Goal: Information Seeking & Learning: Learn about a topic

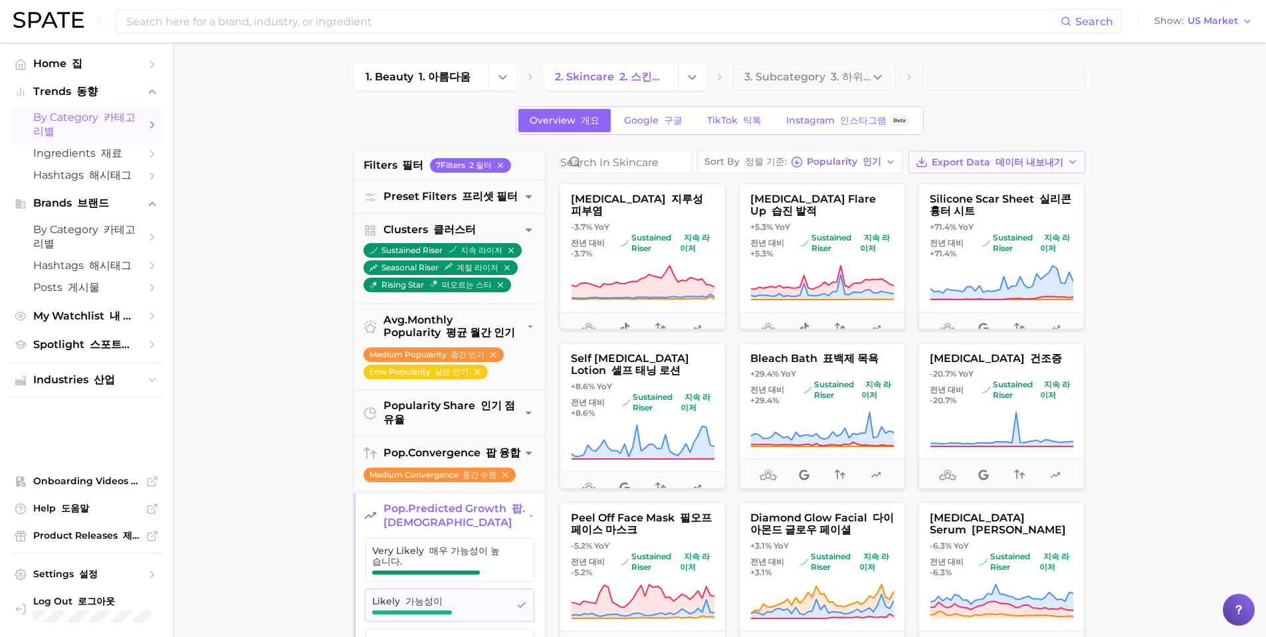
click at [932, 168] on span "Export Data 데이터 내보내기" at bounding box center [998, 162] width 132 height 11
click at [961, 198] on span "Card Data CSV 카드 데이터 CSV" at bounding box center [1019, 186] width 117 height 23
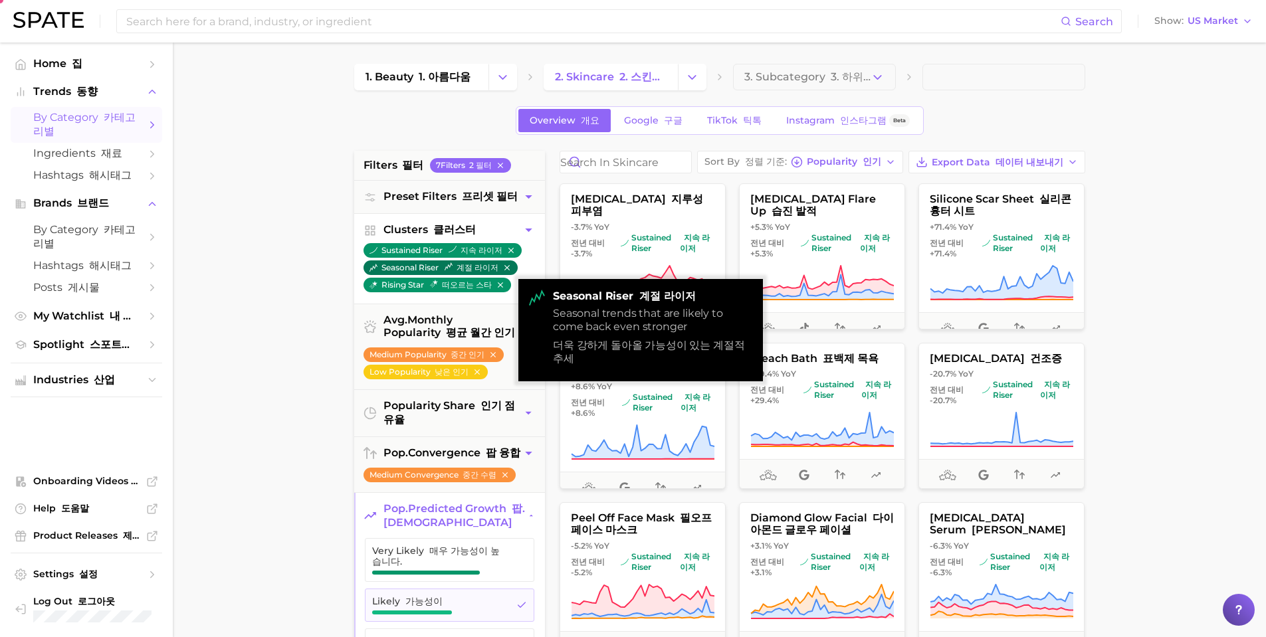
click at [504, 271] on icon "button" at bounding box center [506, 267] width 9 height 9
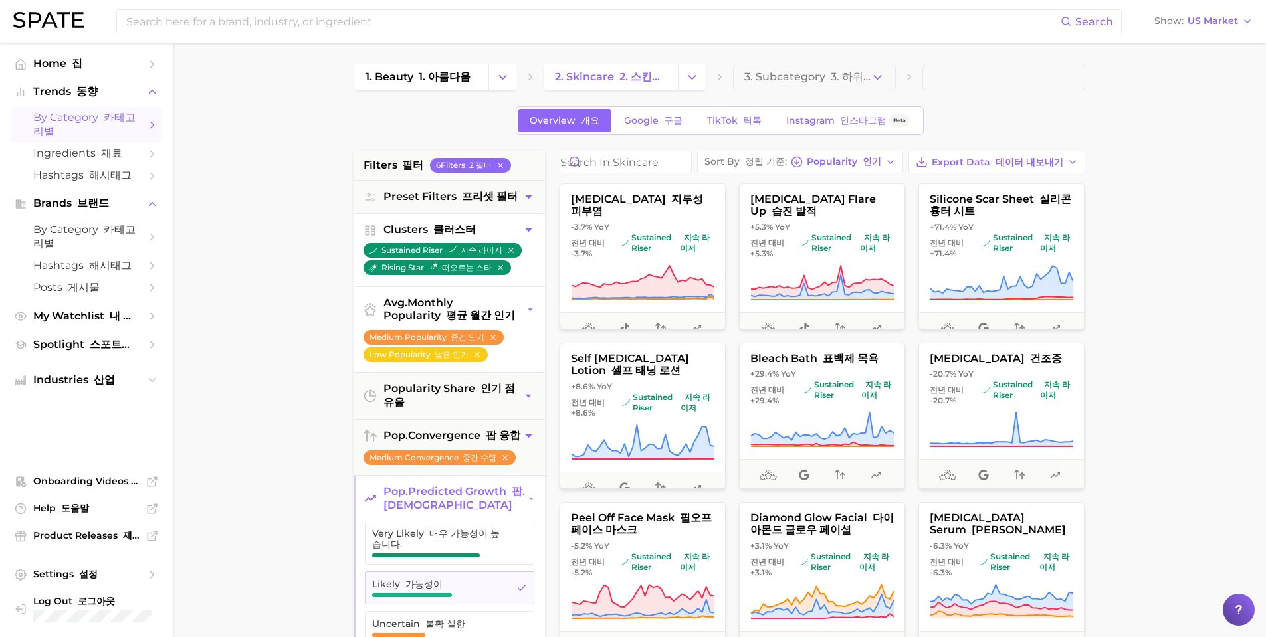
click at [504, 354] on ul "Medium Popularity 중간 인기 Low Popularity 낮은 인기" at bounding box center [449, 350] width 191 height 44
click at [532, 308] on icon "button" at bounding box center [531, 310] width 10 height 14
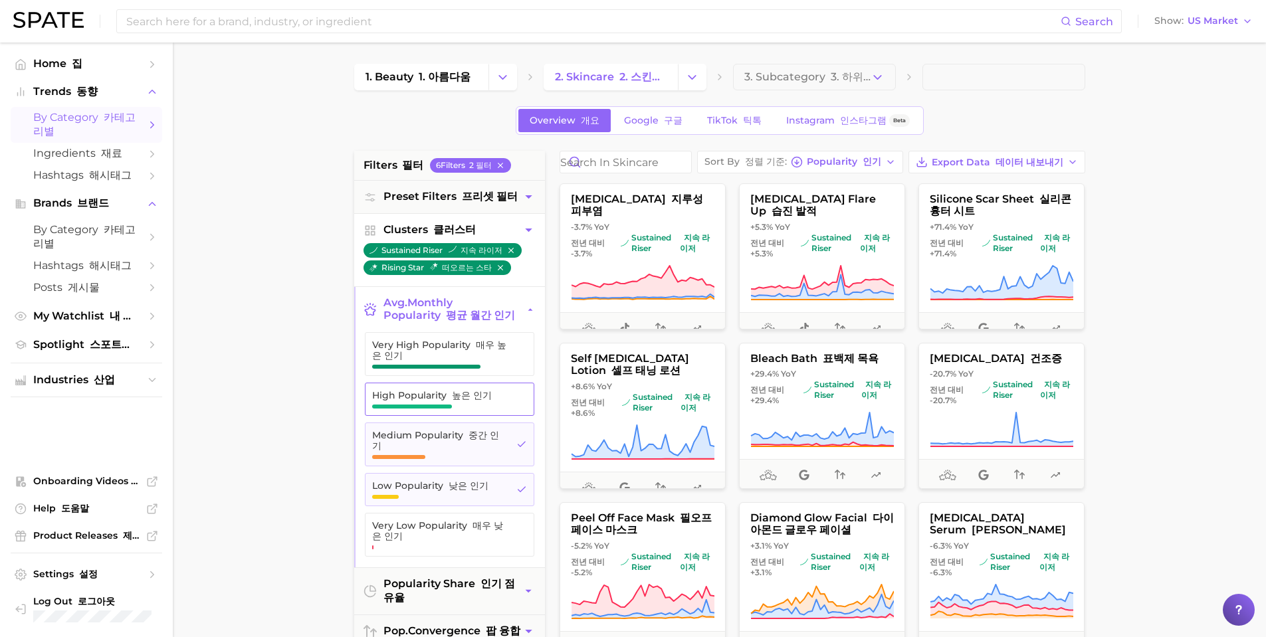
click at [465, 401] on font "높은 인기" at bounding box center [472, 395] width 40 height 12
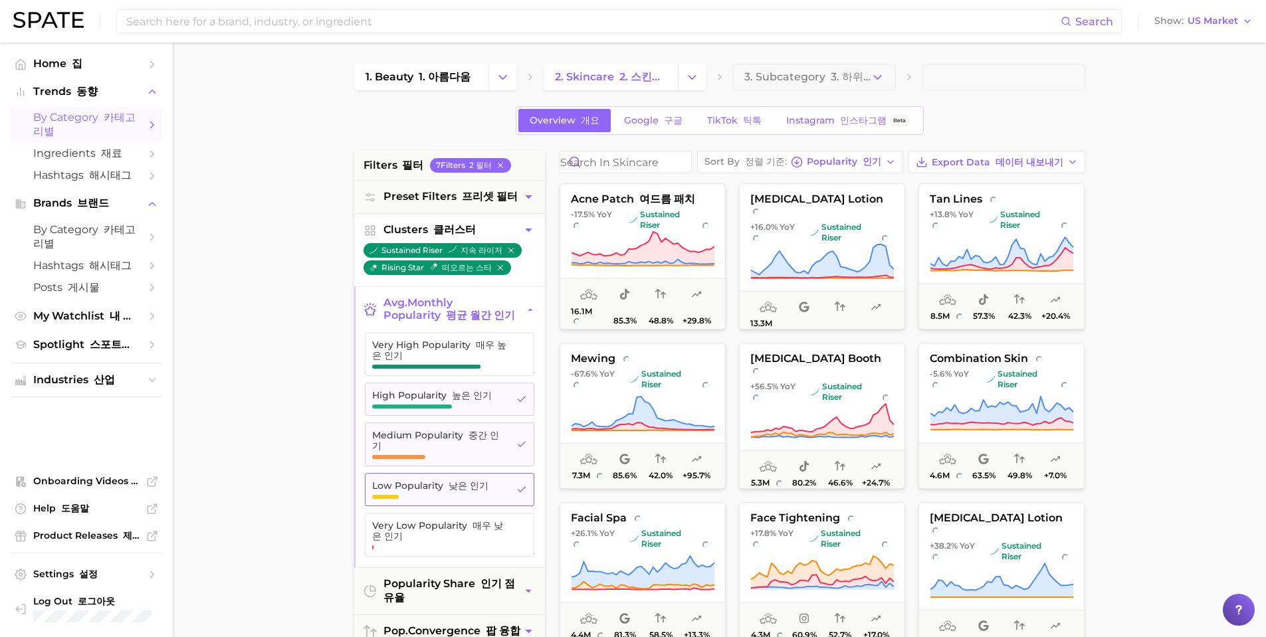
click at [517, 486] on icon "button" at bounding box center [521, 489] width 11 height 11
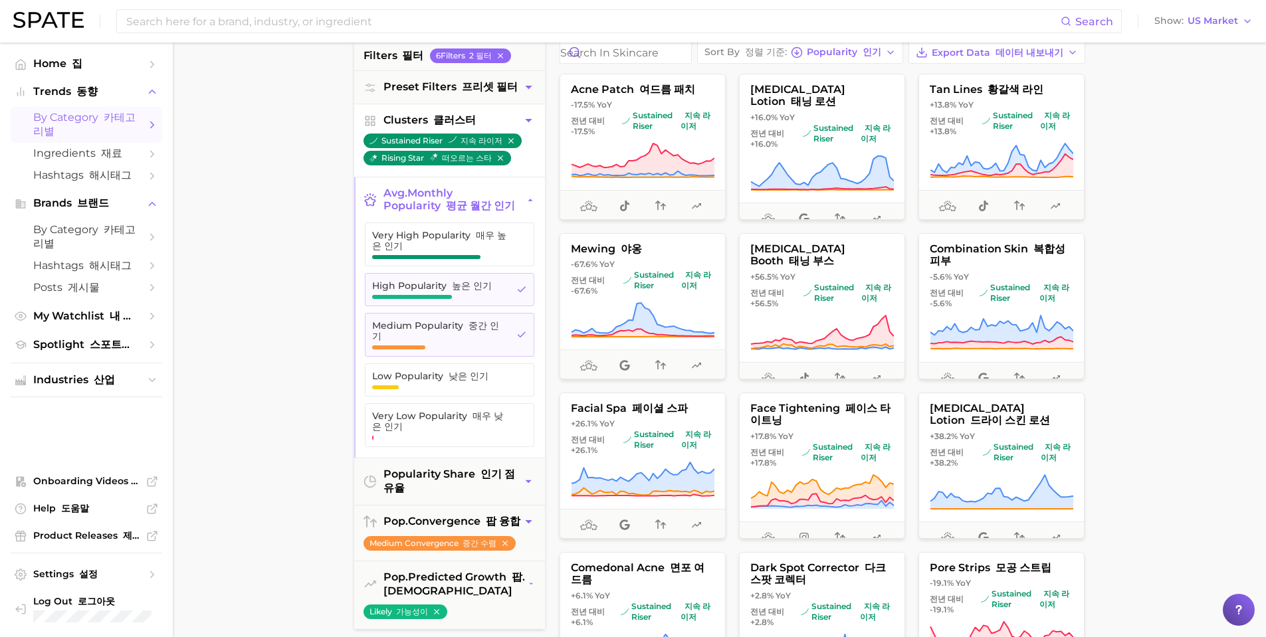
scroll to position [133, 0]
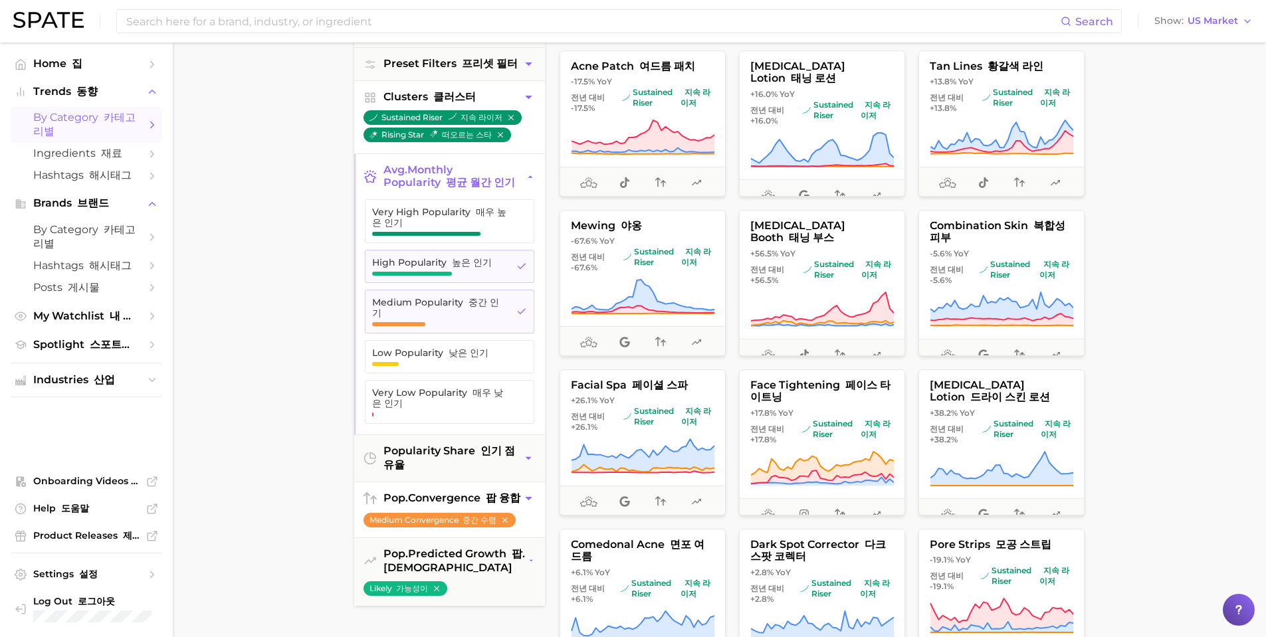
click at [429, 501] on span "pop. convergence 팝 융합" at bounding box center [451, 499] width 137 height 14
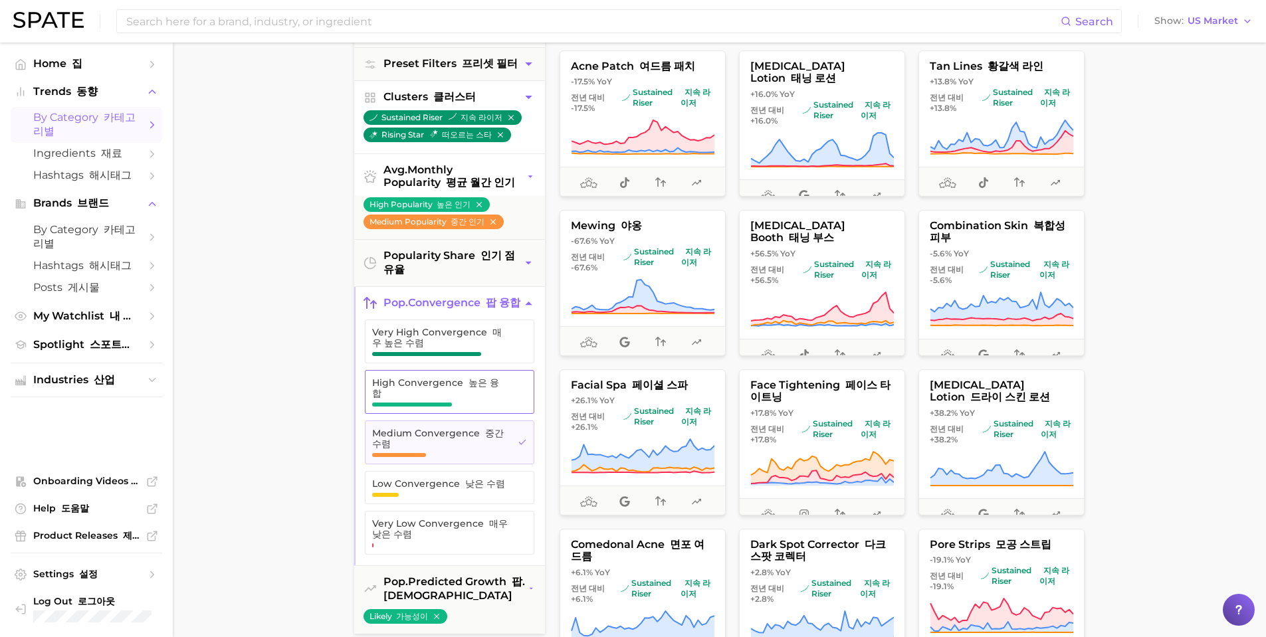
click at [446, 406] on span "button" at bounding box center [412, 405] width 80 height 4
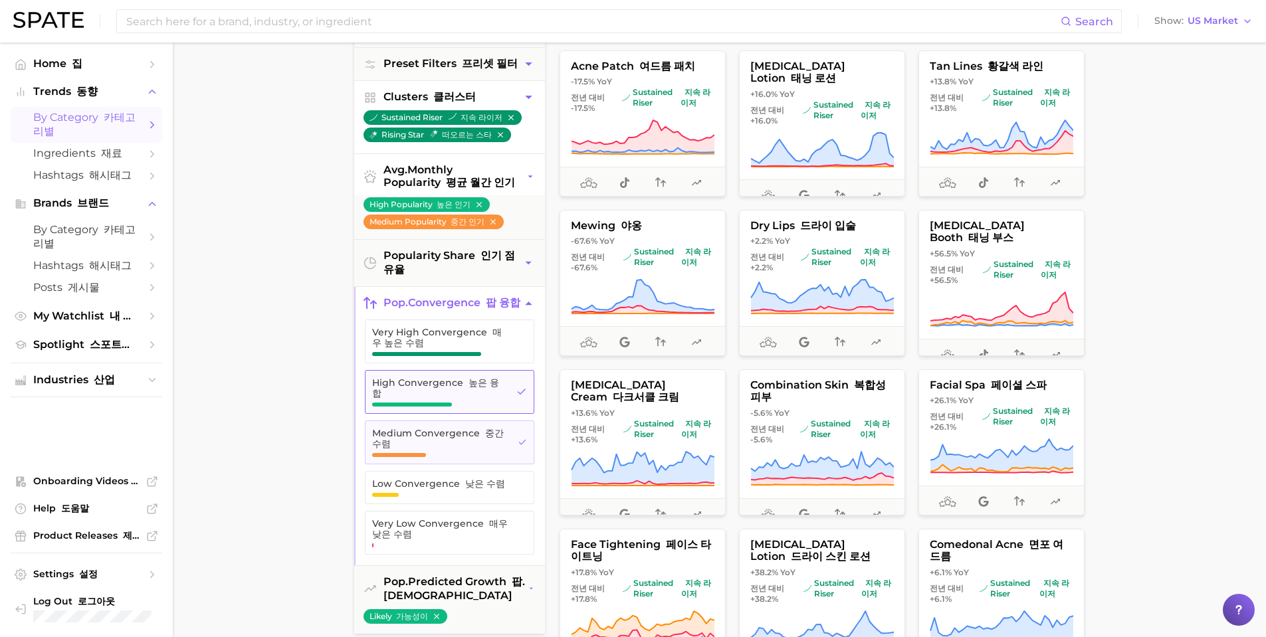
drag, startPoint x: 444, startPoint y: 352, endPoint x: 432, endPoint y: 407, distance: 55.8
click at [445, 348] on span "Very High Convergence 매우 높은 수렴" at bounding box center [440, 337] width 136 height 21
click at [419, 448] on span "Medium Convergence 중간 수렴" at bounding box center [439, 438] width 135 height 21
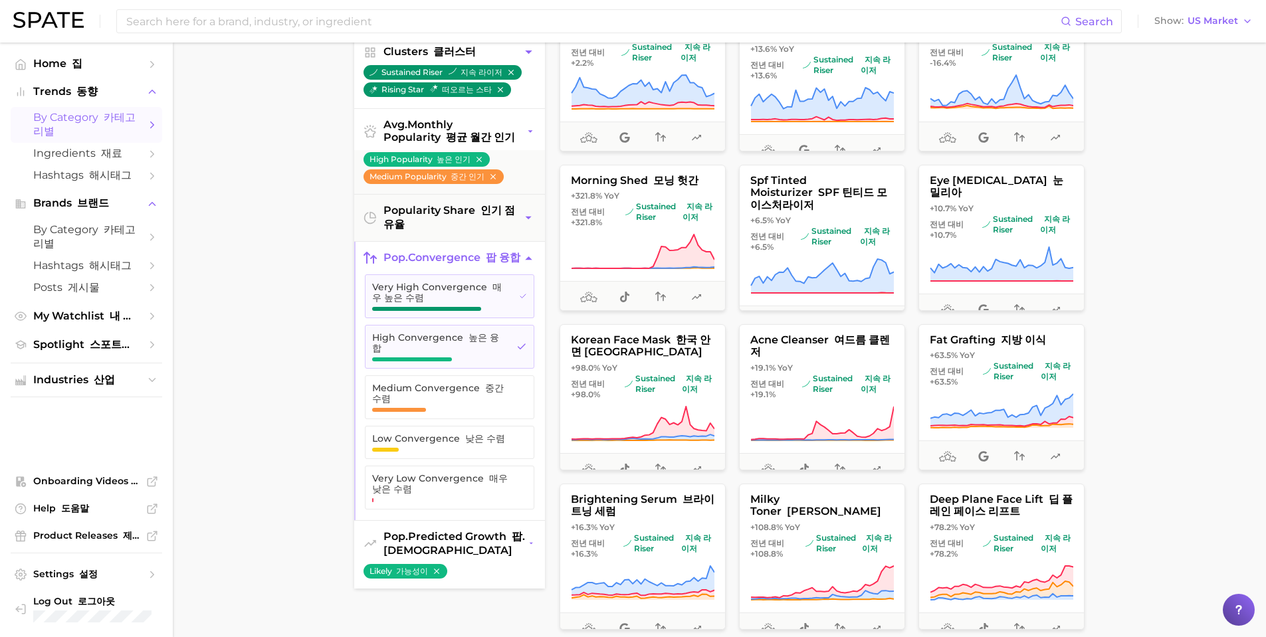
scroll to position [199, 0]
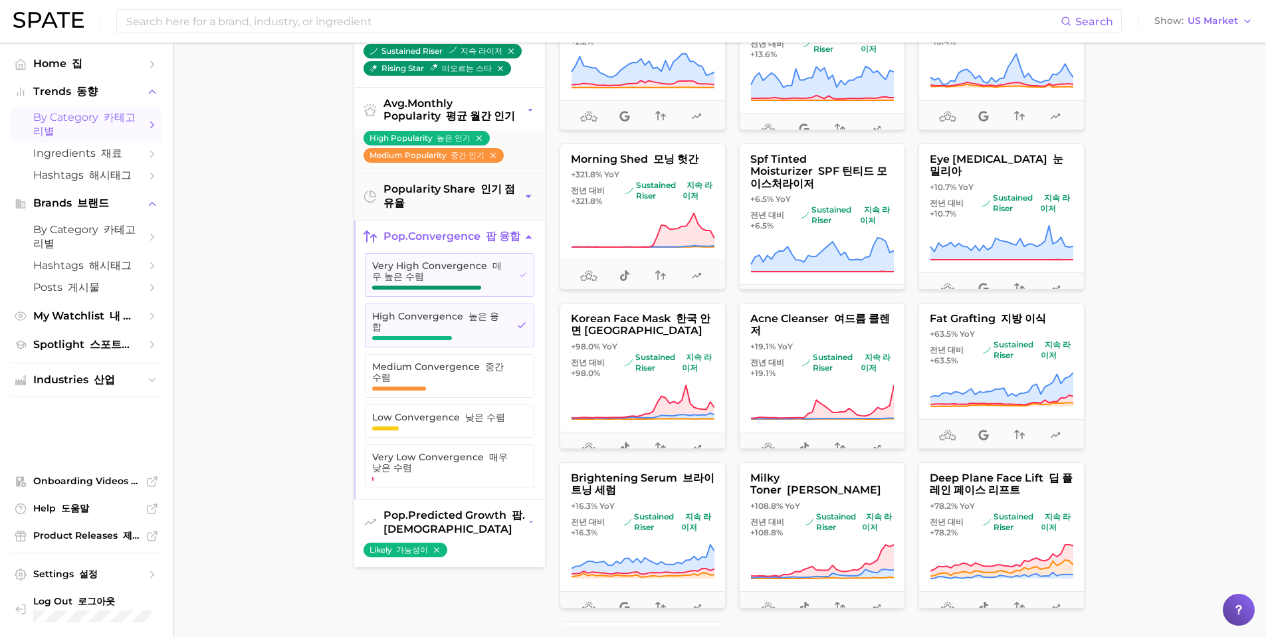
click at [481, 542] on button "pop. predicted growth 팝. 예상 성장" at bounding box center [449, 522] width 191 height 45
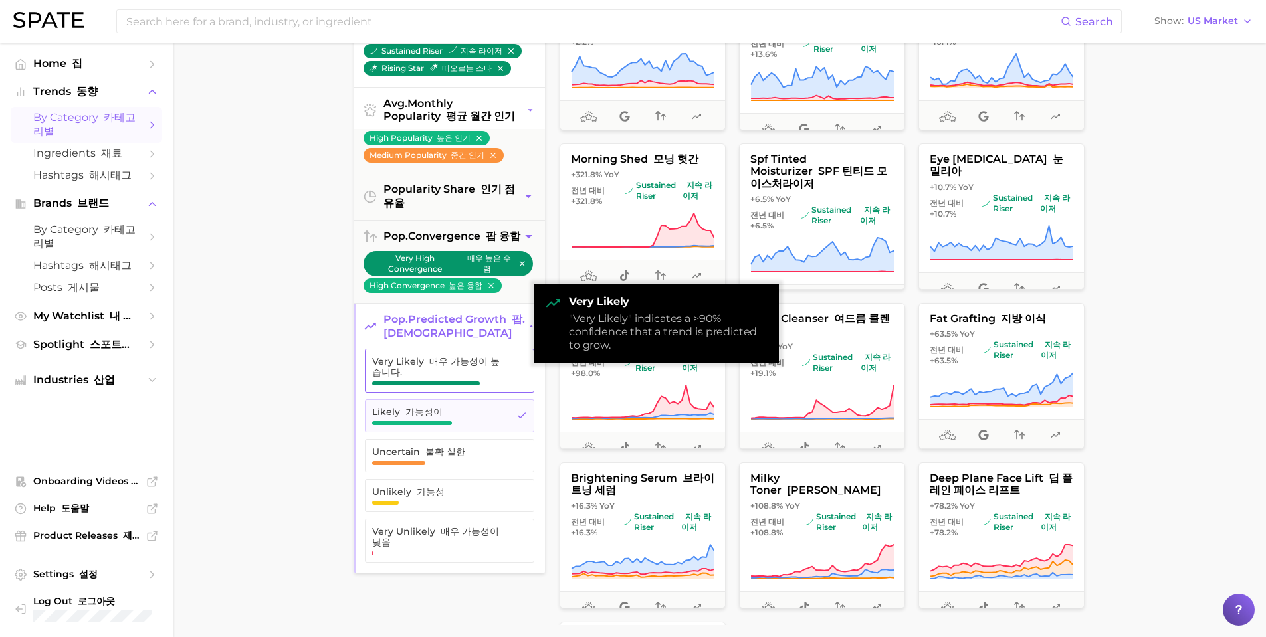
click at [461, 377] on span "Very Likely 매우 가능성이 높습니다." at bounding box center [439, 366] width 135 height 21
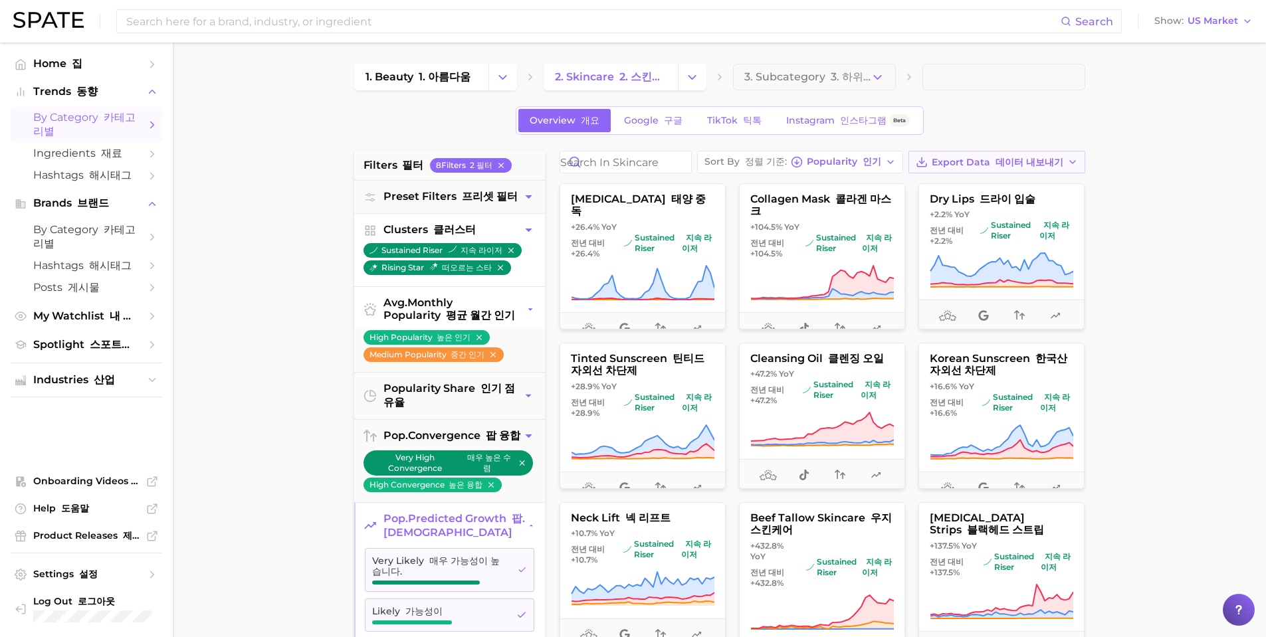
drag, startPoint x: 671, startPoint y: 186, endPoint x: 692, endPoint y: 194, distance: 22.7
click at [995, 168] on font "데이터 내보내기" at bounding box center [1029, 162] width 68 height 12
click at [1017, 198] on font "카드 데이터 CSV" at bounding box center [1044, 186] width 54 height 23
click at [1193, 229] on main "1. beauty 1. 아름다움 2. skincare 2. 스킨케어 3. Subcategory 3. 하위 카테고리 Overview 개요 Goo…" at bounding box center [719, 547] width 1093 height 1008
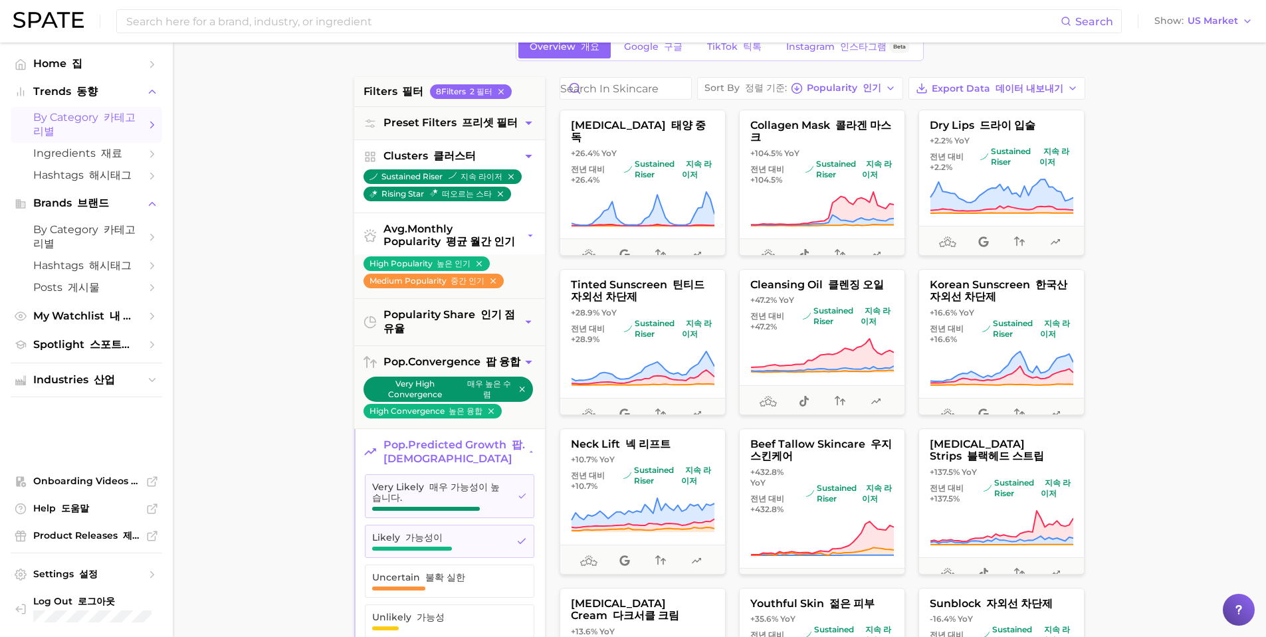
scroll to position [199, 0]
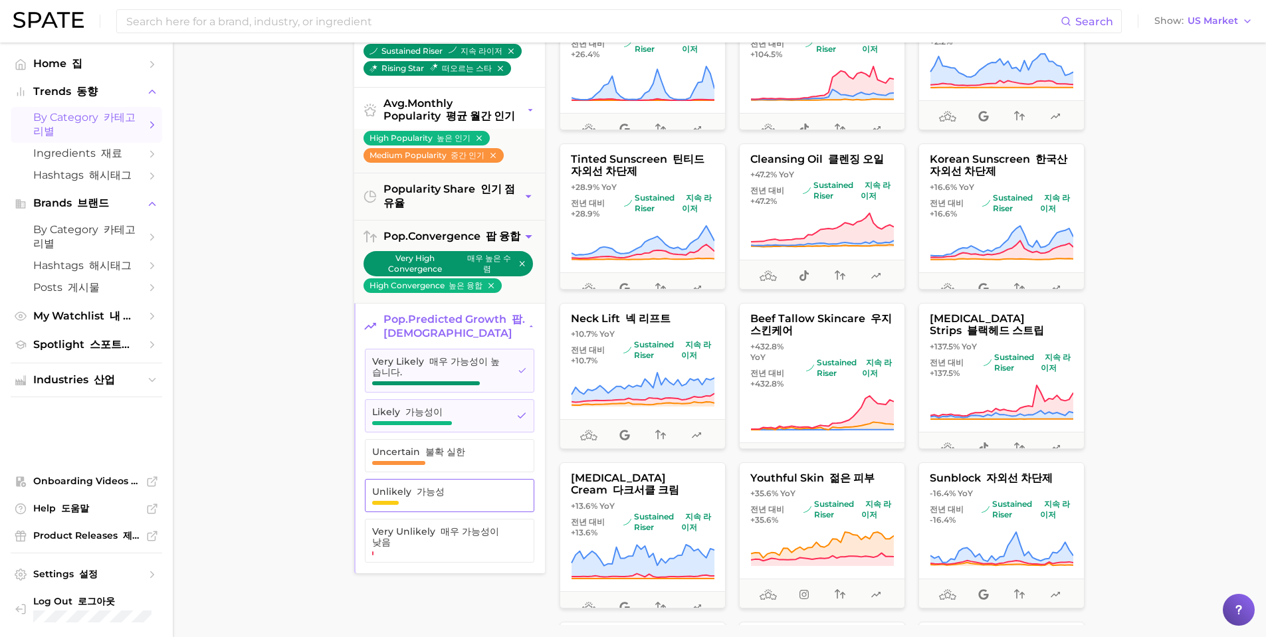
drag, startPoint x: 438, startPoint y: 514, endPoint x: 427, endPoint y: 559, distance: 46.6
click at [438, 505] on span "Unlikely 가능성" at bounding box center [439, 495] width 134 height 19
click at [427, 548] on span "Very Unlikely 매우 가능성이 낮음" at bounding box center [439, 536] width 135 height 21
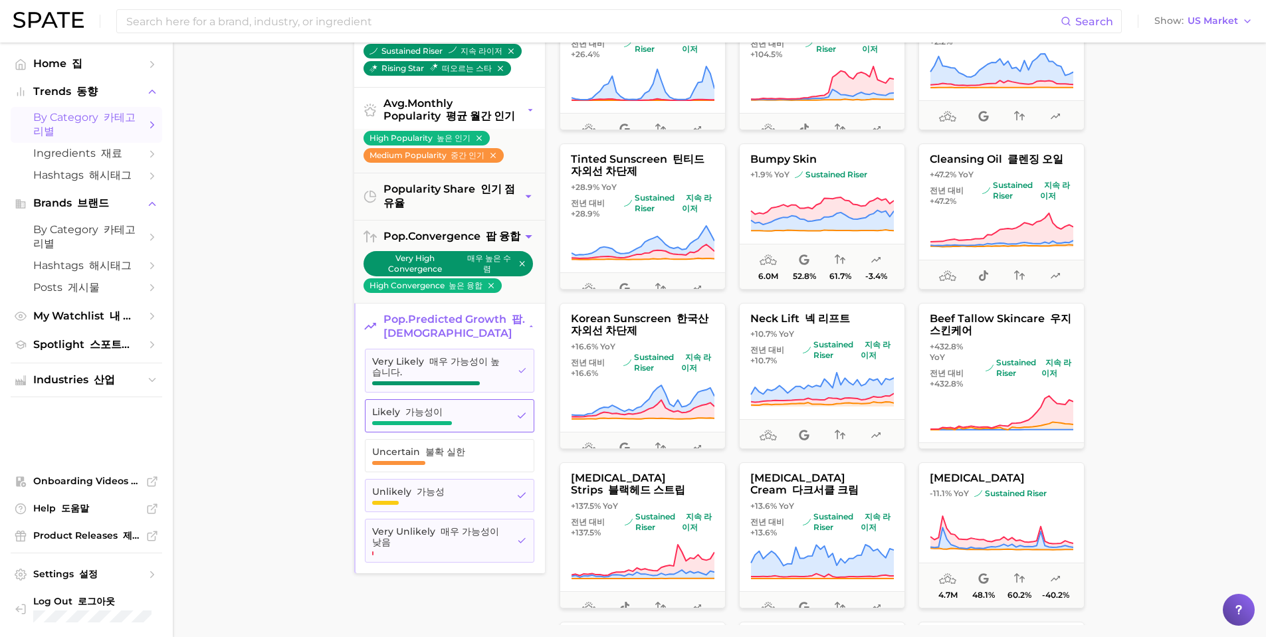
click at [446, 433] on button "Likely 가능성이" at bounding box center [449, 415] width 169 height 33
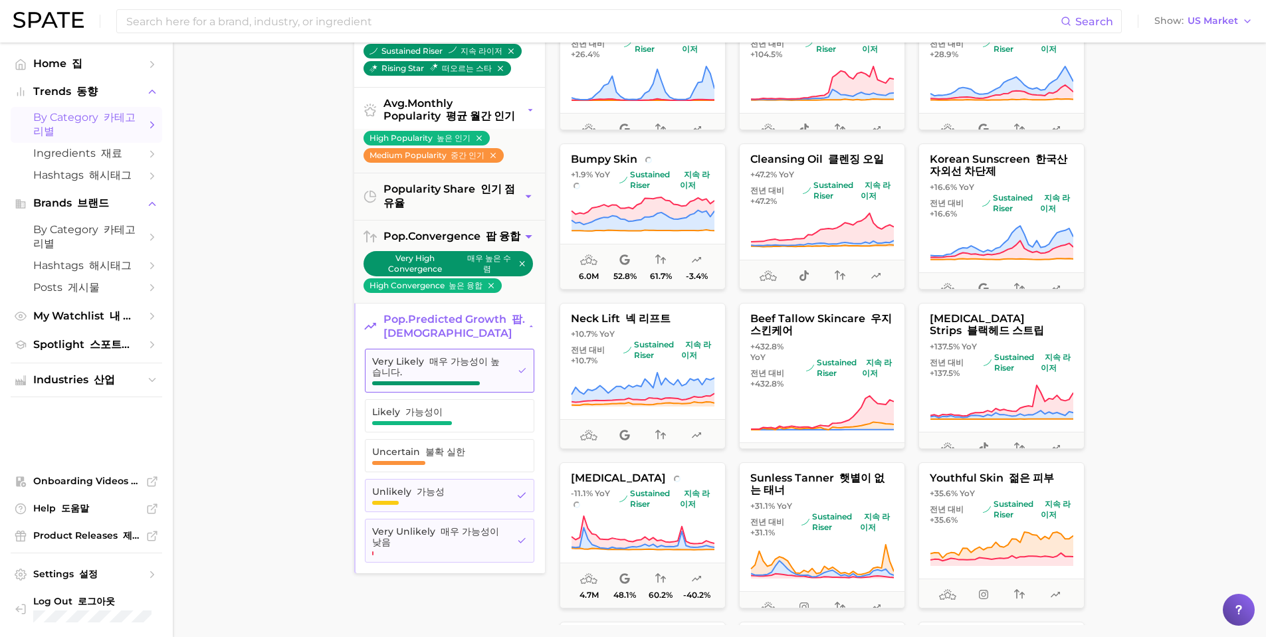
click at [432, 377] on span "Very Likely 매우 가능성이 높습니다." at bounding box center [439, 366] width 135 height 21
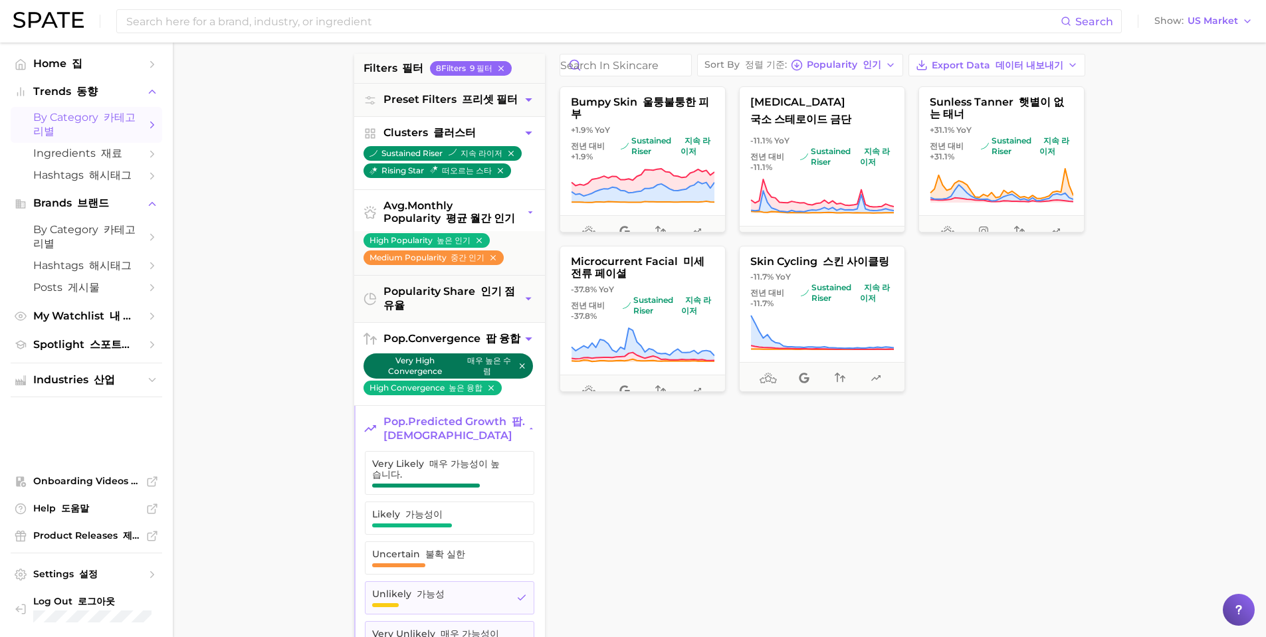
scroll to position [66, 0]
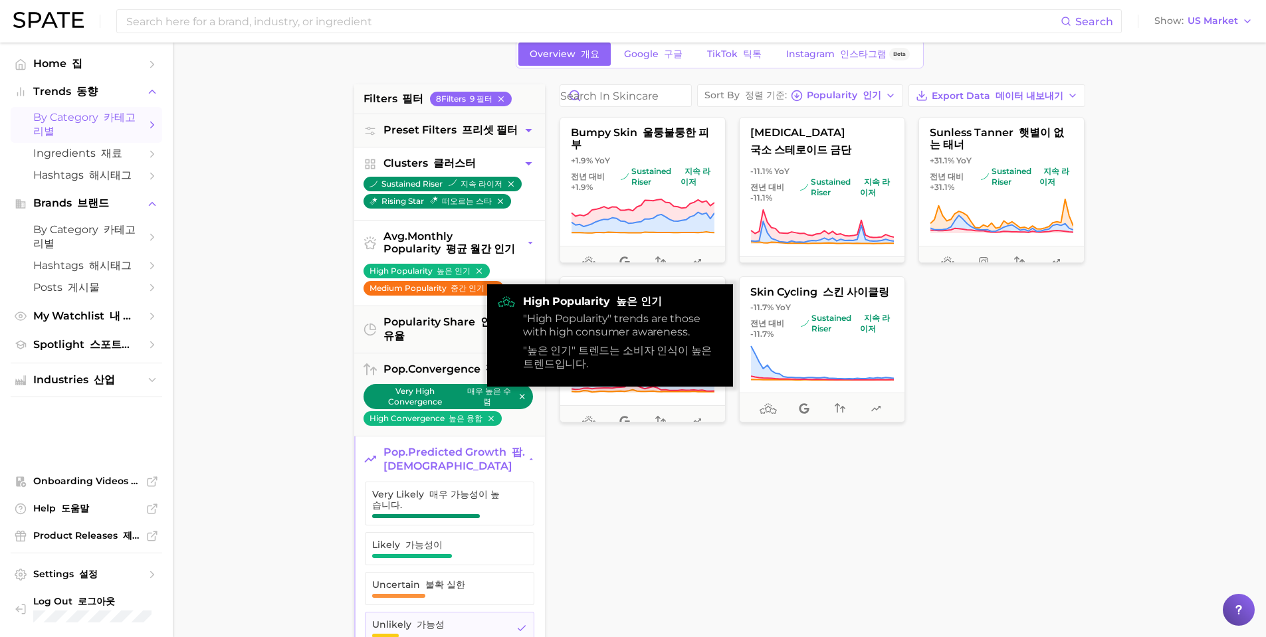
click at [478, 293] on font "중간 인기" at bounding box center [467, 288] width 34 height 10
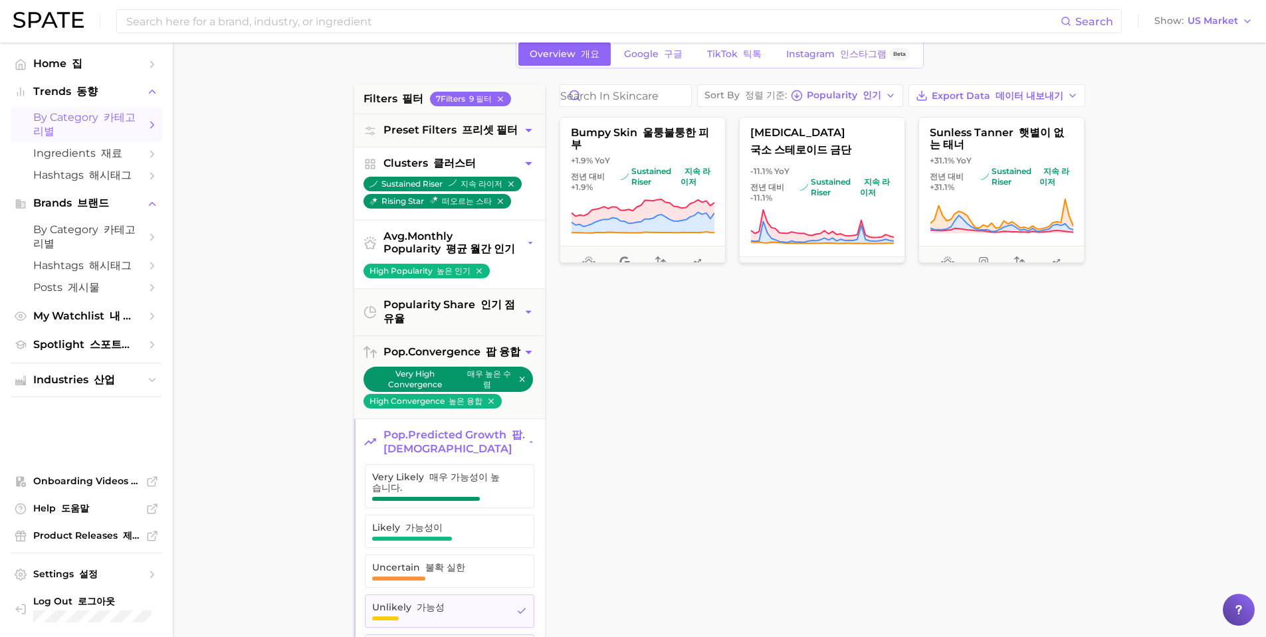
click at [516, 275] on ul "High Popularity 높은 인기" at bounding box center [449, 275] width 191 height 27
click at [530, 247] on icon "button" at bounding box center [531, 244] width 10 height 14
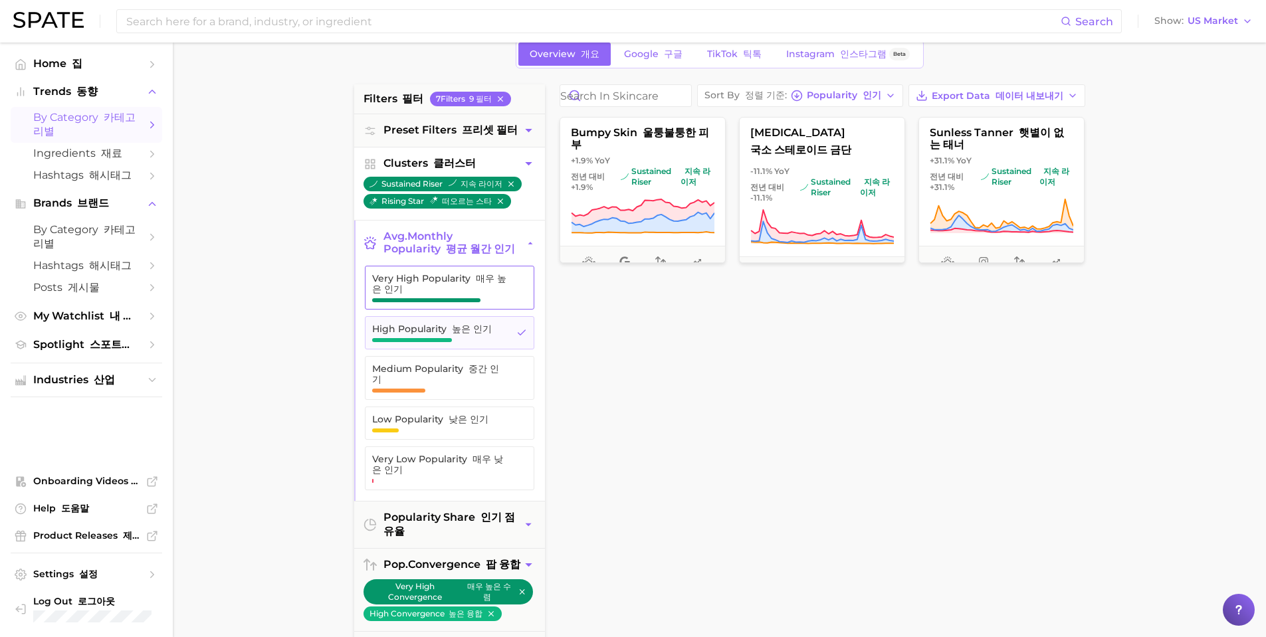
click at [426, 291] on span "Very High Popularity 매우 높은 인기" at bounding box center [440, 283] width 136 height 21
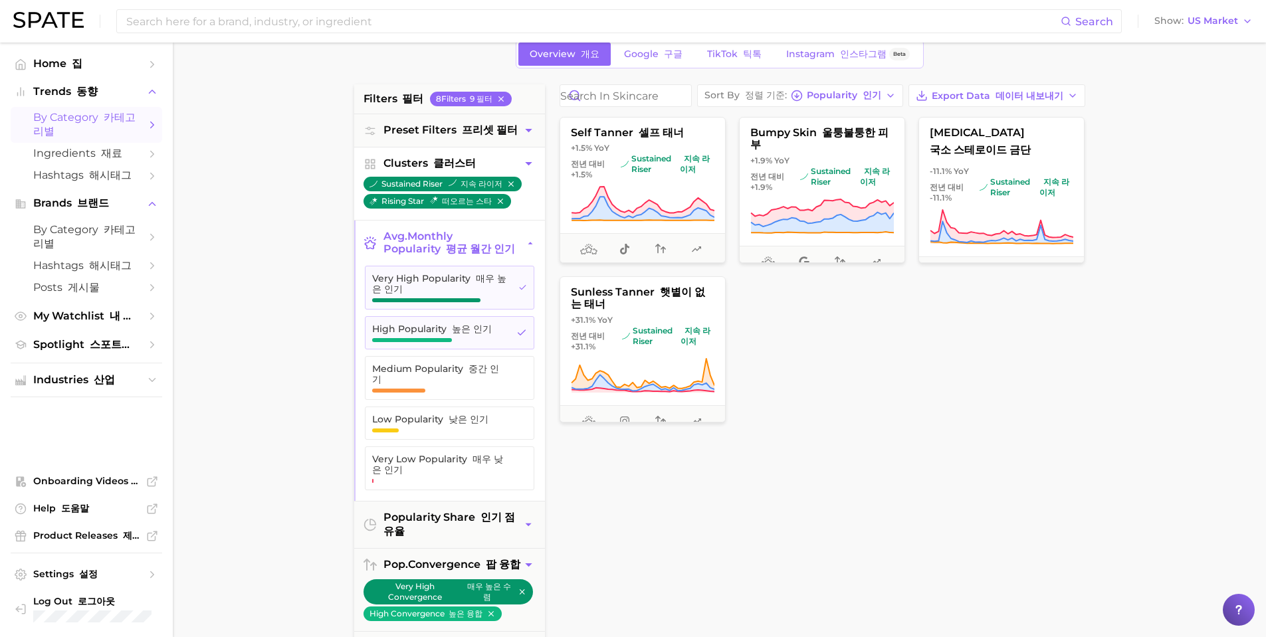
click at [528, 164] on icon "button" at bounding box center [529, 164] width 14 height 14
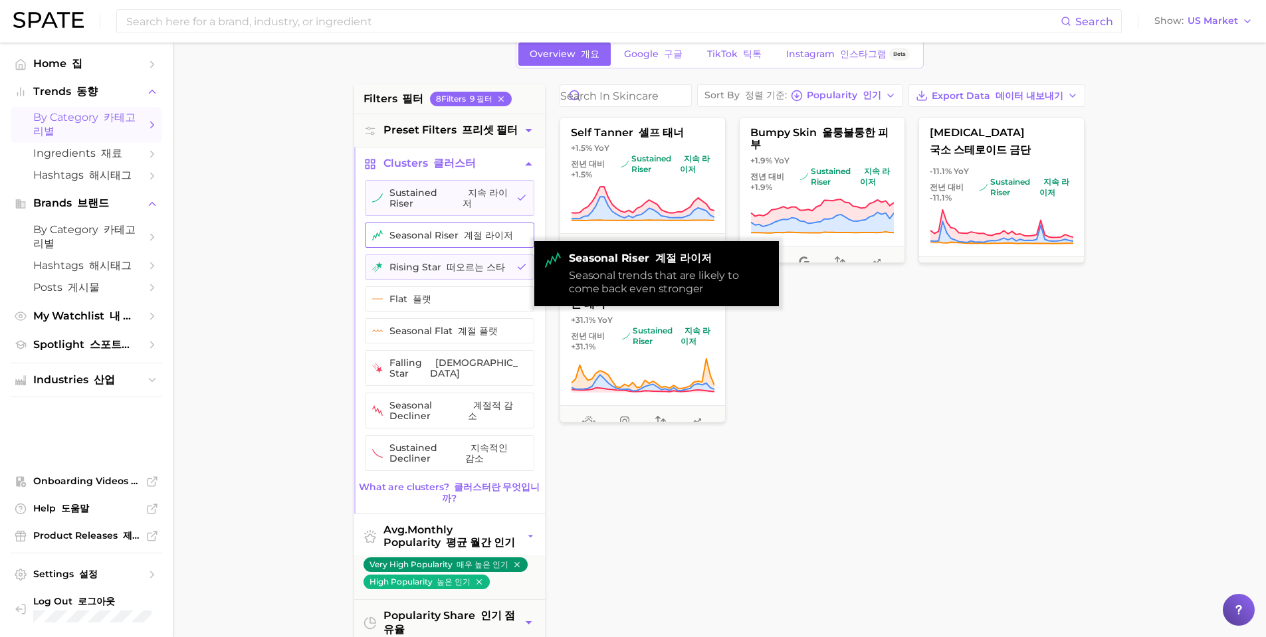
click at [413, 225] on button "seasonal riser 계절 라이저" at bounding box center [449, 235] width 169 height 25
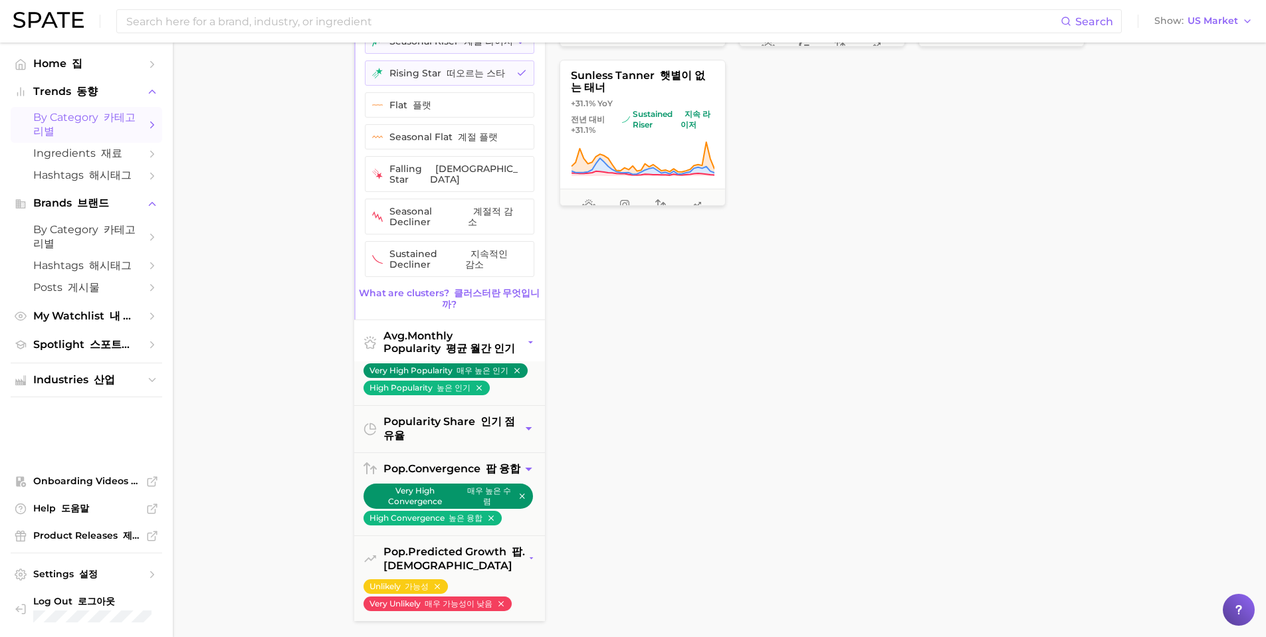
scroll to position [332, 0]
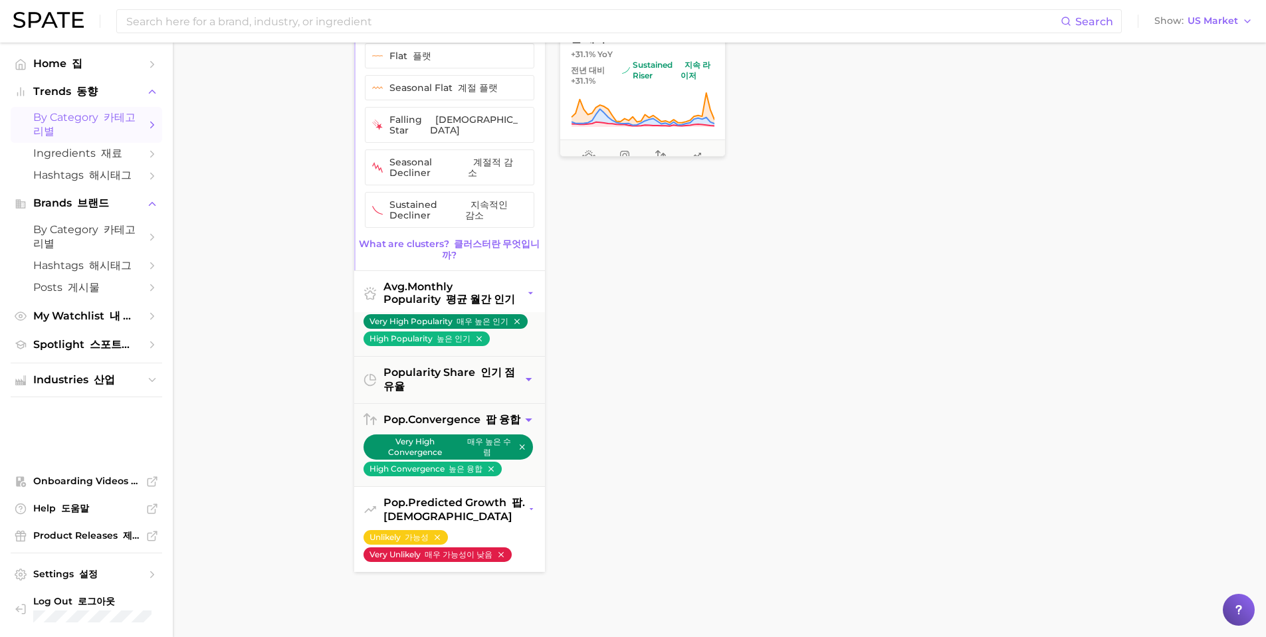
click at [496, 550] on icon "button" at bounding box center [500, 554] width 9 height 9
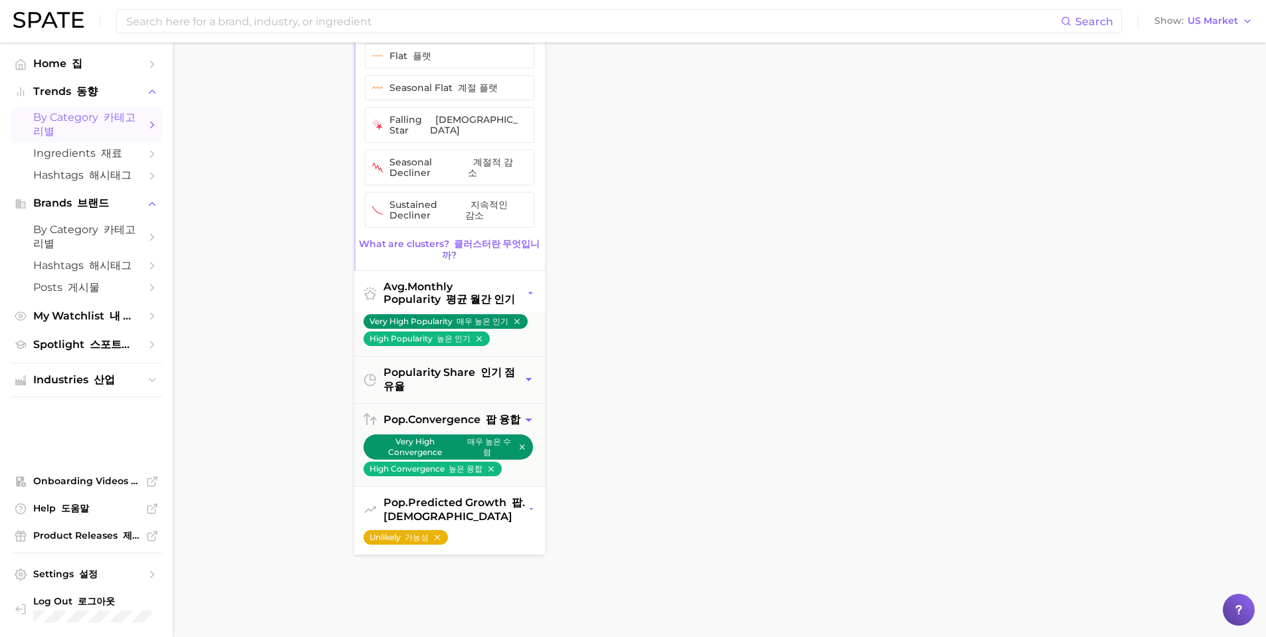
click at [435, 535] on icon "button" at bounding box center [436, 537] width 5 height 5
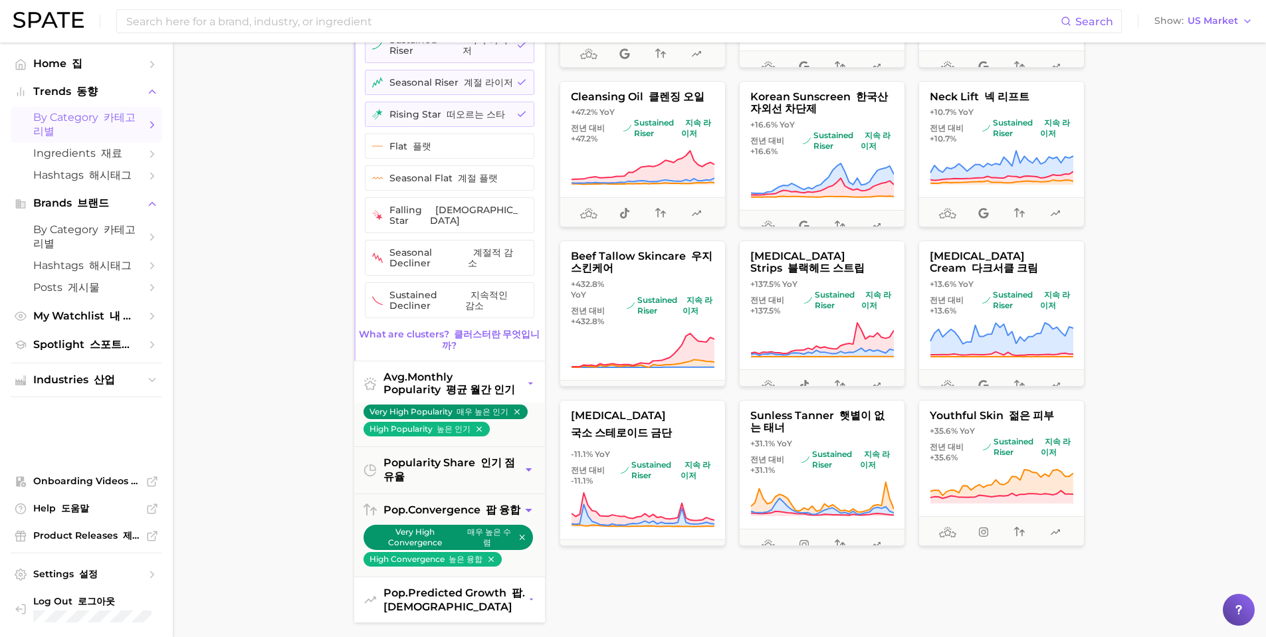
scroll to position [266, 0]
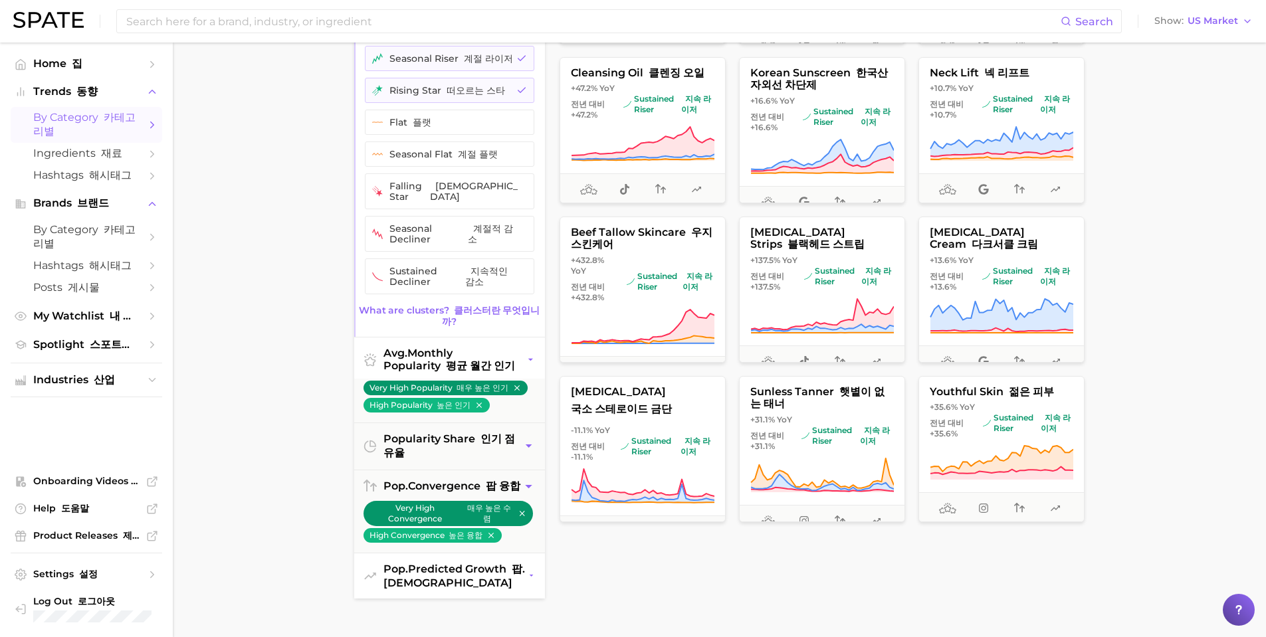
click at [528, 569] on icon "button" at bounding box center [531, 576] width 7 height 14
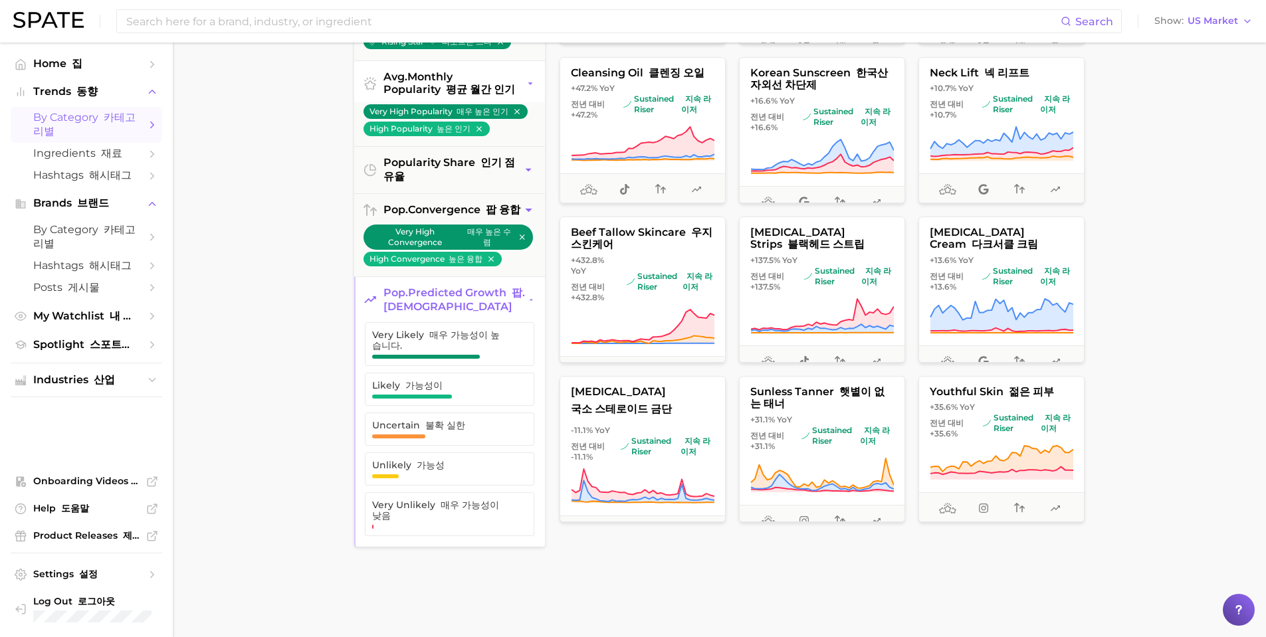
click at [421, 503] on ul "Very Likely 매우 가능성이 높습니다. Likely 가능성이 Uncertain 불확 실한 Unlikely 가능성 Very Unlikel…" at bounding box center [449, 434] width 191 height 225
click at [430, 471] on font "가능성" at bounding box center [431, 465] width 28 height 12
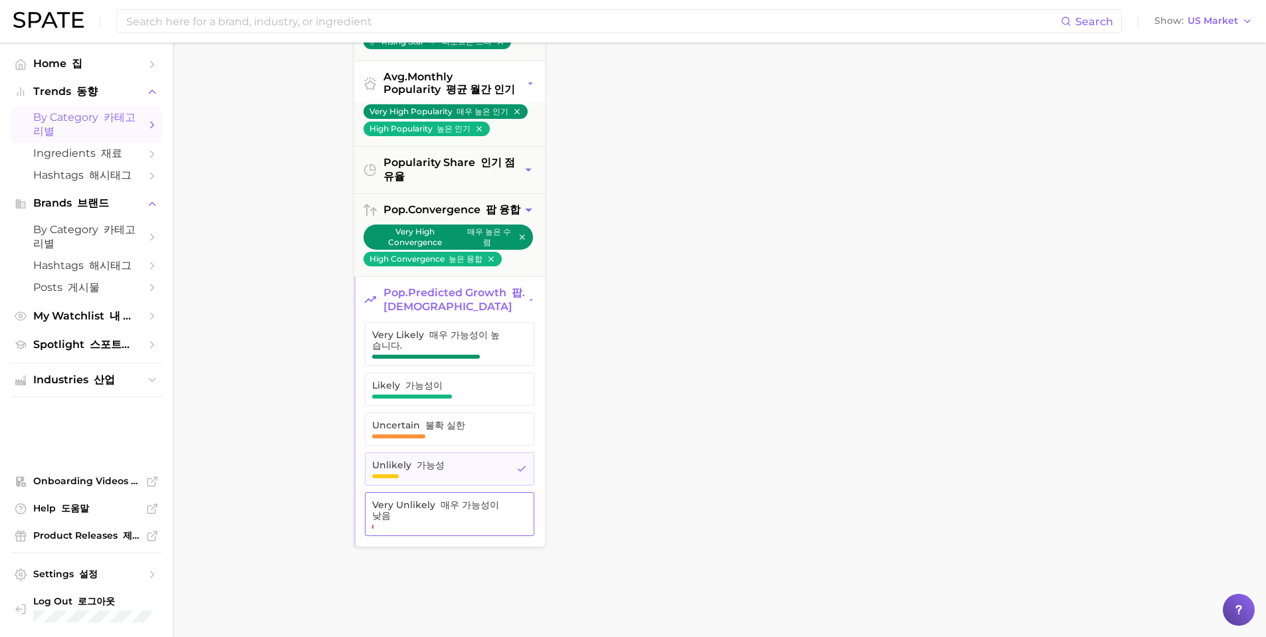
click at [436, 529] on span "Very Unlikely 매우 가능성이 낮음" at bounding box center [439, 514] width 135 height 29
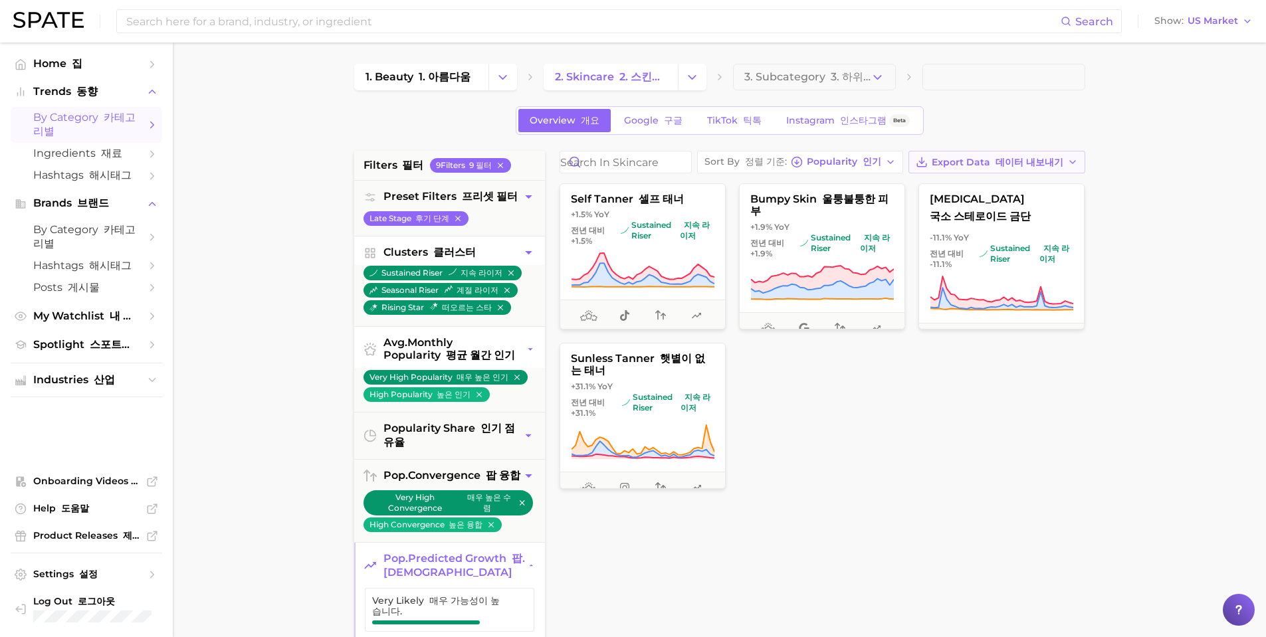
click at [995, 168] on font "데이터 내보내기" at bounding box center [1029, 162] width 68 height 12
click at [1017, 198] on font "카드 데이터 CSV" at bounding box center [1044, 186] width 54 height 23
click at [1092, 514] on div "self tanner 셀프 태너 +1.5% YoY 전년 대비 +1.5% sustained riser 지속 라이저 25.3m 25.3미터 52.…" at bounding box center [827, 502] width 549 height 645
click at [532, 389] on ul "Very High Popularity 매우 높은 인기 High Popularity 높은 인기" at bounding box center [449, 390] width 191 height 44
click at [528, 357] on icon "button" at bounding box center [531, 350] width 10 height 14
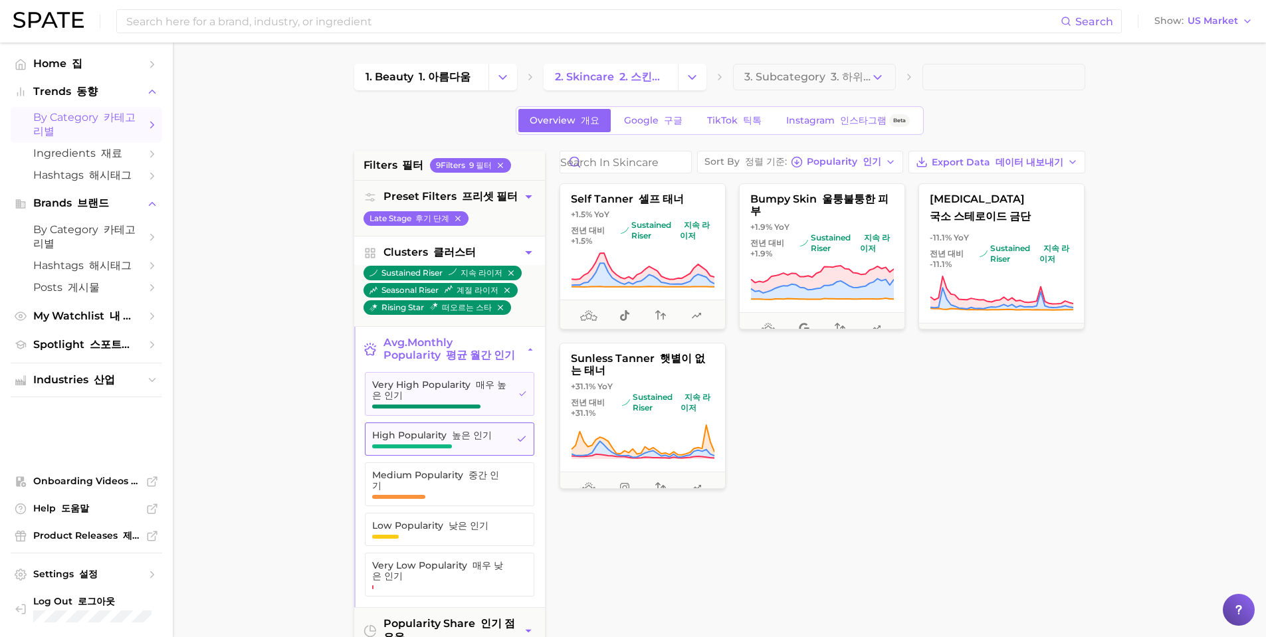
scroll to position [66, 0]
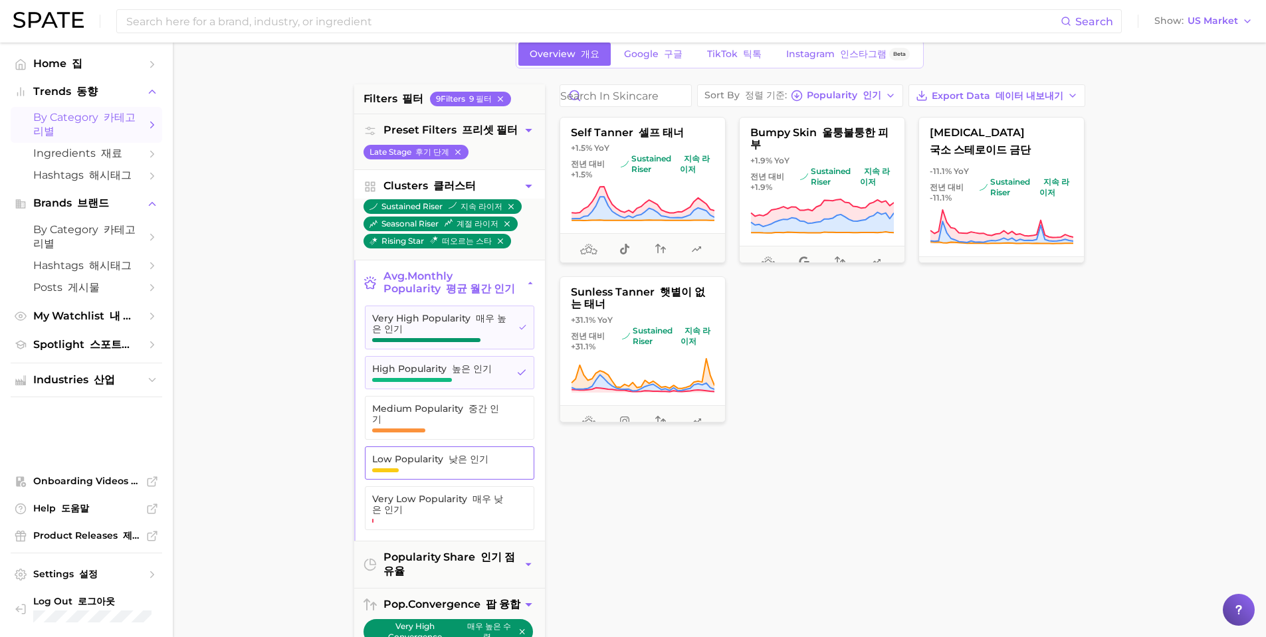
click at [494, 461] on span "Low Popularity 낮은 인기" at bounding box center [439, 463] width 134 height 19
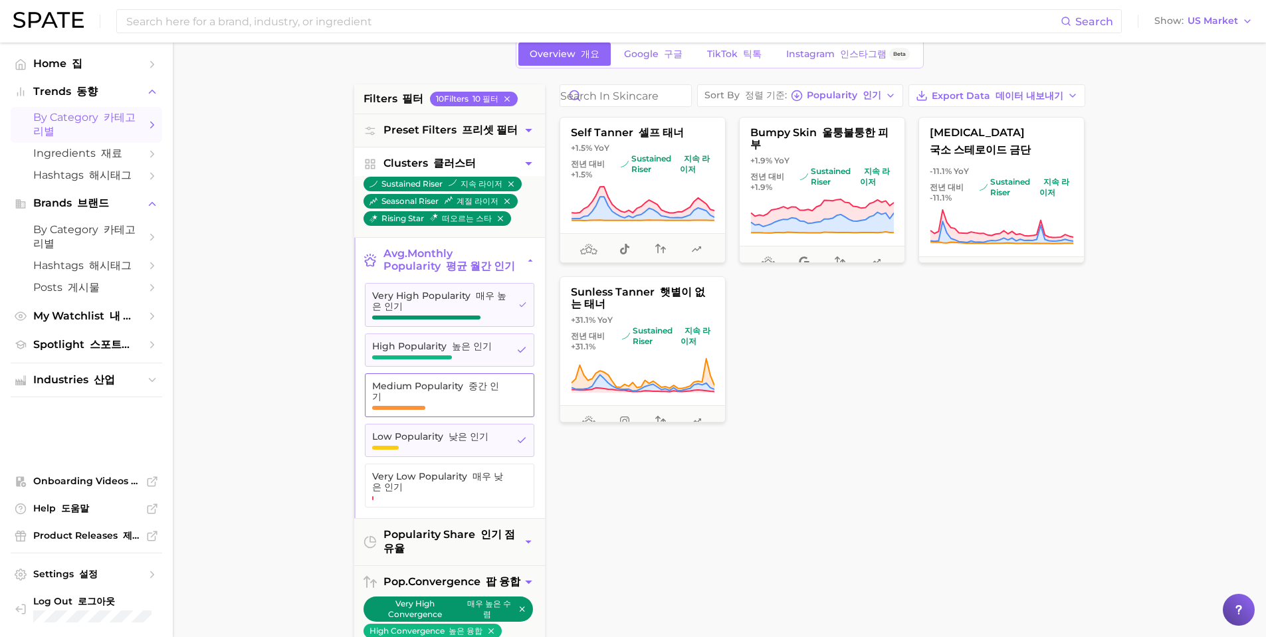
click at [445, 404] on span "Medium Popularity 중간 인기" at bounding box center [439, 395] width 134 height 29
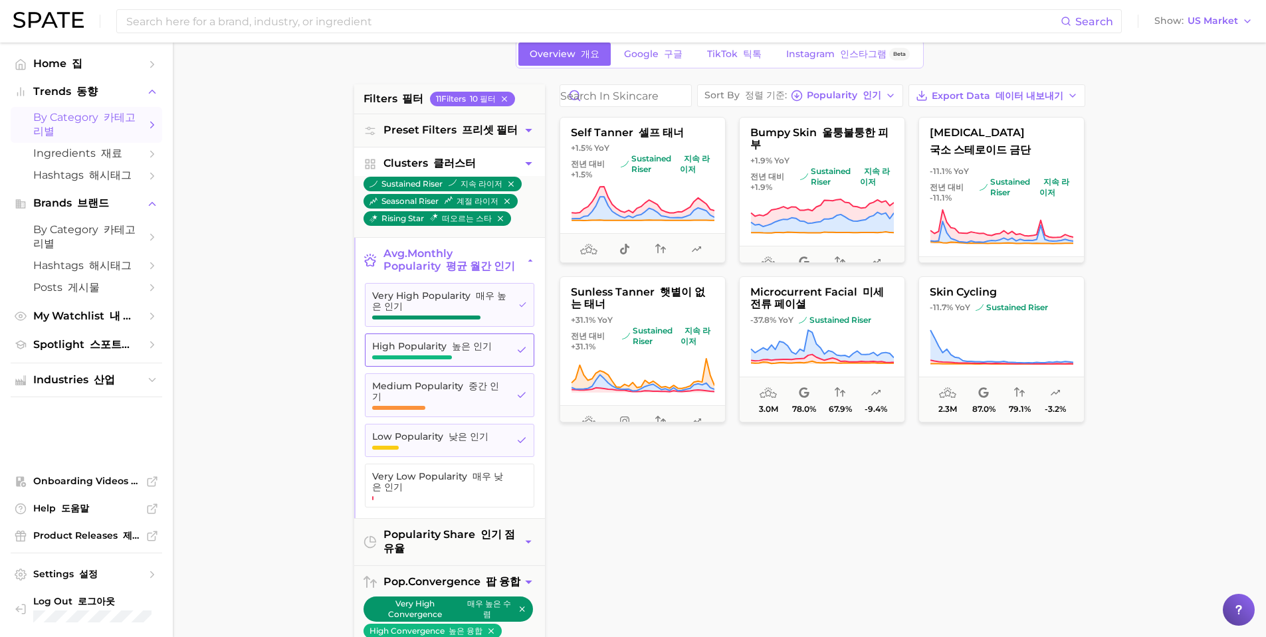
click at [521, 345] on button "High Popularity 높은 인기" at bounding box center [449, 350] width 169 height 33
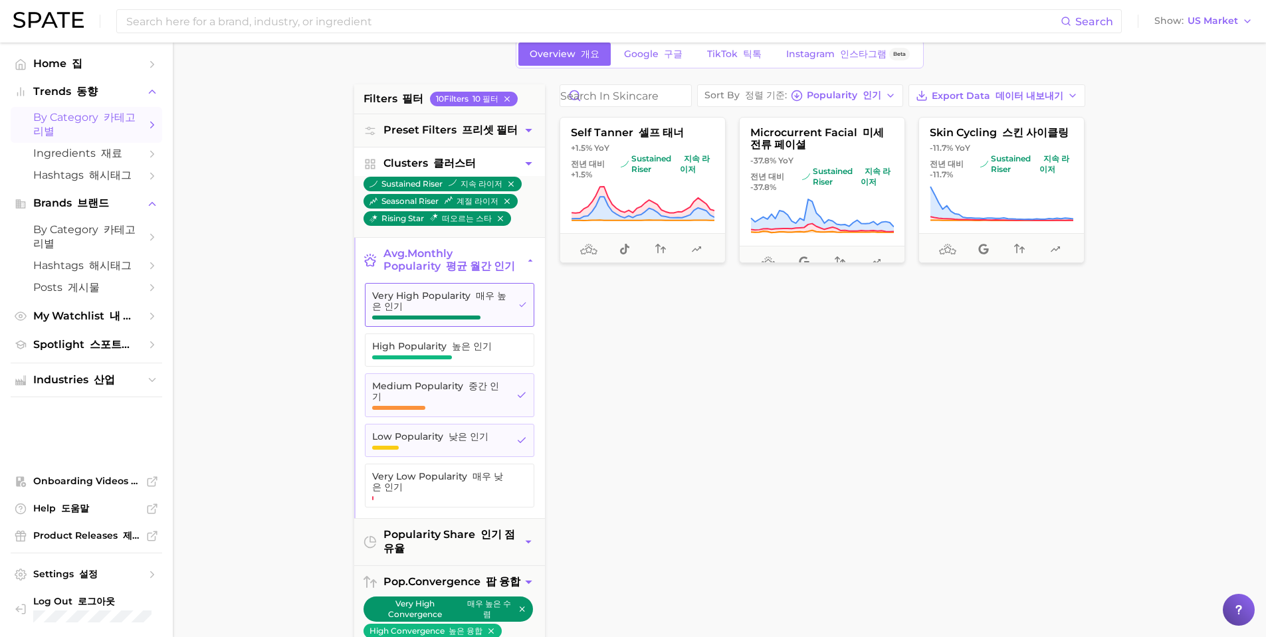
click at [524, 310] on icon "button" at bounding box center [522, 305] width 9 height 11
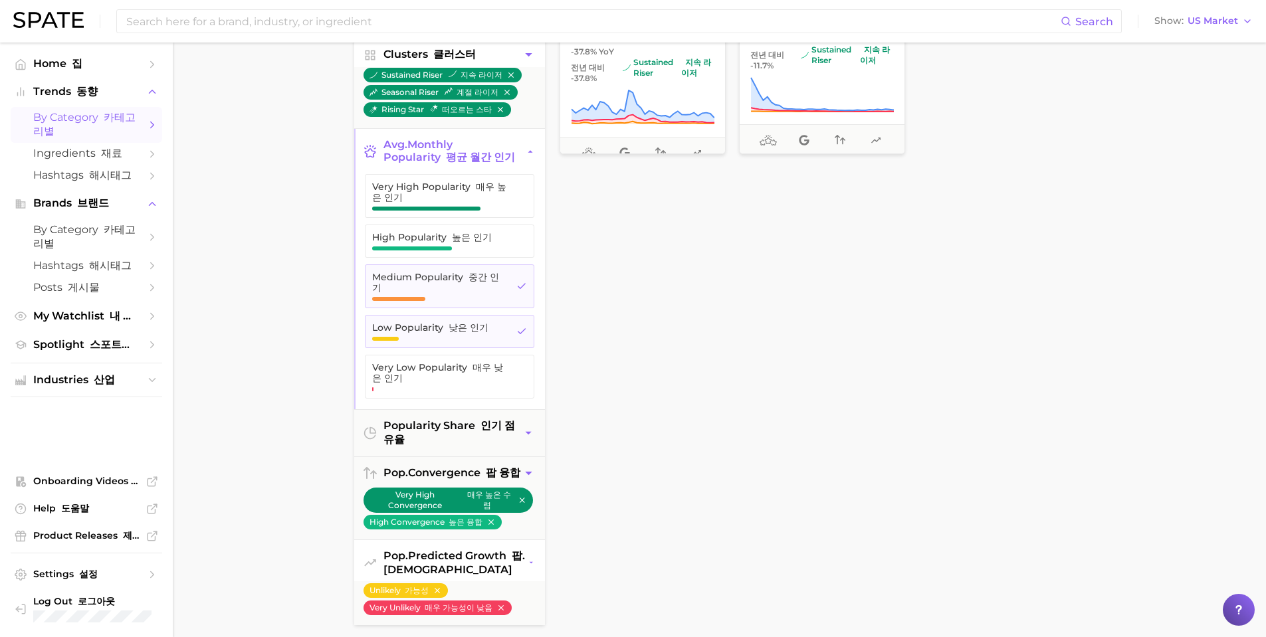
scroll to position [199, 0]
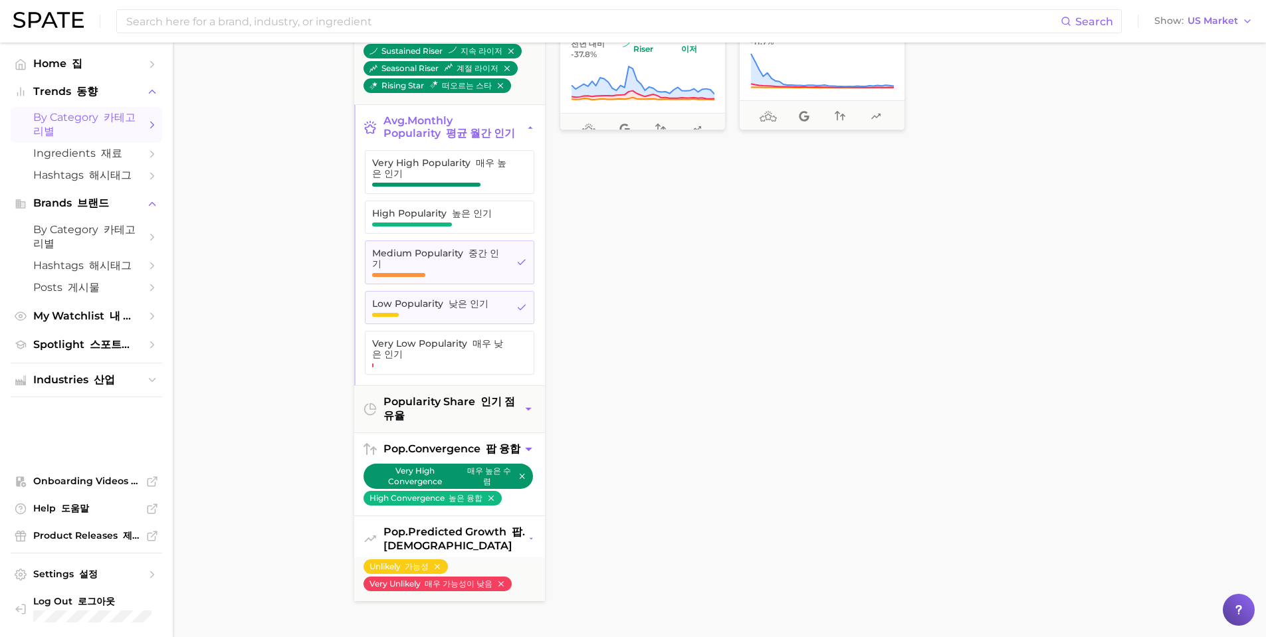
click at [534, 445] on icon "button" at bounding box center [529, 450] width 14 height 14
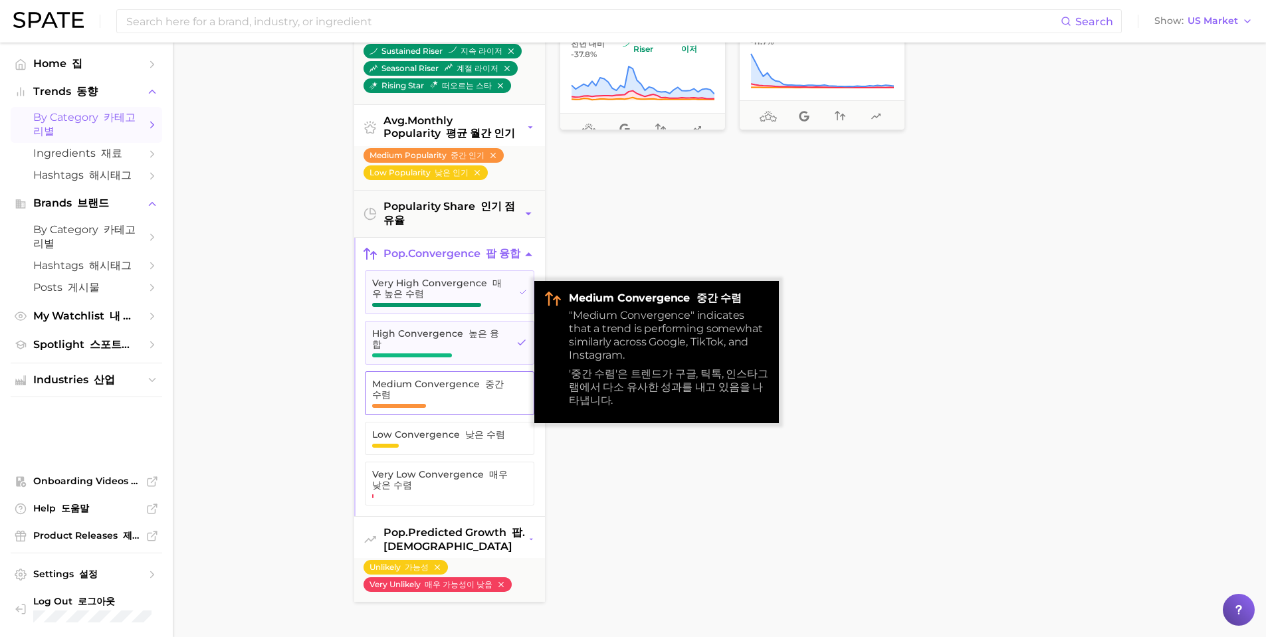
click at [447, 400] on span "Medium Convergence 중간 수렴" at bounding box center [439, 389] width 135 height 21
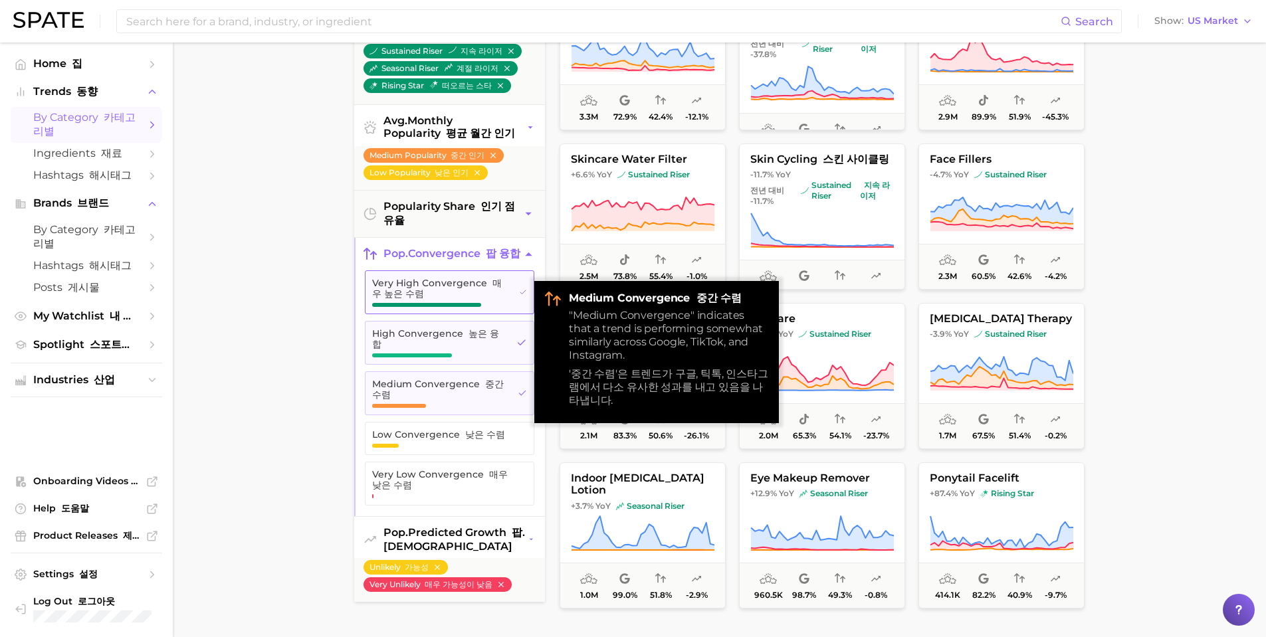
click at [512, 348] on button "High Convergence 높은 융합" at bounding box center [449, 343] width 169 height 44
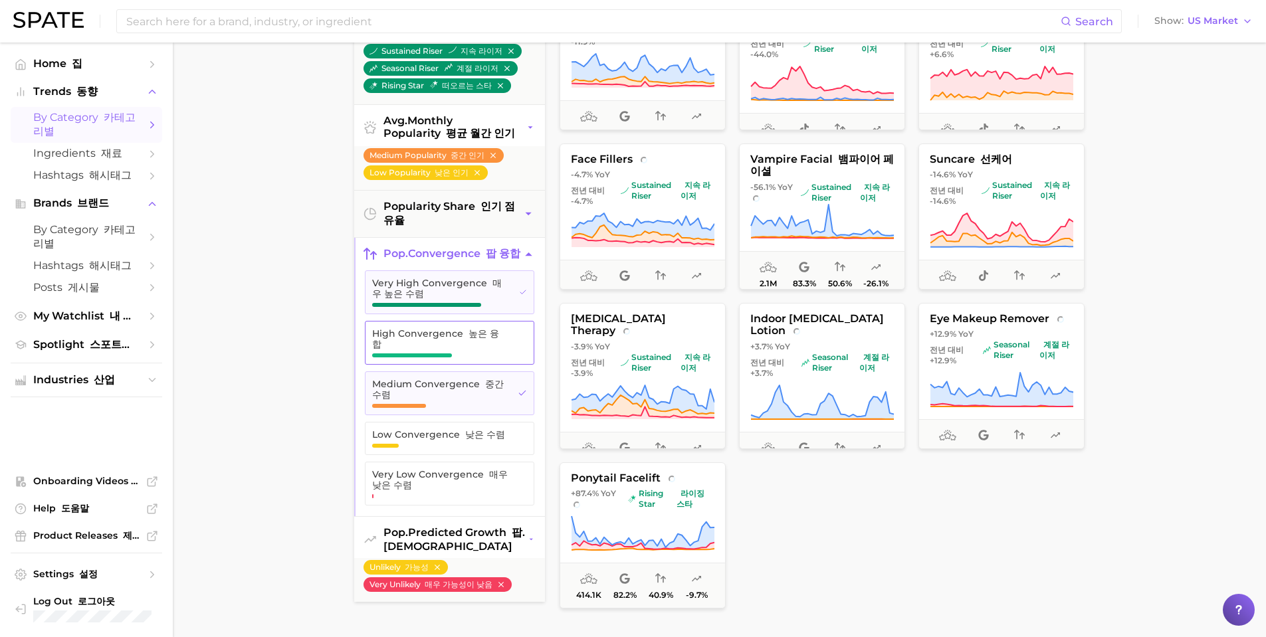
drag, startPoint x: 520, startPoint y: 310, endPoint x: 532, endPoint y: 345, distance: 36.4
click at [520, 310] on button "Very High Convergence 매우 높은 수렴" at bounding box center [449, 292] width 169 height 44
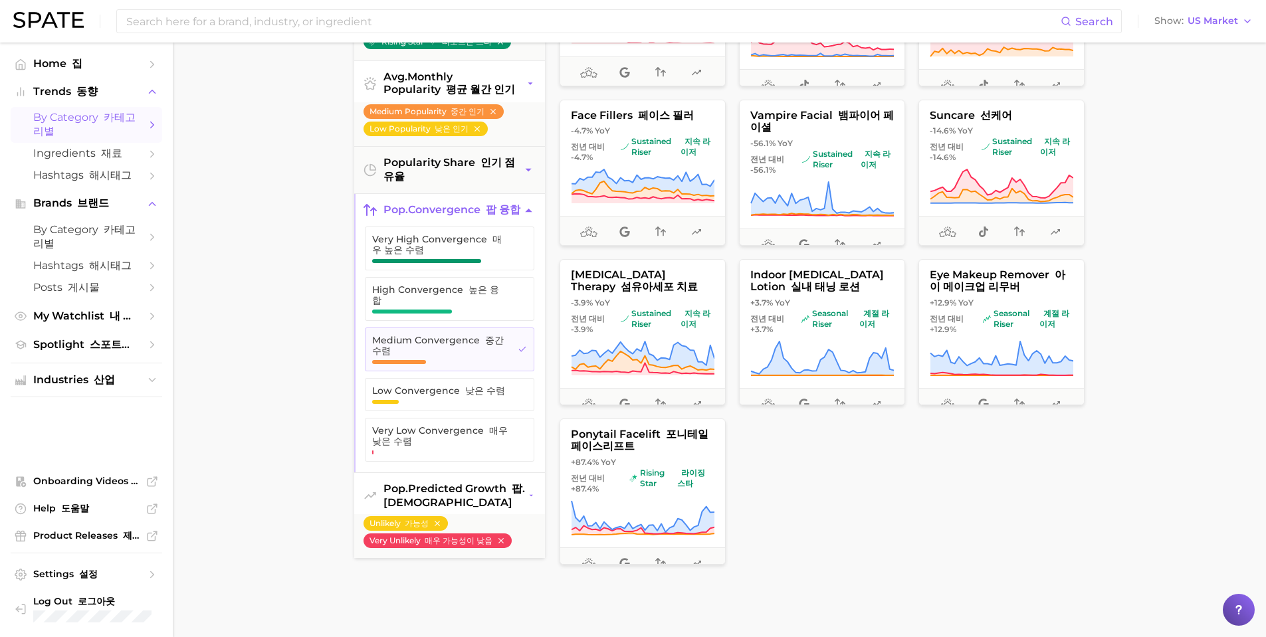
scroll to position [266, 0]
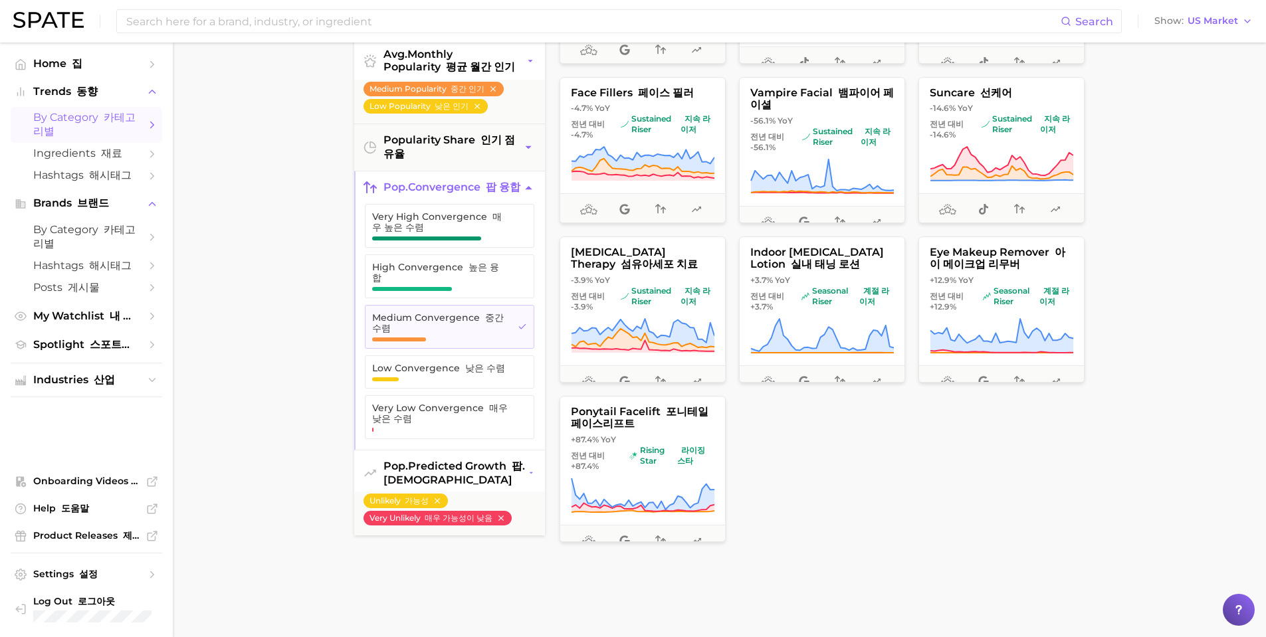
click at [528, 476] on icon "button" at bounding box center [531, 473] width 7 height 14
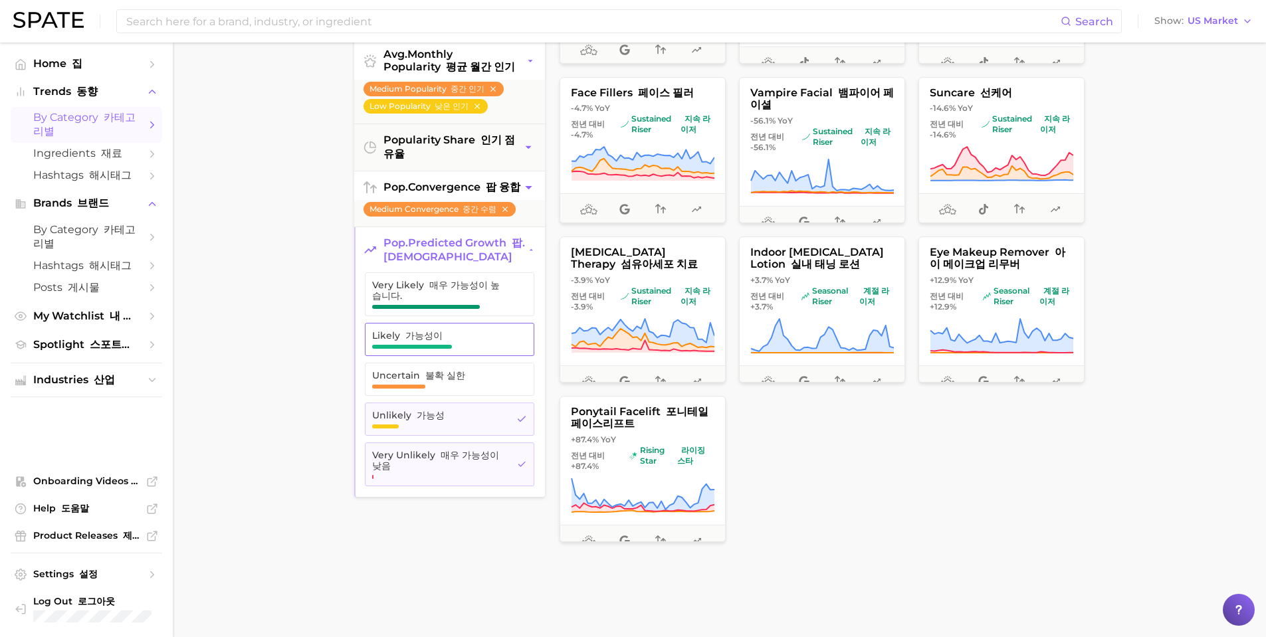
click at [459, 349] on span "Likely 가능성이" at bounding box center [439, 339] width 134 height 19
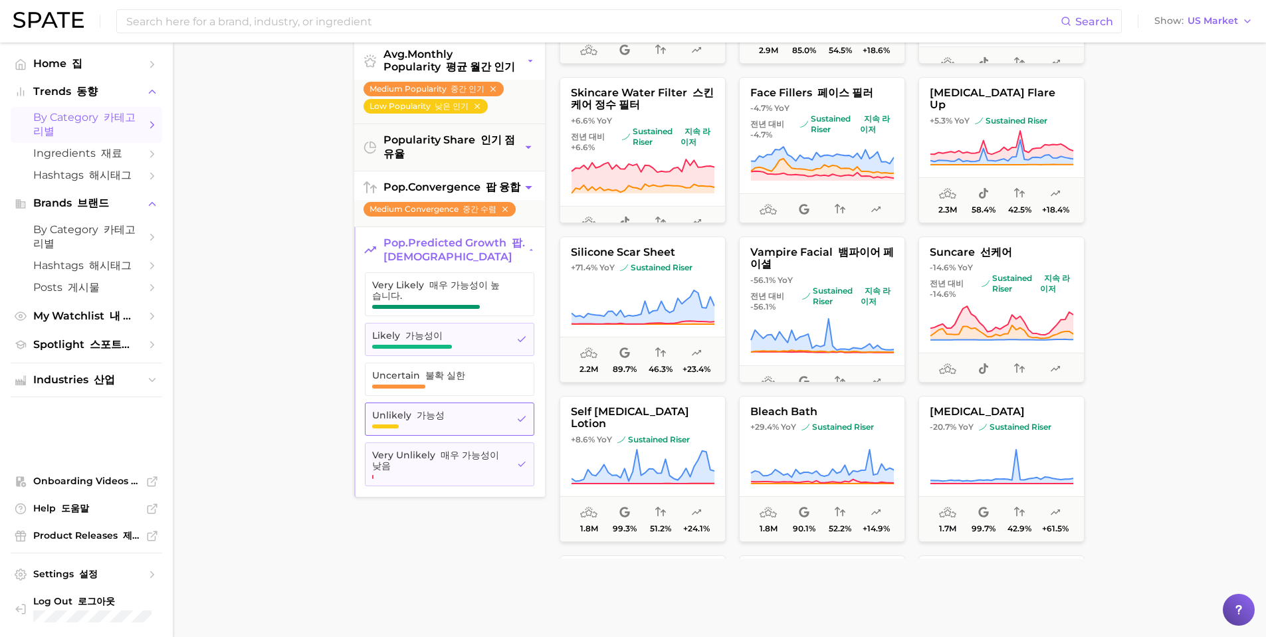
click at [517, 425] on icon "button" at bounding box center [521, 419] width 11 height 11
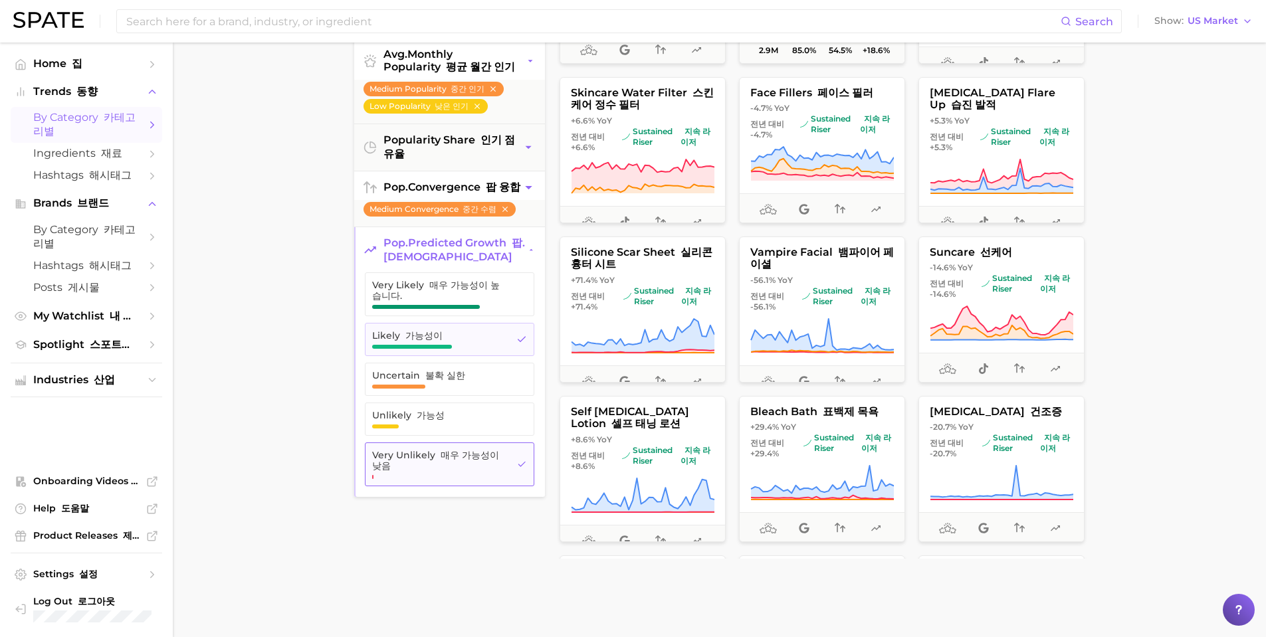
click at [518, 469] on button "Very Unlikely 매우 가능성이 낮음" at bounding box center [449, 465] width 169 height 44
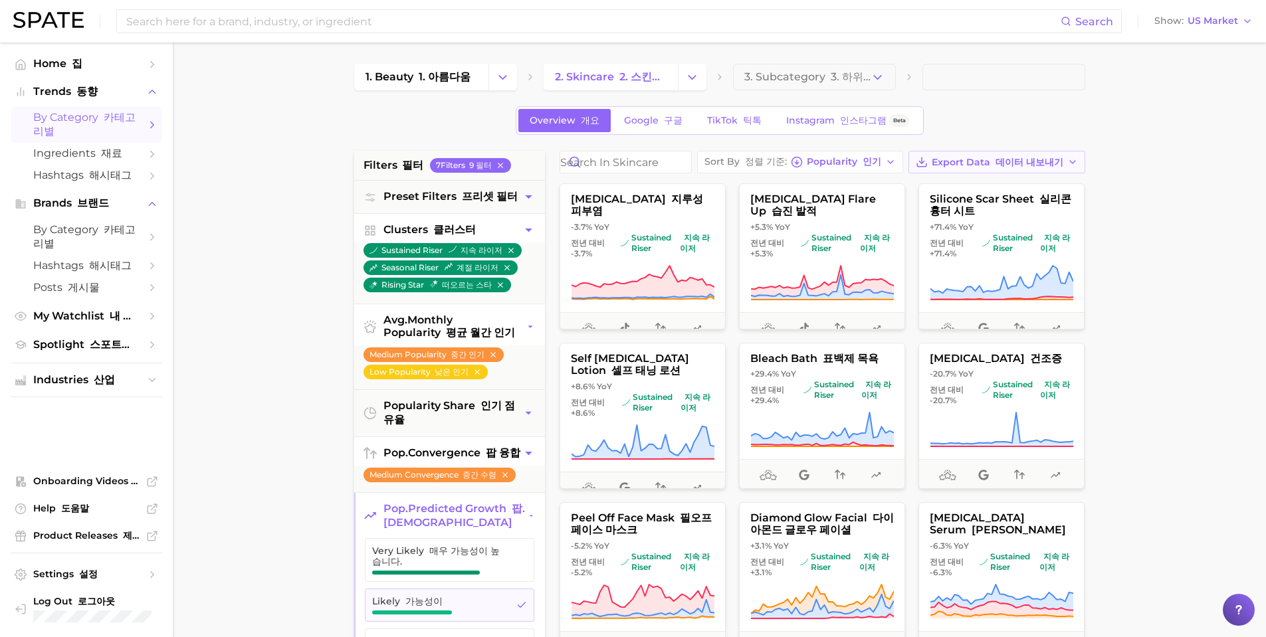
click at [995, 168] on font "데이터 내보내기" at bounding box center [1029, 162] width 68 height 12
click at [1017, 198] on font "카드 데이터 CSV" at bounding box center [1044, 186] width 54 height 23
click at [500, 163] on icon "button" at bounding box center [500, 165] width 9 height 9
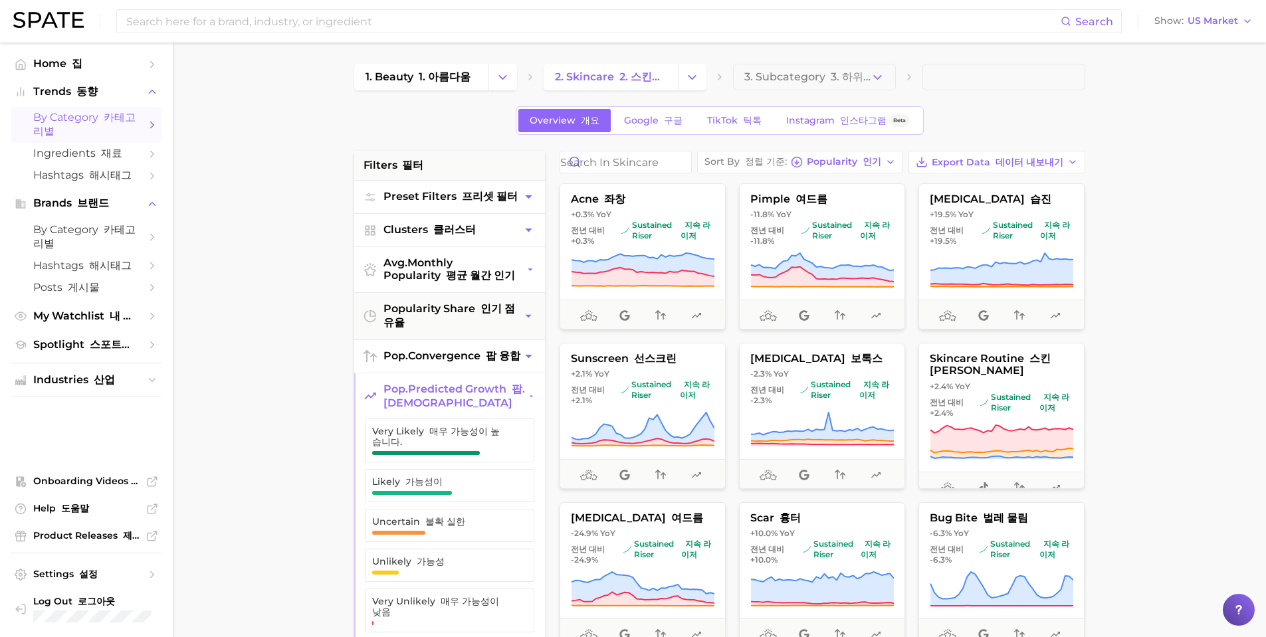
click at [526, 200] on icon "button" at bounding box center [529, 197] width 14 height 14
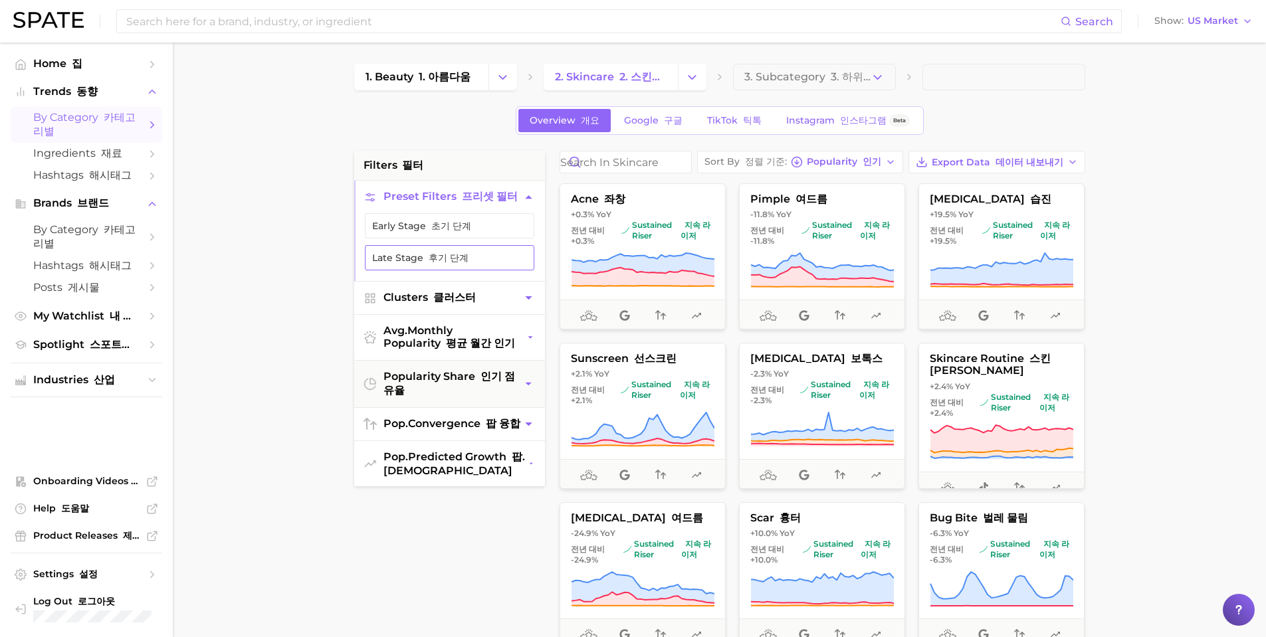
click at [445, 258] on font "후기 단계" at bounding box center [449, 258] width 40 height 12
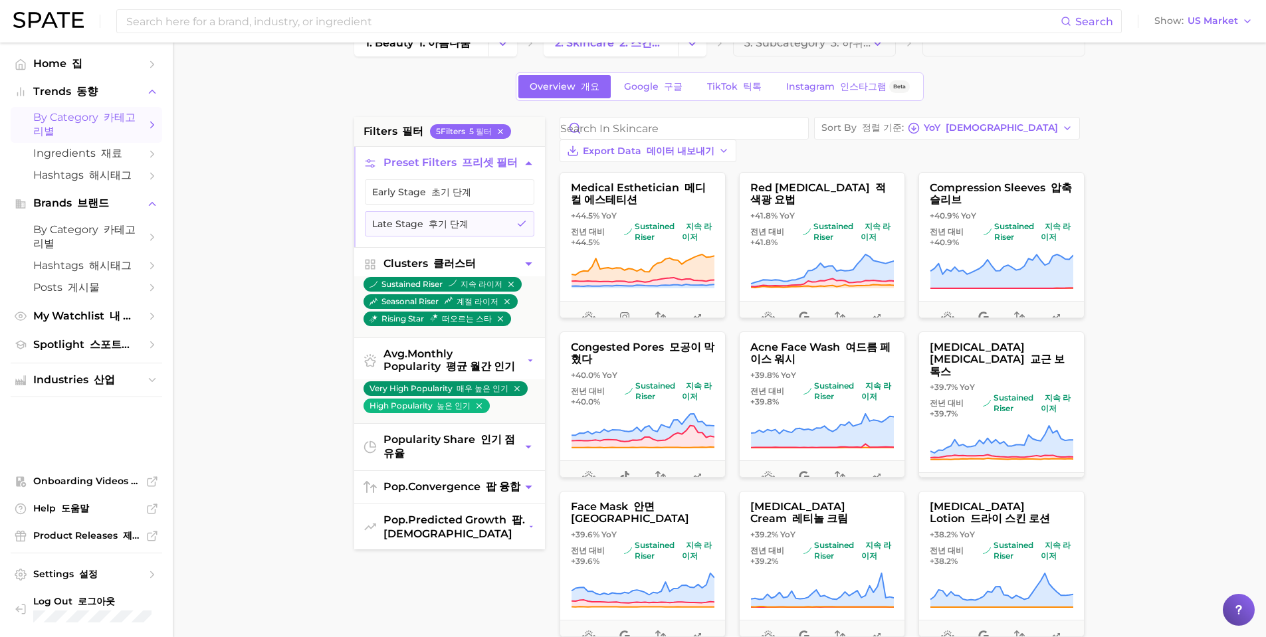
scroll to position [66, 0]
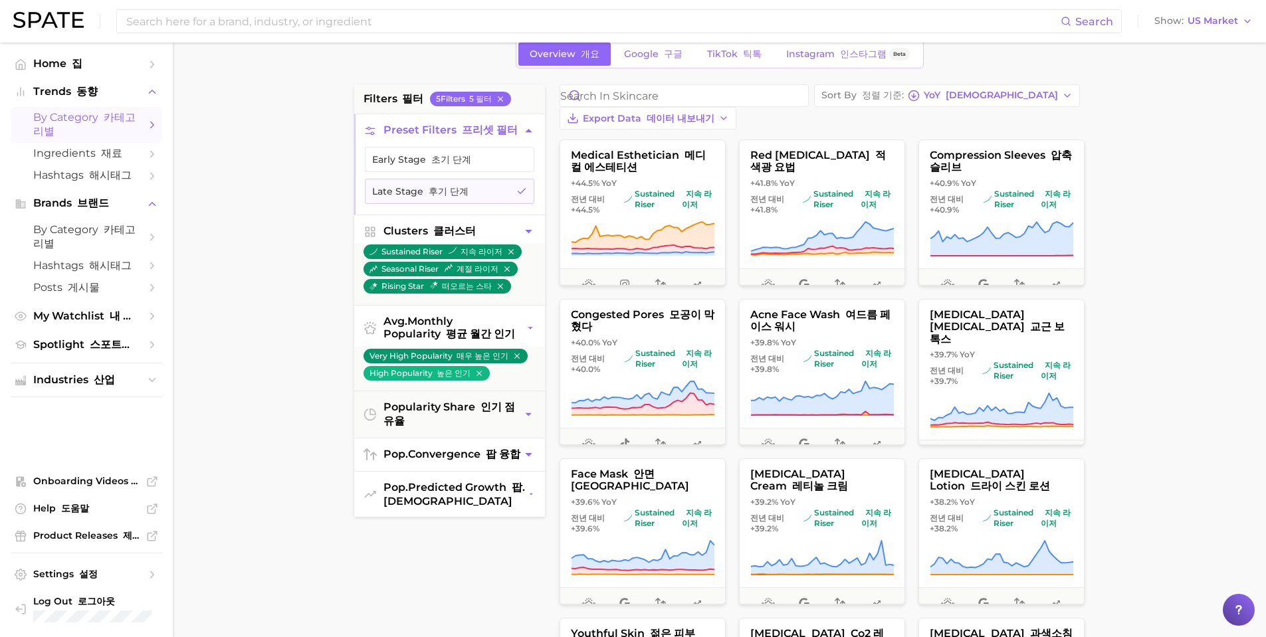
click at [540, 471] on button "pop. convergence 팝 융합" at bounding box center [449, 455] width 191 height 33
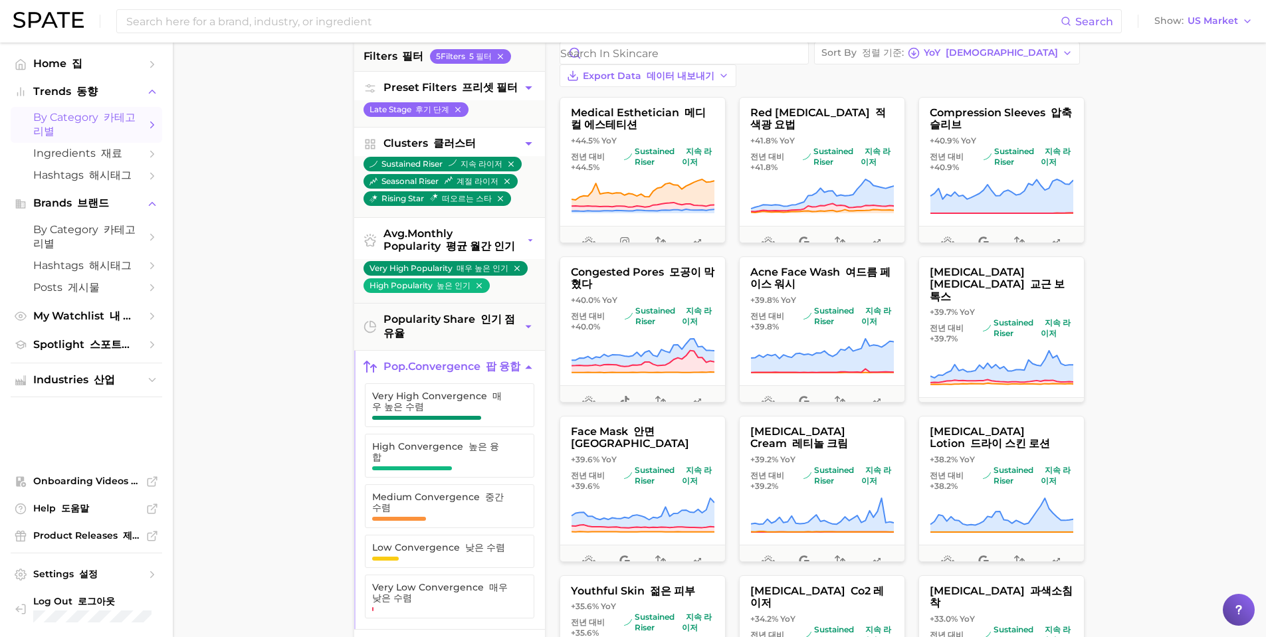
scroll to position [133, 0]
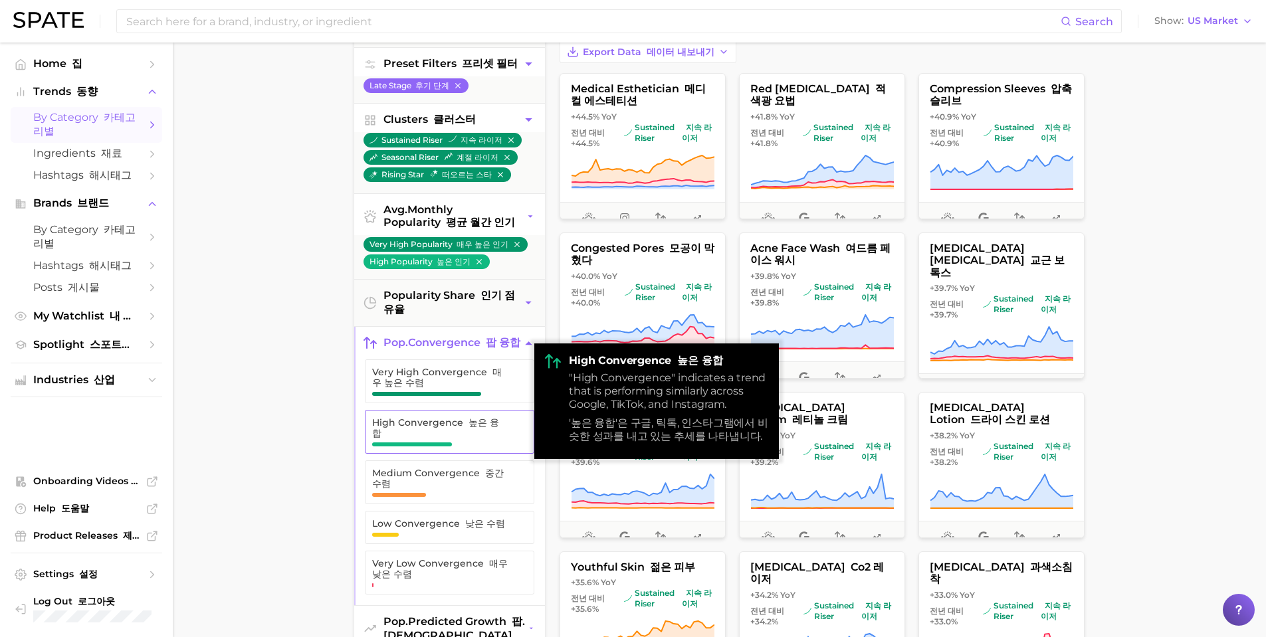
click at [476, 439] on font "높은 융합" at bounding box center [435, 428] width 127 height 23
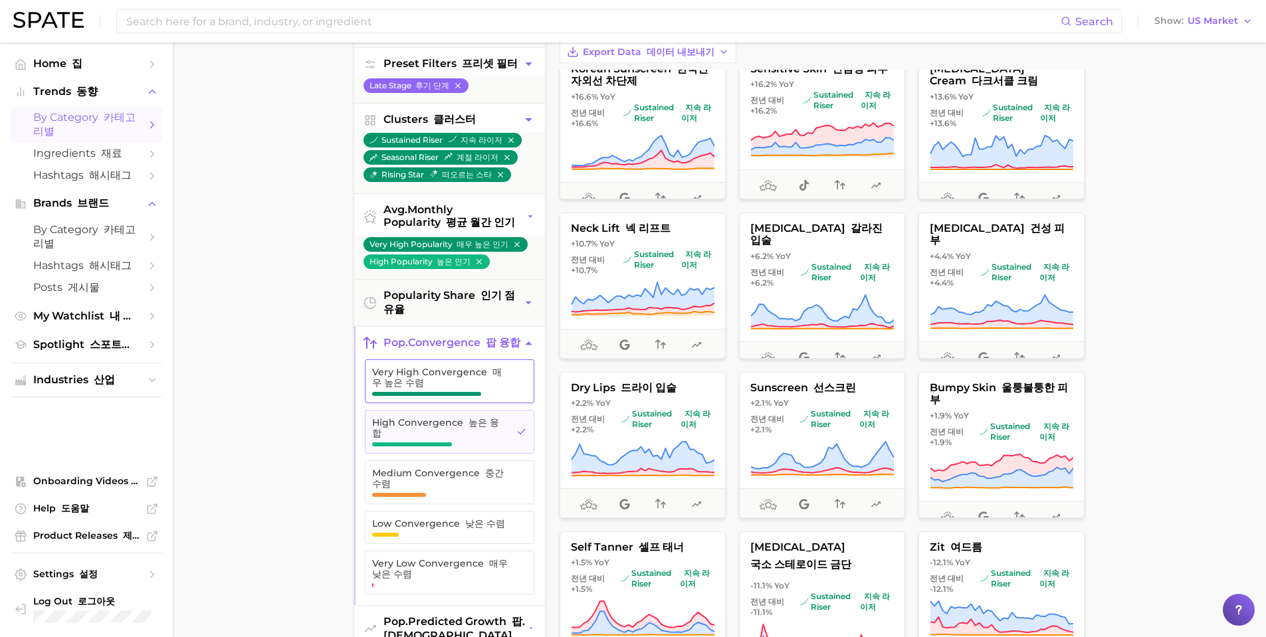
click at [470, 396] on span "Very High Convergence 매우 높은 수렴" at bounding box center [440, 381] width 136 height 29
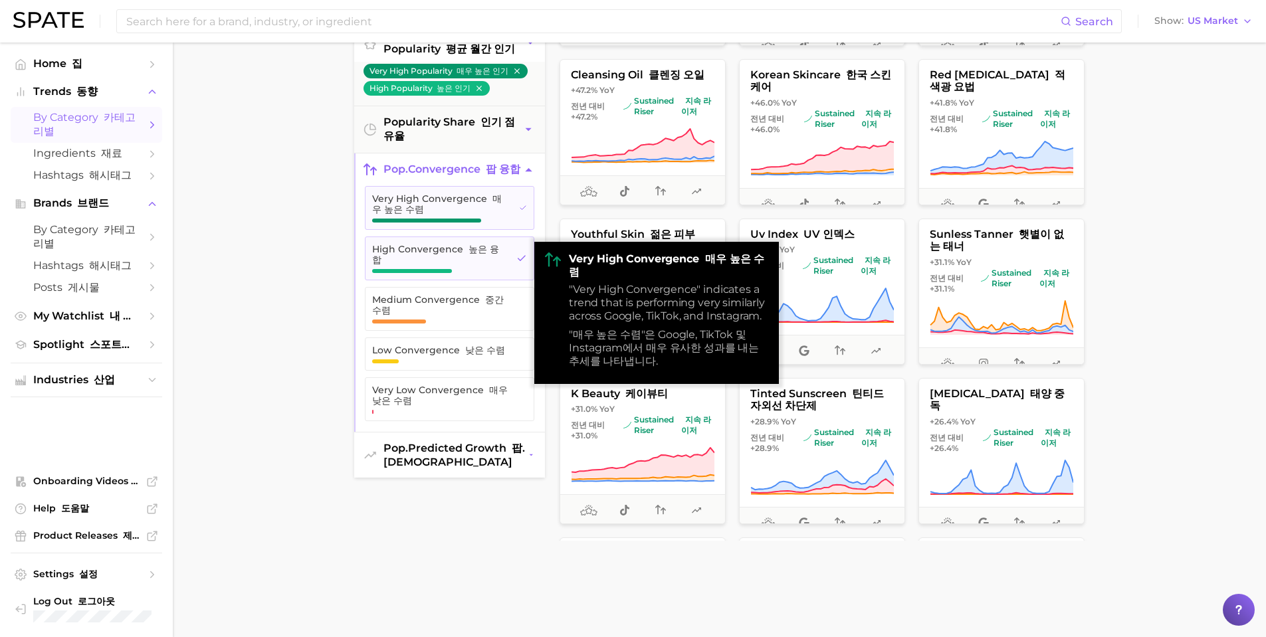
scroll to position [332, 0]
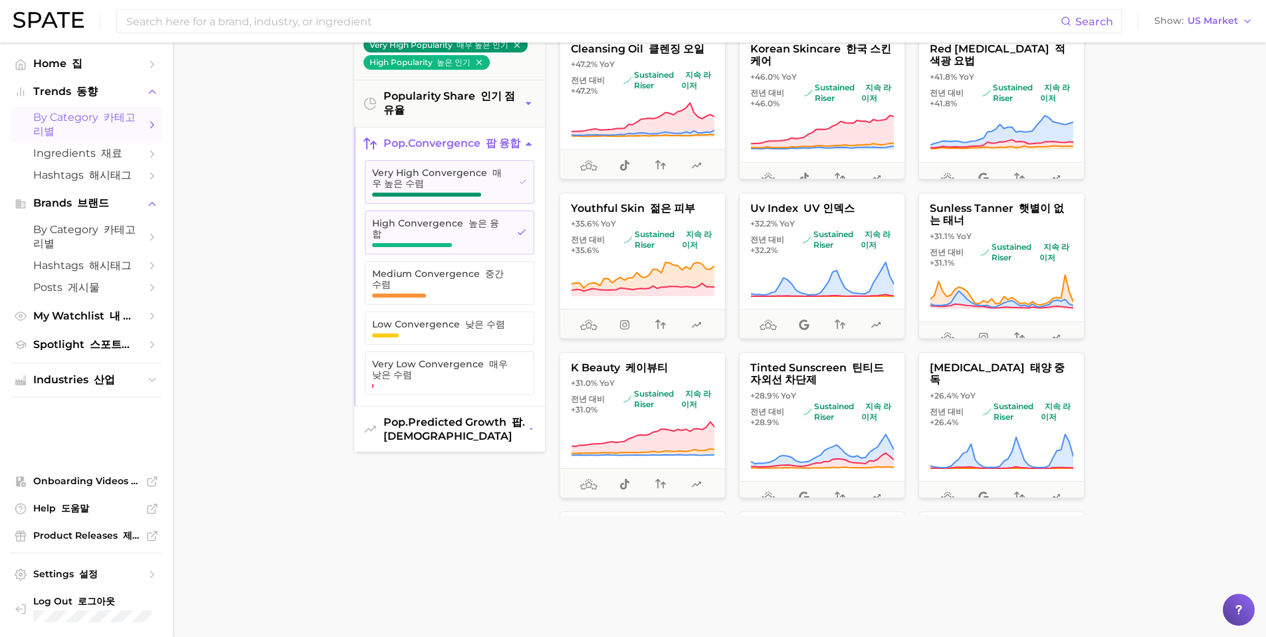
click at [480, 443] on font "팝. [DEMOGRAPHIC_DATA]" at bounding box center [454, 429] width 142 height 27
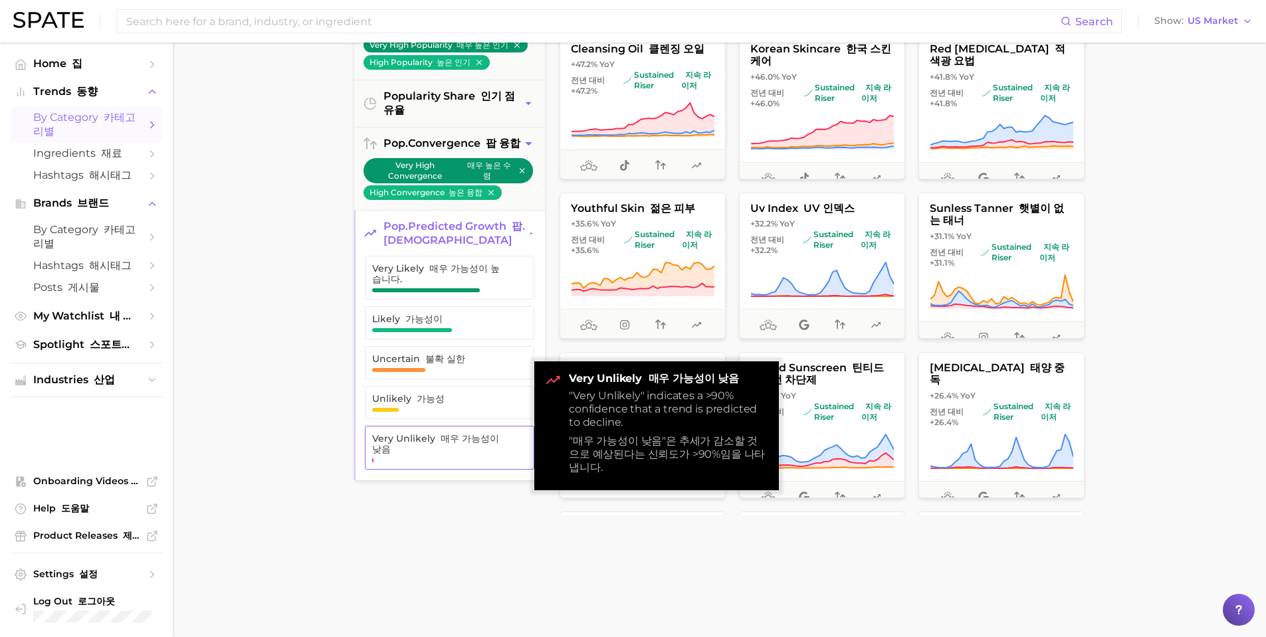
click at [421, 462] on span "Very Unlikely 매우 가능성이 낮음" at bounding box center [439, 447] width 135 height 29
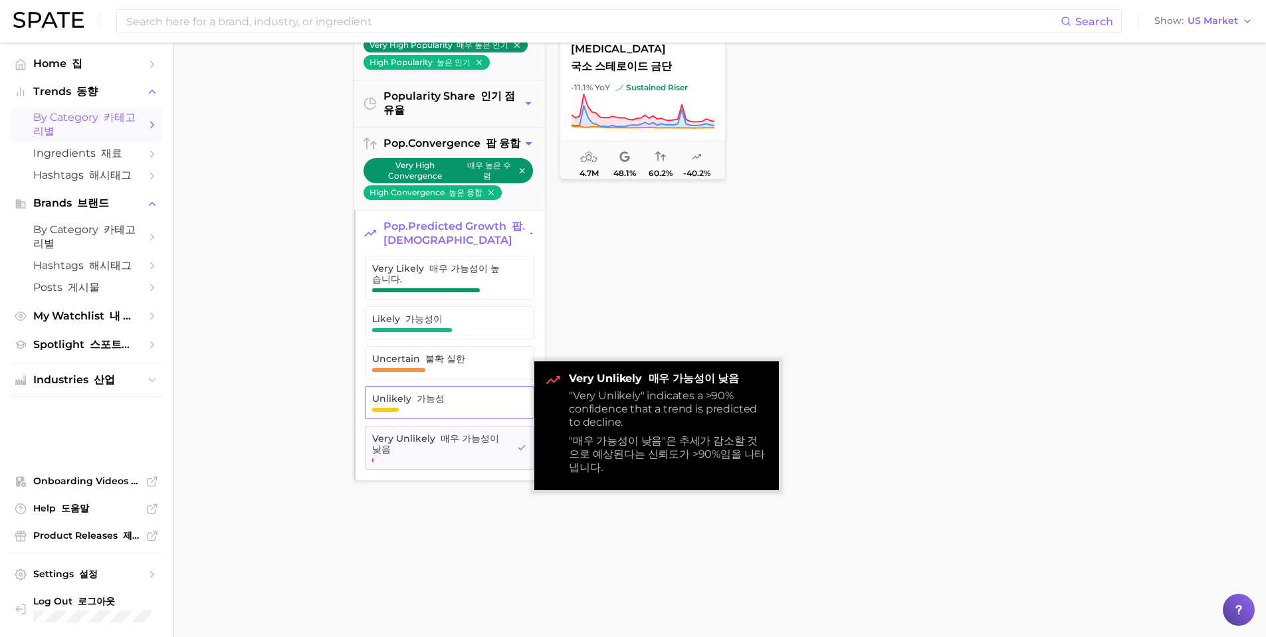
click at [433, 405] on font "가능성" at bounding box center [431, 399] width 28 height 12
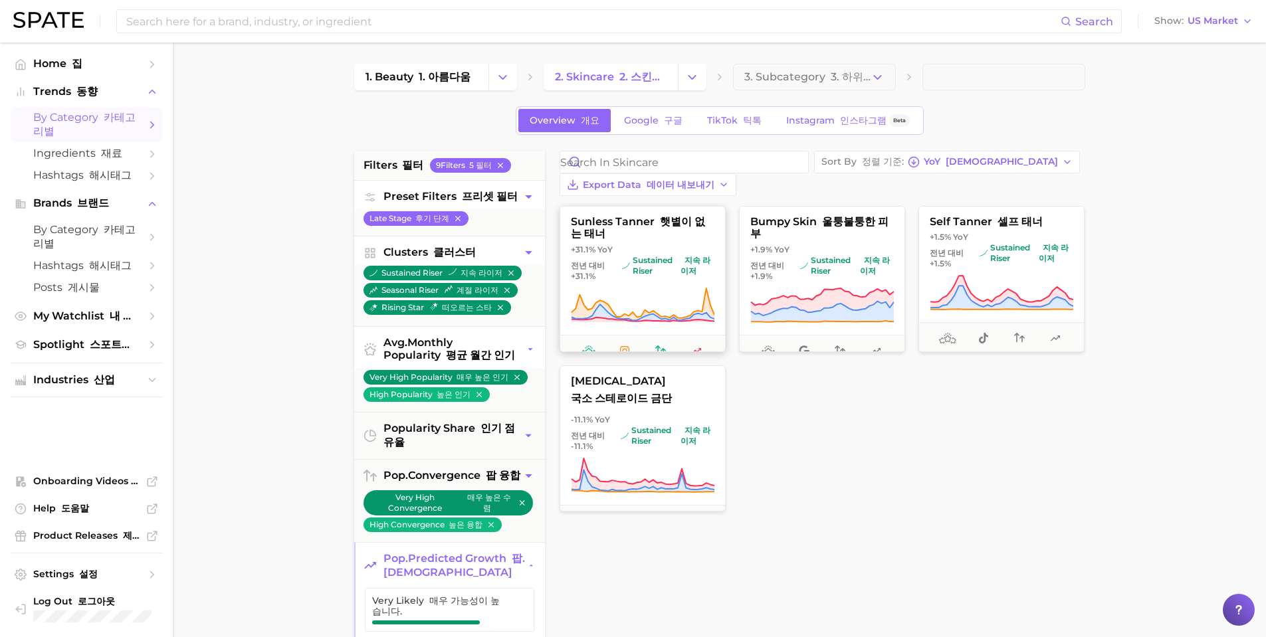
click at [660, 255] on span "sustained riser 지속 라이저" at bounding box center [668, 265] width 92 height 21
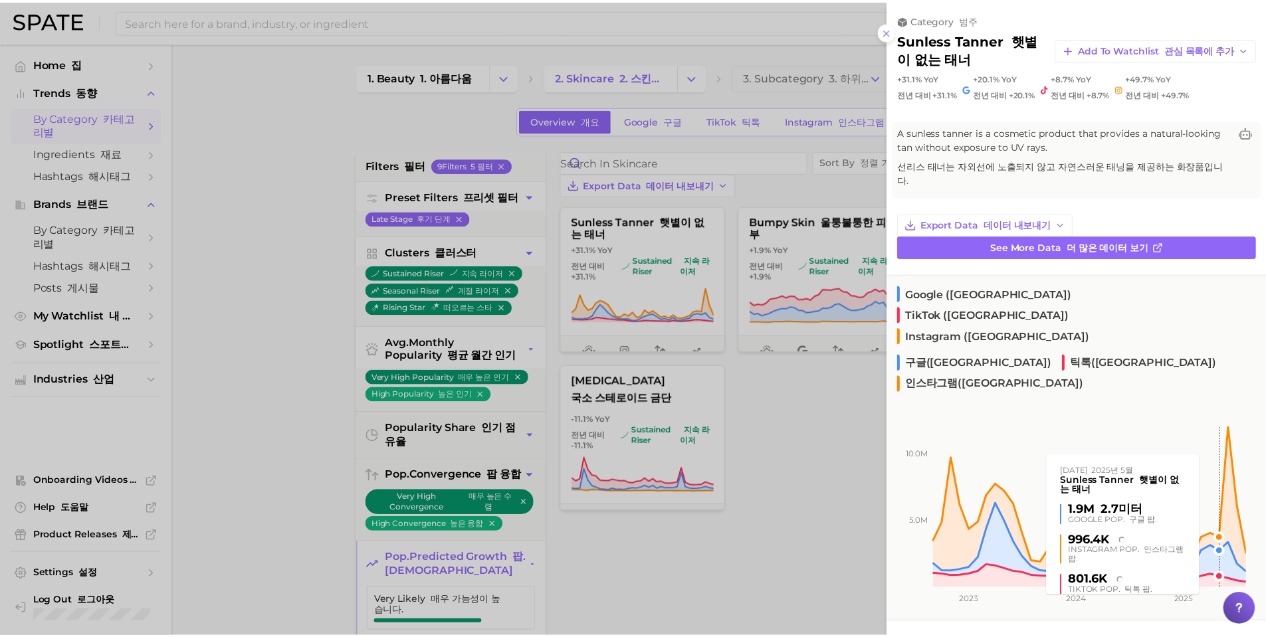
scroll to position [66, 0]
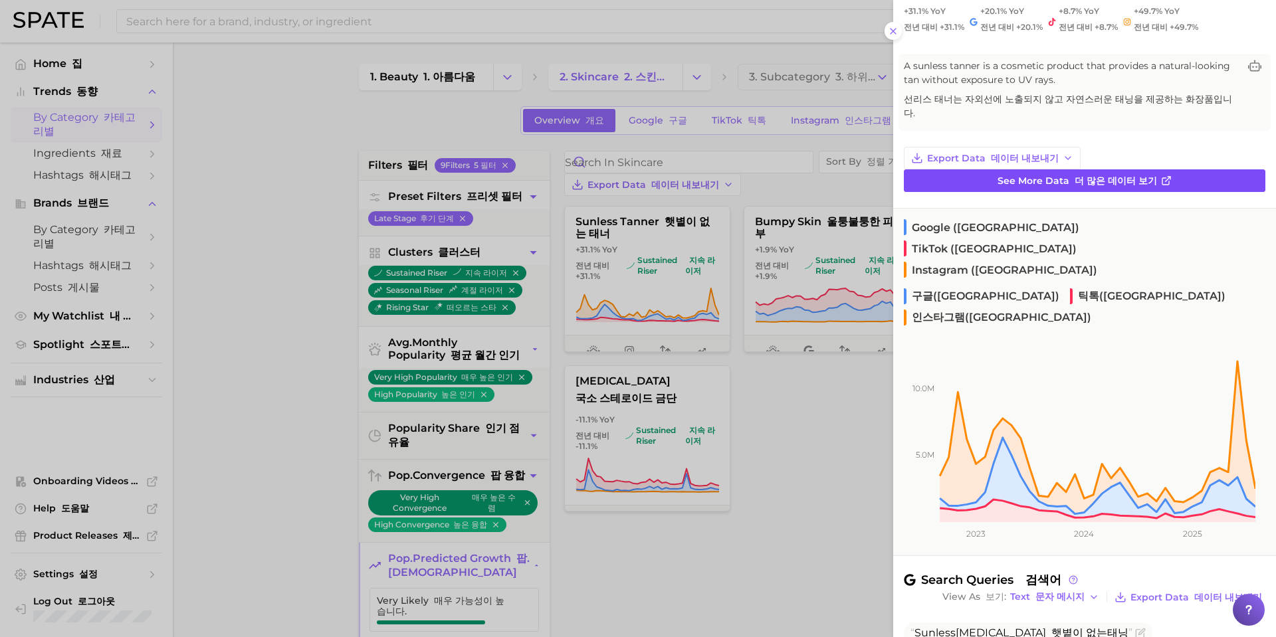
click at [1122, 175] on font "더 많은 데이터 보기" at bounding box center [1115, 181] width 82 height 12
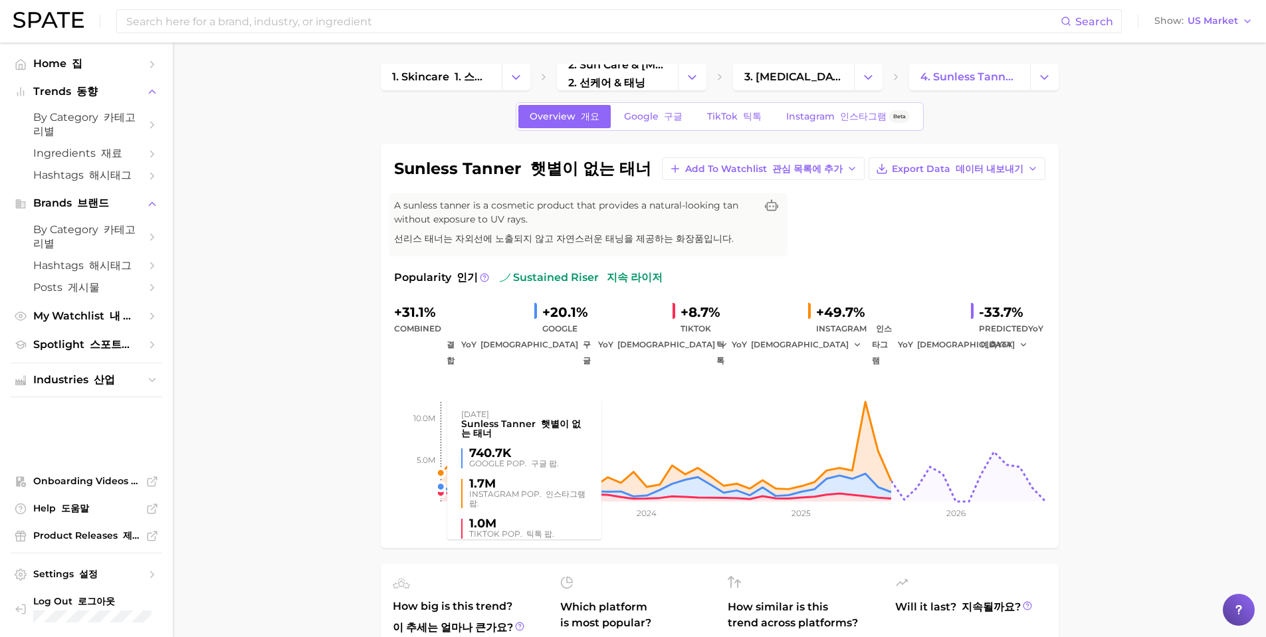
drag, startPoint x: 419, startPoint y: 479, endPoint x: 407, endPoint y: 457, distance: 25.0
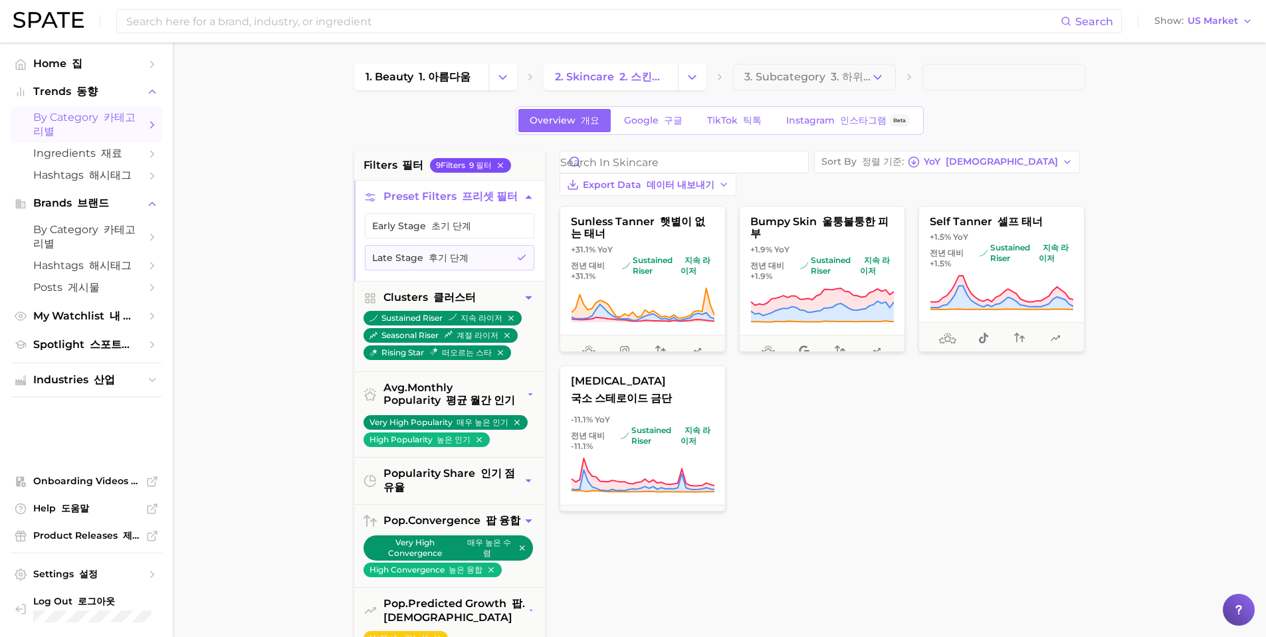
drag, startPoint x: 478, startPoint y: 167, endPoint x: 555, endPoint y: 637, distance: 475.4
click at [477, 167] on font "9 필터" at bounding box center [480, 165] width 23 height 10
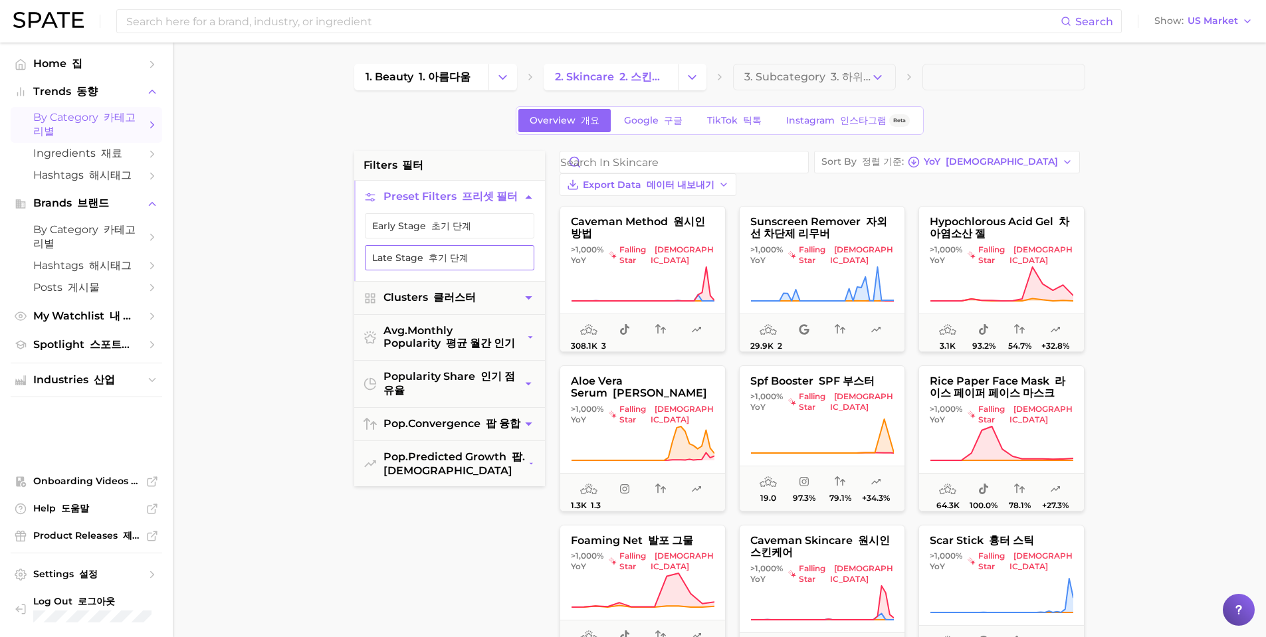
click at [512, 256] on button "Late Stage 후기 단계" at bounding box center [449, 257] width 169 height 25
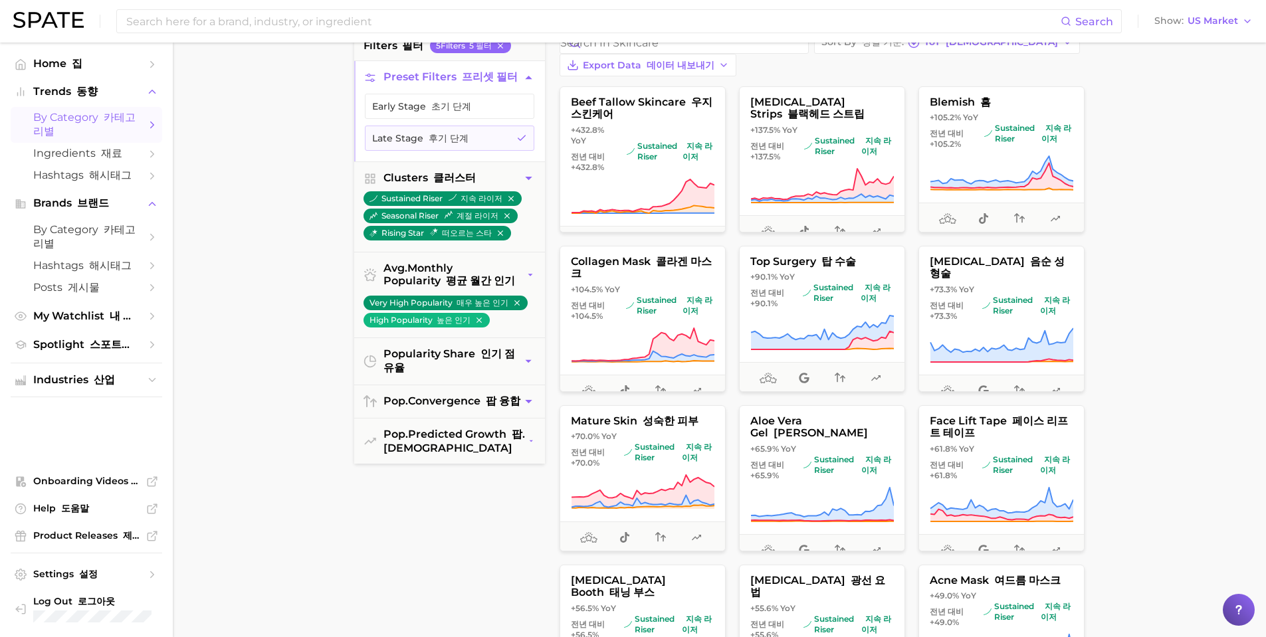
scroll to position [133, 0]
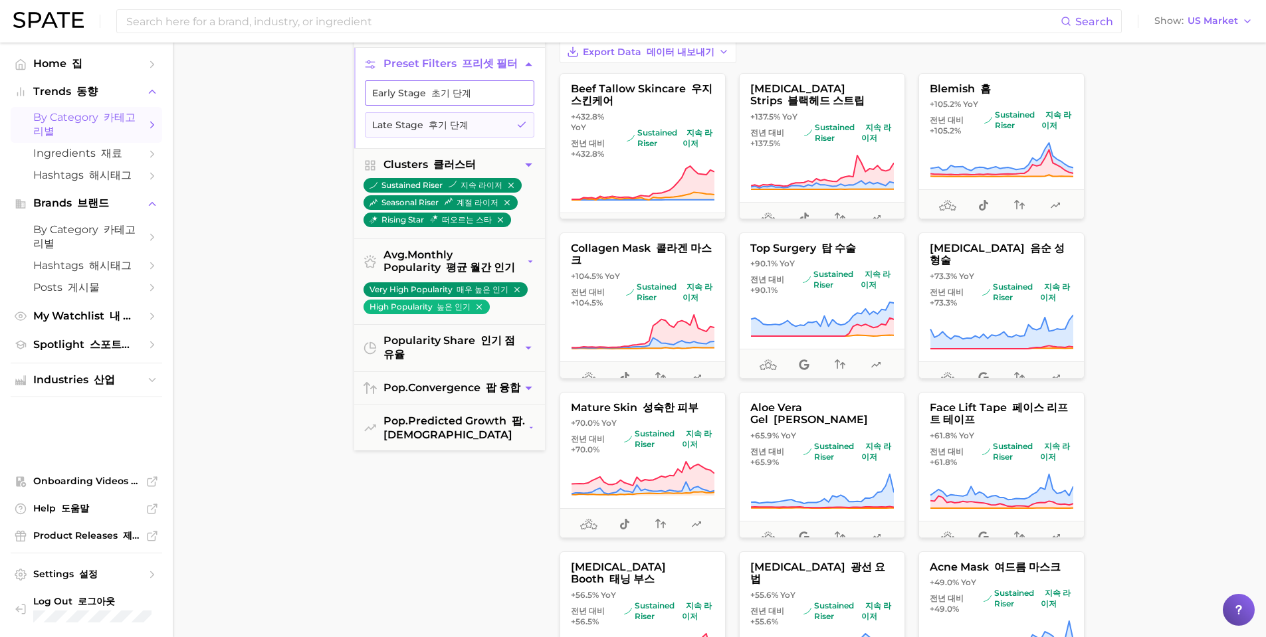
click at [396, 104] on button "Early Stage 초기 단계" at bounding box center [449, 92] width 169 height 25
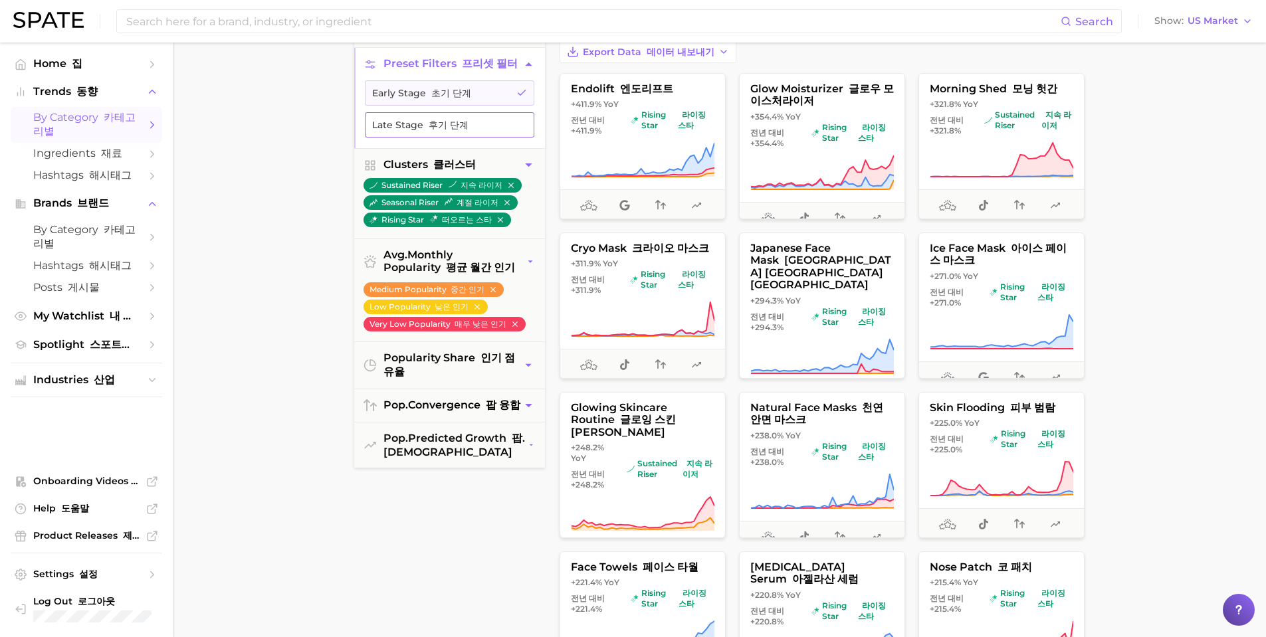
click at [436, 131] on font "후기 단계" at bounding box center [449, 125] width 40 height 12
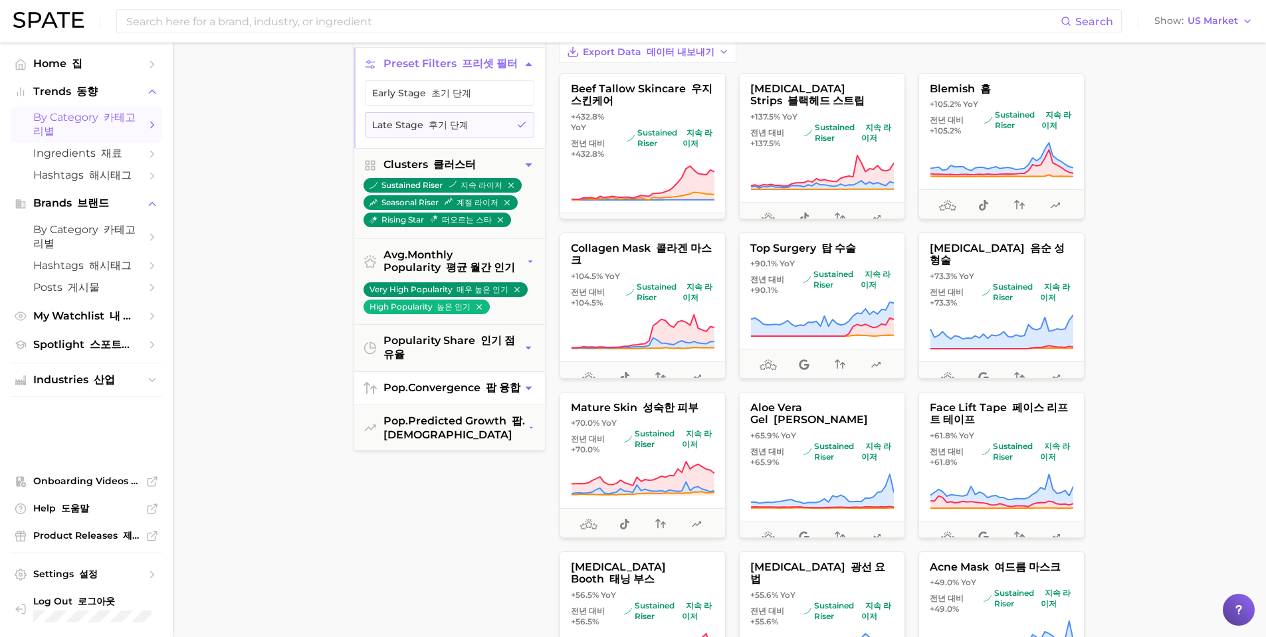
click at [533, 395] on icon "button" at bounding box center [529, 388] width 14 height 14
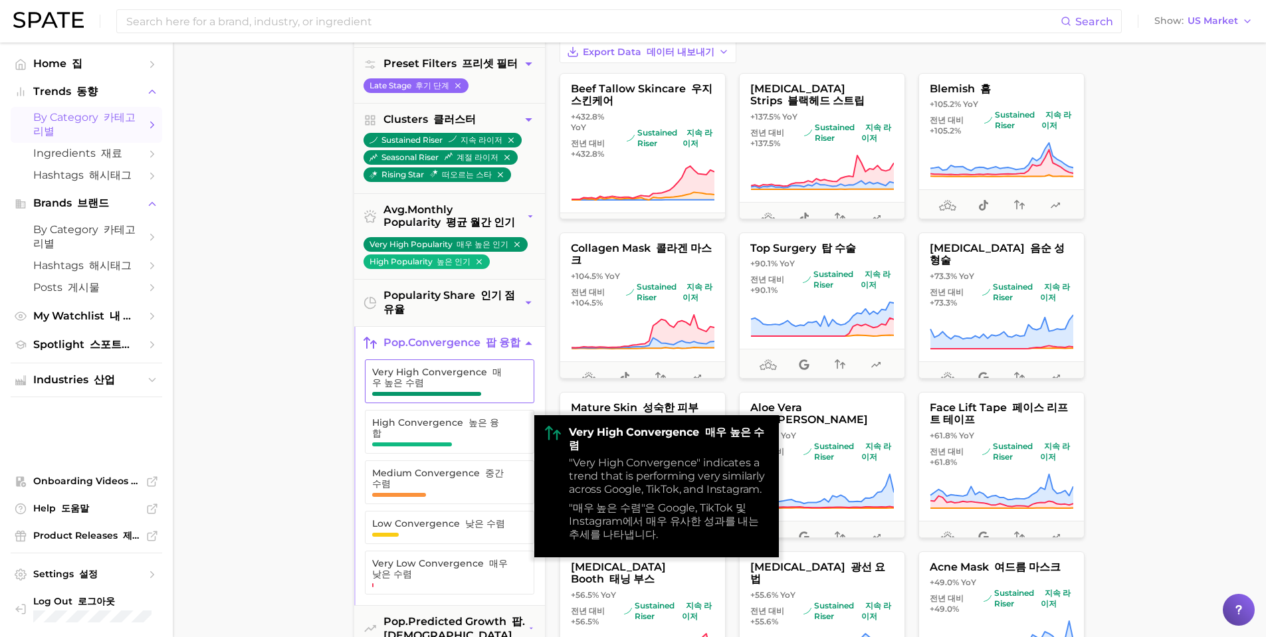
click at [474, 388] on span "Very High Convergence 매우 높은 수렴" at bounding box center [440, 377] width 136 height 21
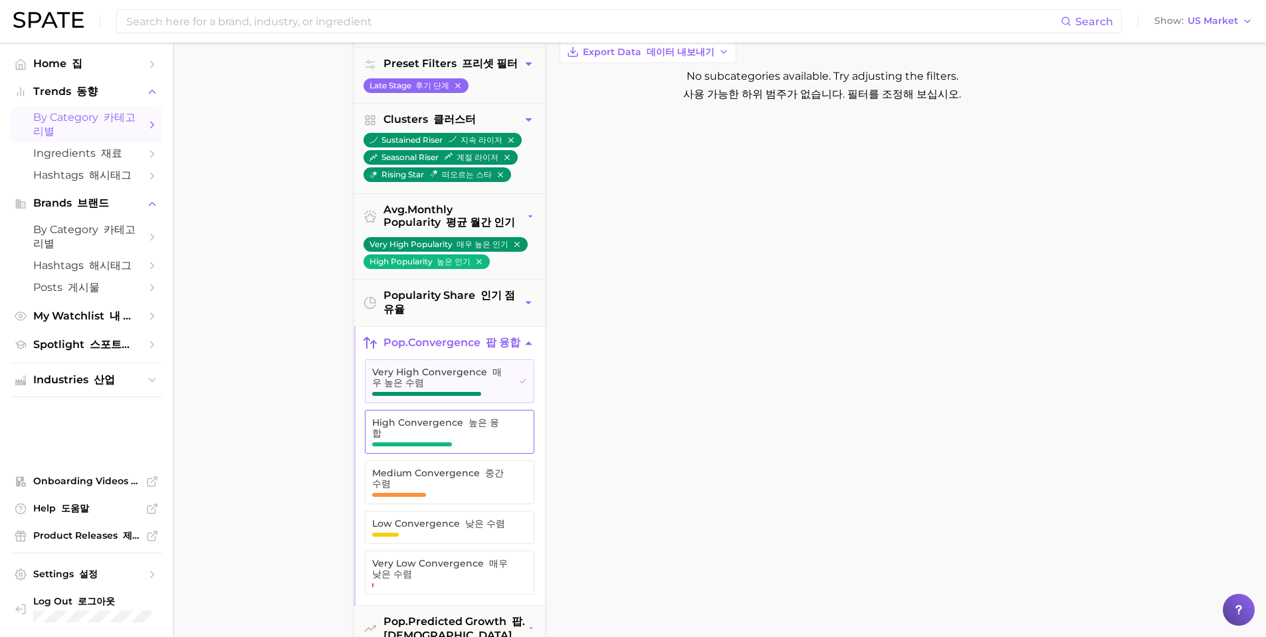
click at [442, 434] on span "High Convergence 높은 융합" at bounding box center [439, 427] width 134 height 21
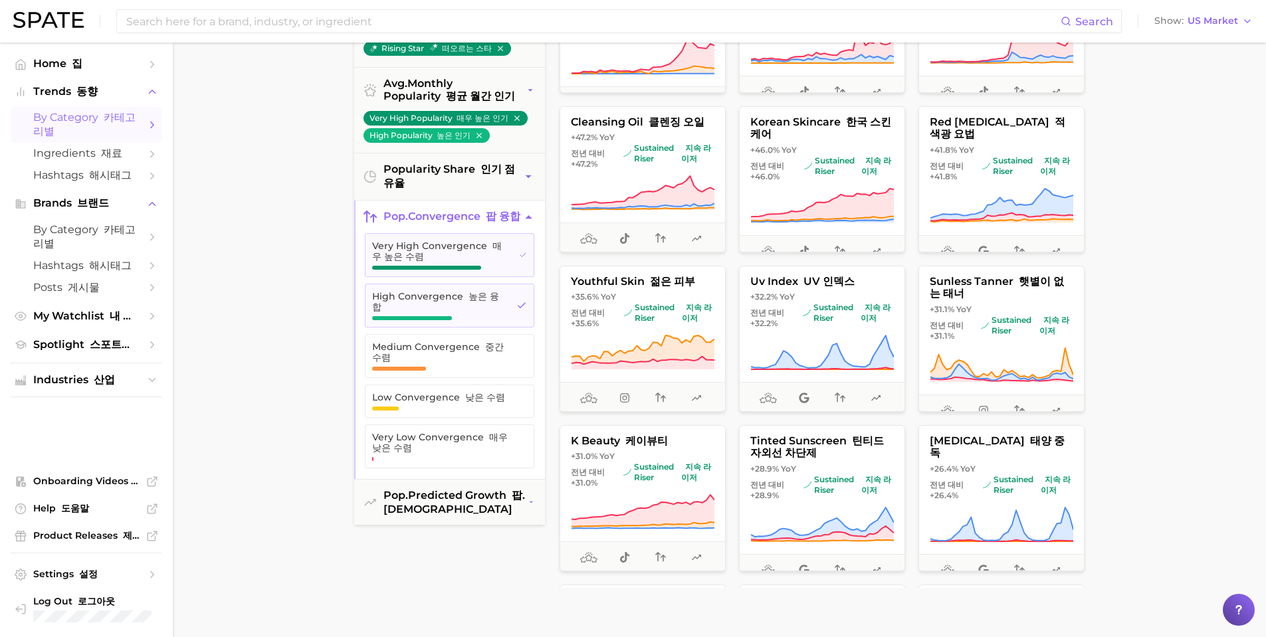
scroll to position [332, 0]
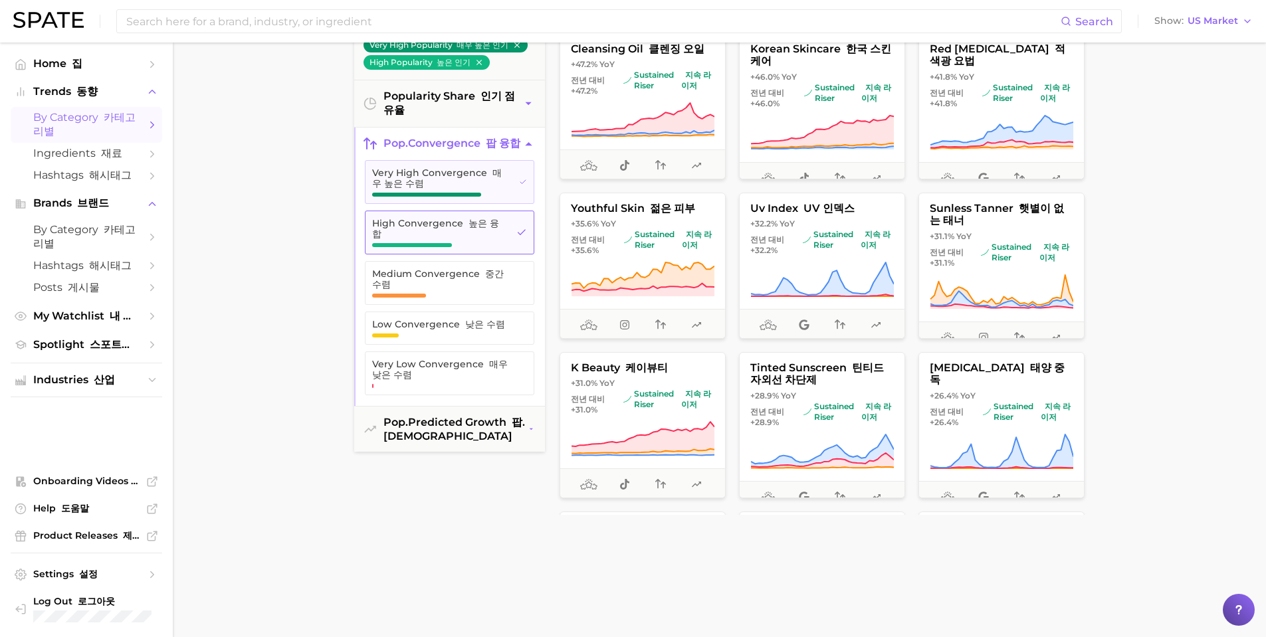
click at [512, 231] on button "High Convergence 높은 융합" at bounding box center [449, 233] width 169 height 44
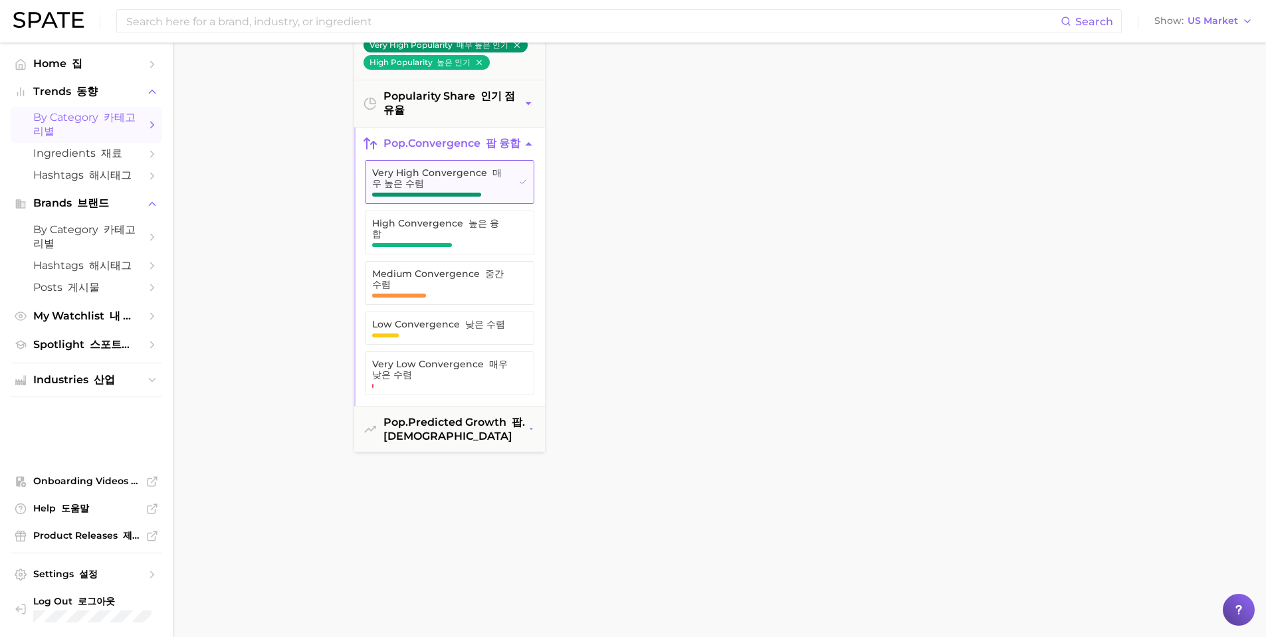
click at [511, 194] on button "Very High Convergence 매우 높은 수렴" at bounding box center [449, 182] width 169 height 44
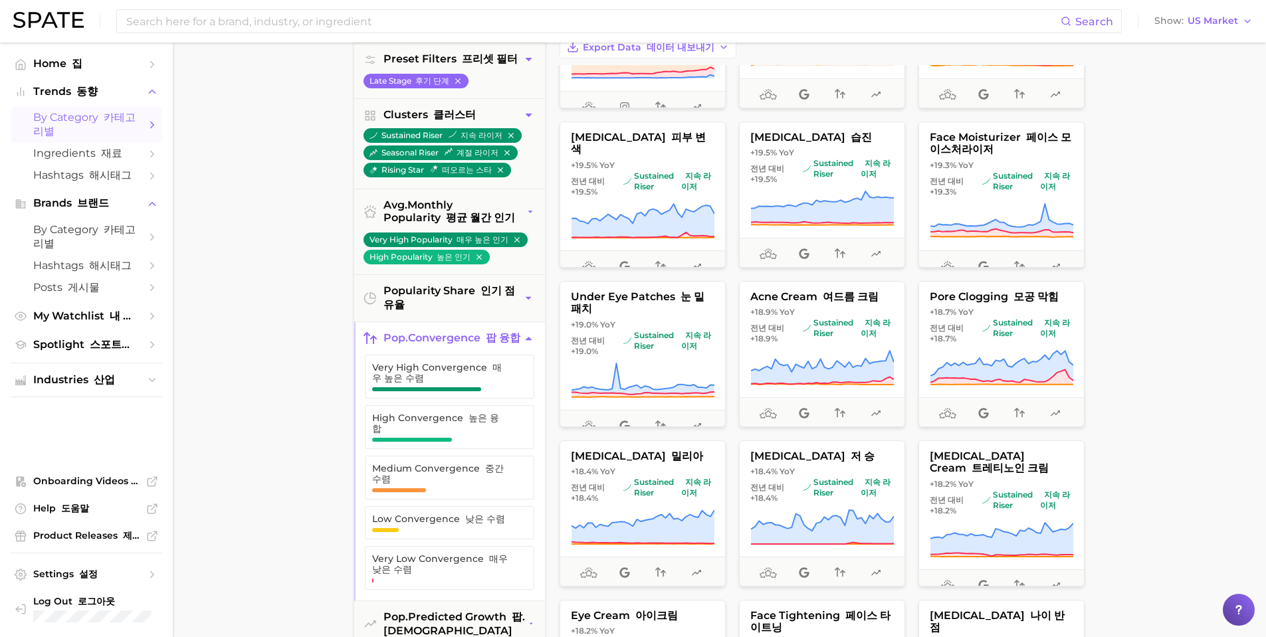
scroll to position [133, 0]
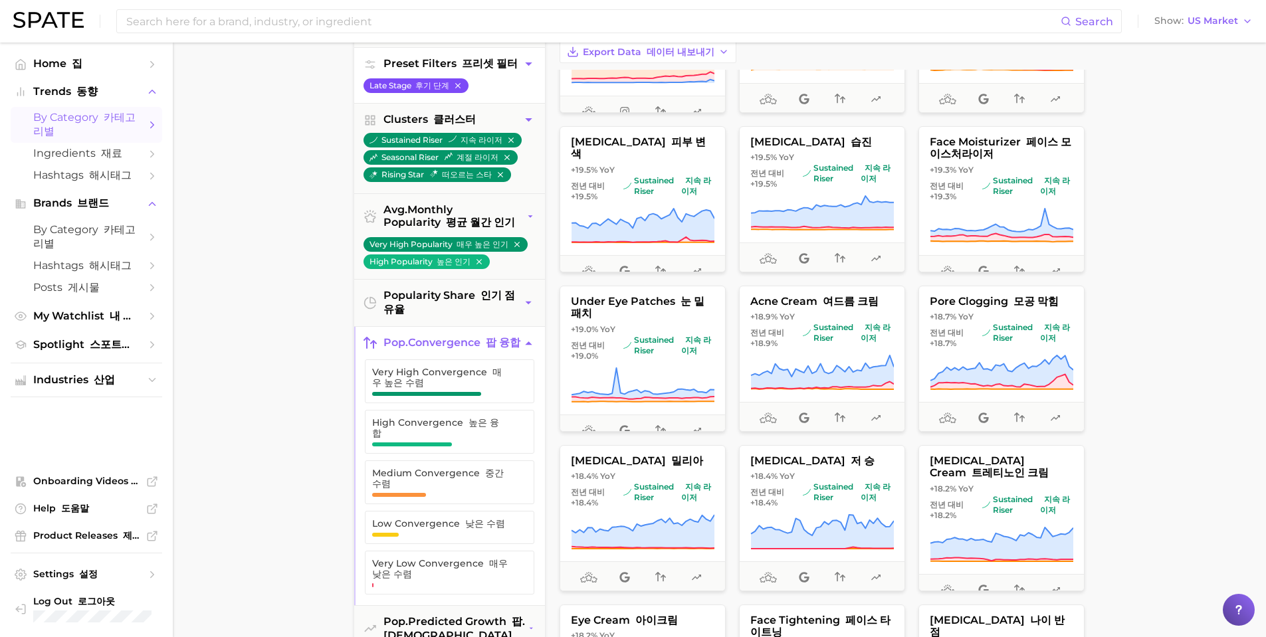
click at [462, 87] on button "Late Stage 후기 단계" at bounding box center [415, 85] width 105 height 15
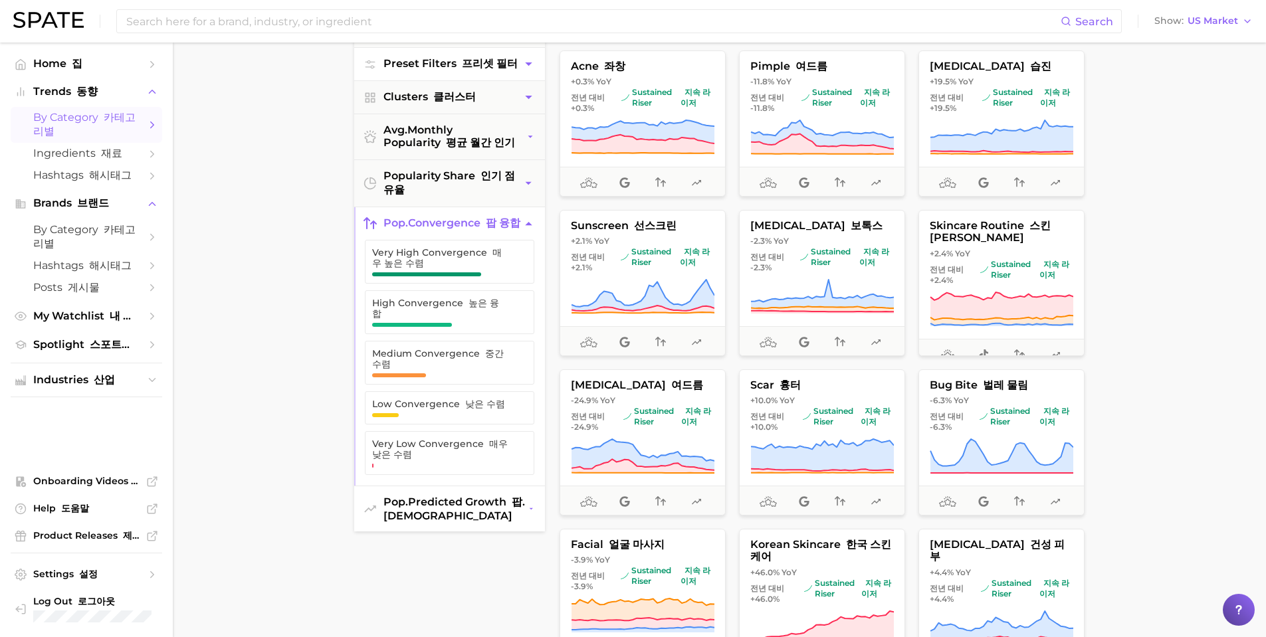
click at [488, 514] on span "pop. predicted growth 팝. 예상 성장" at bounding box center [455, 509] width 145 height 27
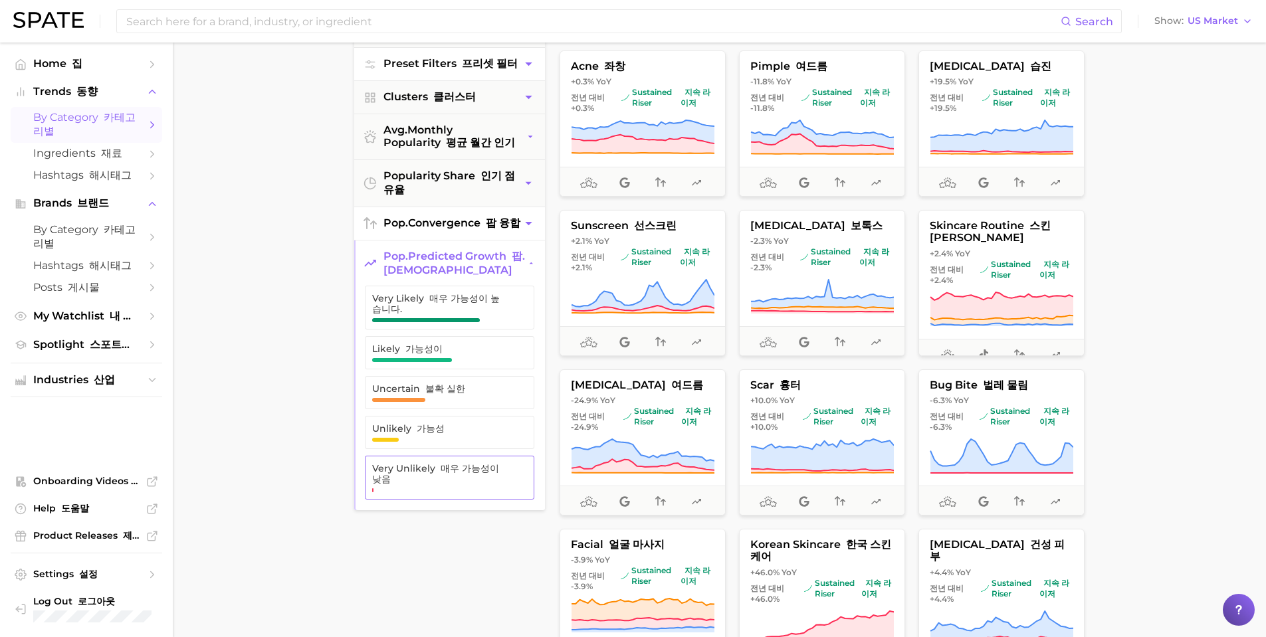
click at [456, 482] on font "매우 가능성이 낮음" at bounding box center [435, 473] width 127 height 23
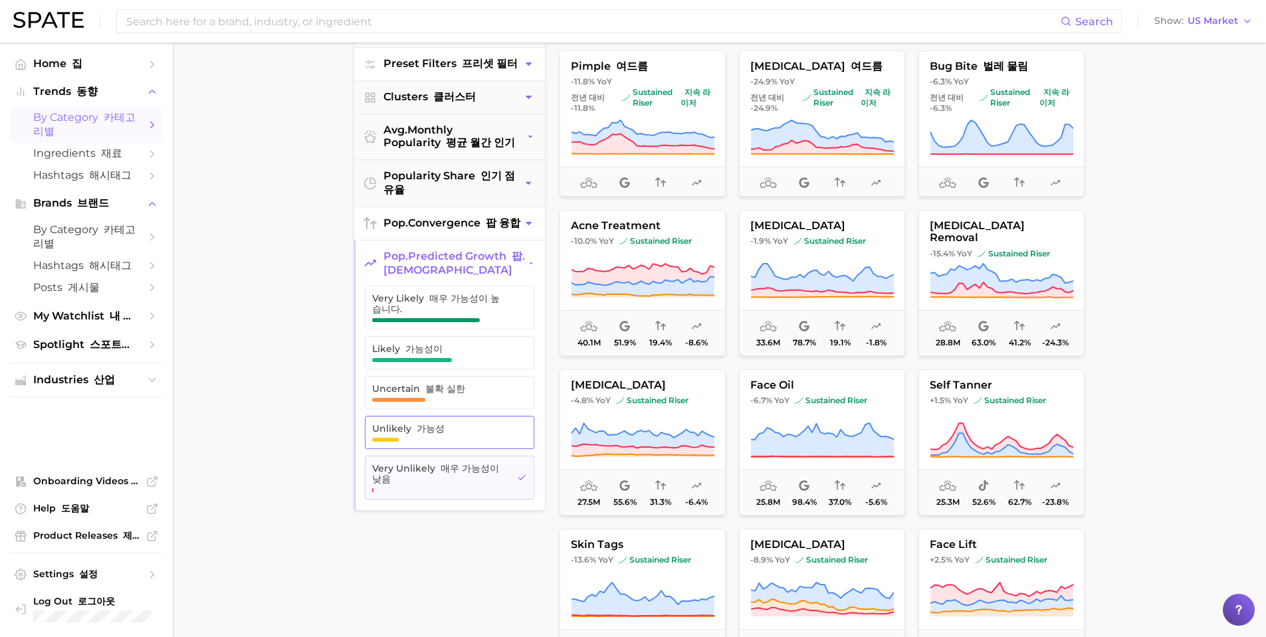
click at [449, 442] on span "Unlikely 가능성" at bounding box center [439, 432] width 134 height 19
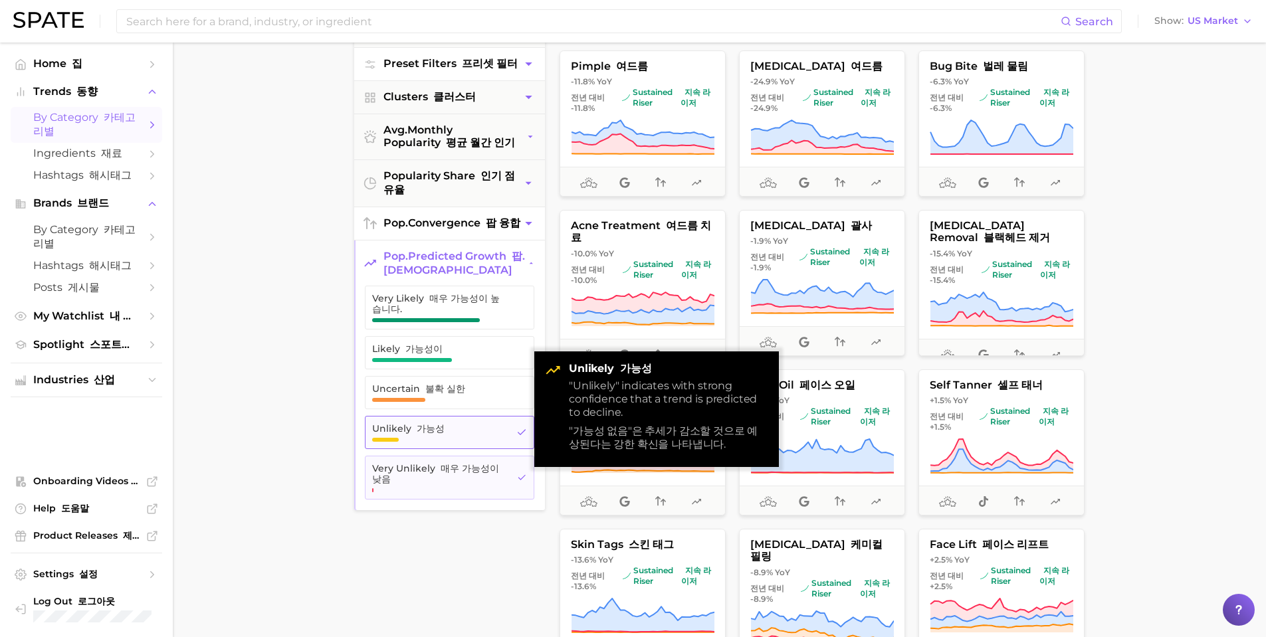
click at [482, 442] on span "Unlikely 가능성" at bounding box center [439, 432] width 134 height 19
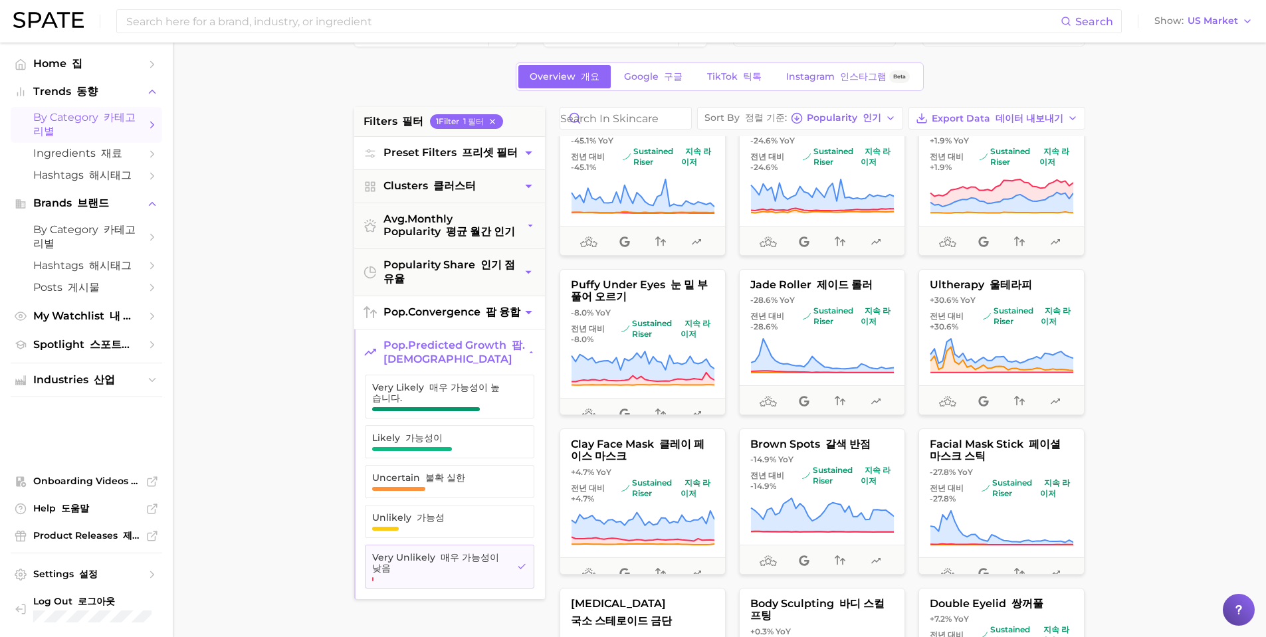
scroll to position [66, 0]
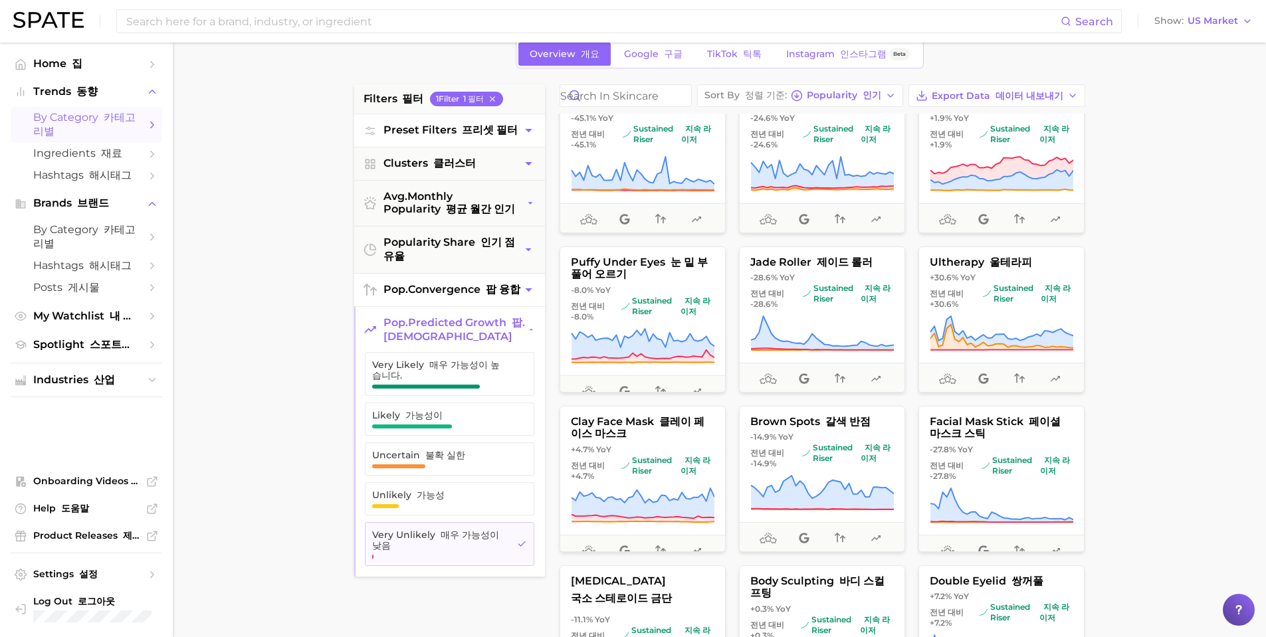
click at [496, 131] on font "프리셋 필터" at bounding box center [490, 130] width 56 height 13
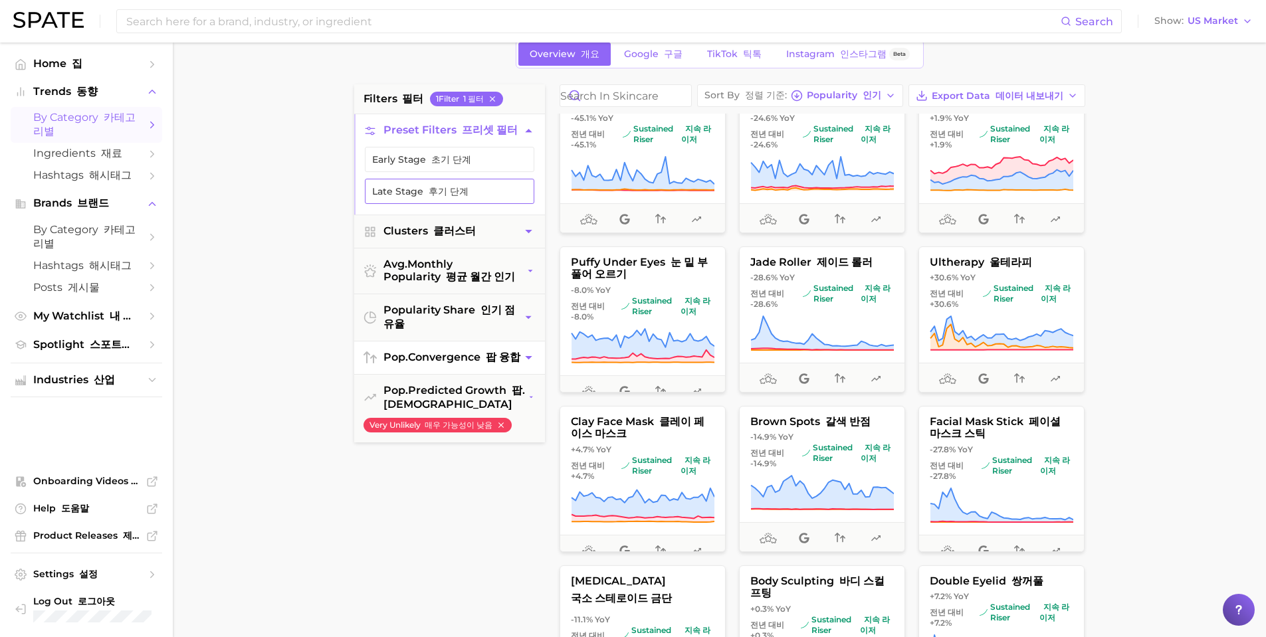
click at [442, 192] on font "후기 단계" at bounding box center [449, 191] width 40 height 12
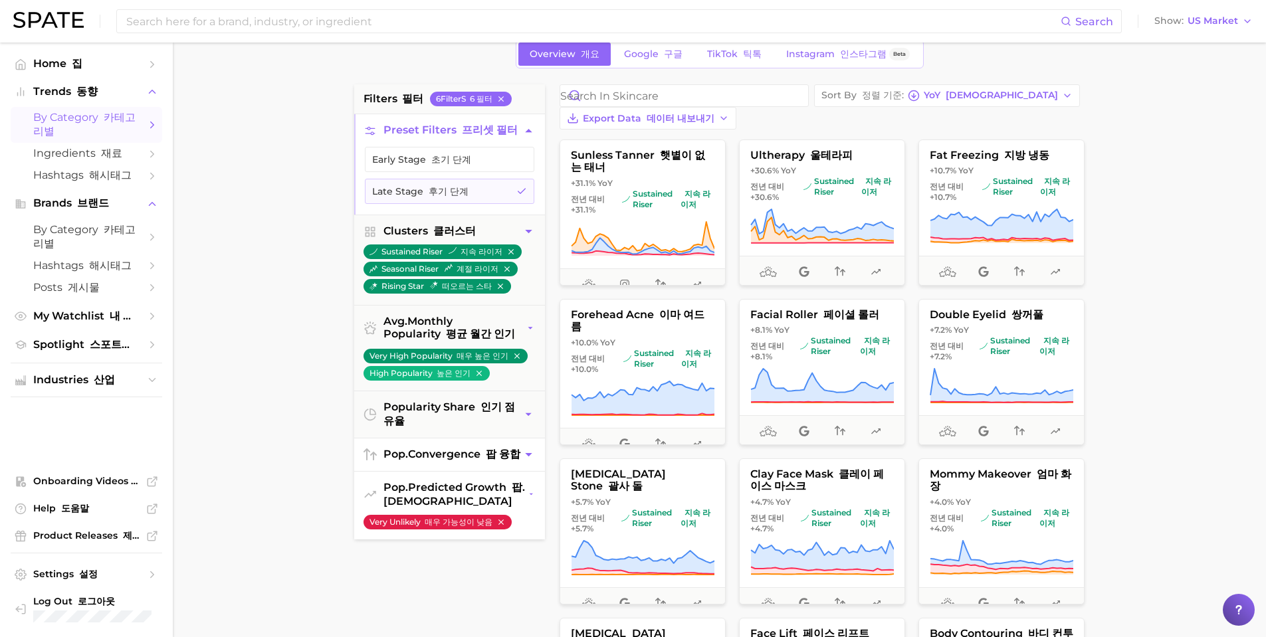
click at [500, 527] on icon "button" at bounding box center [500, 522] width 9 height 9
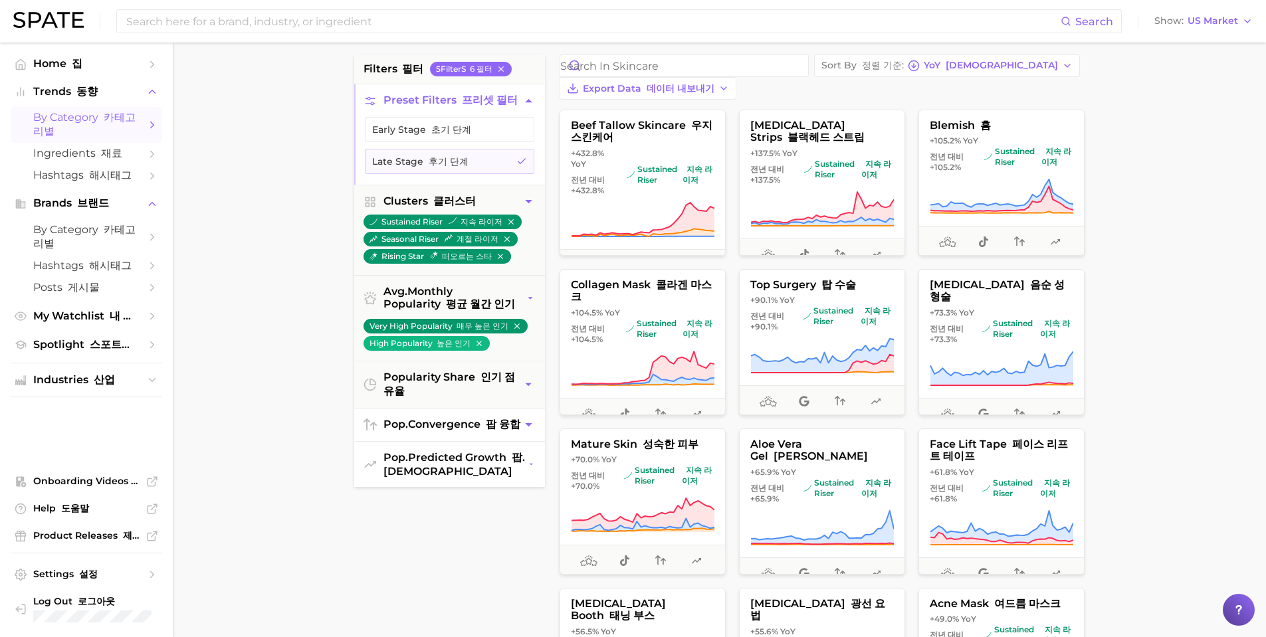
scroll to position [66, 0]
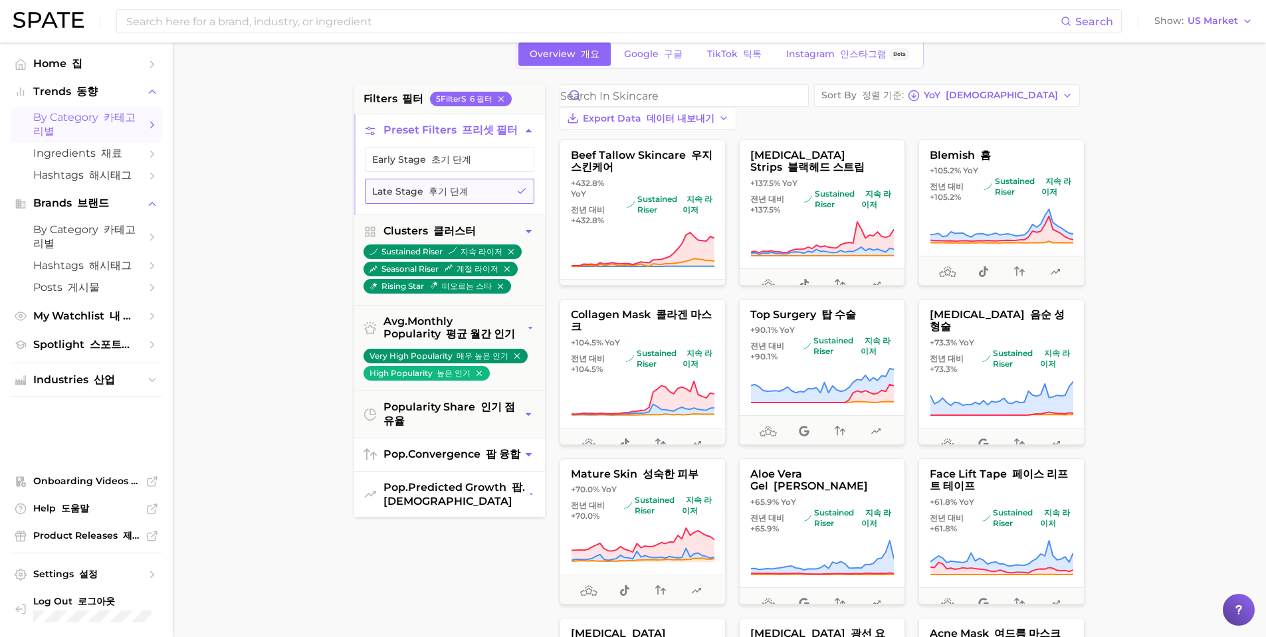
click at [444, 197] on font "후기 단계" at bounding box center [449, 191] width 40 height 12
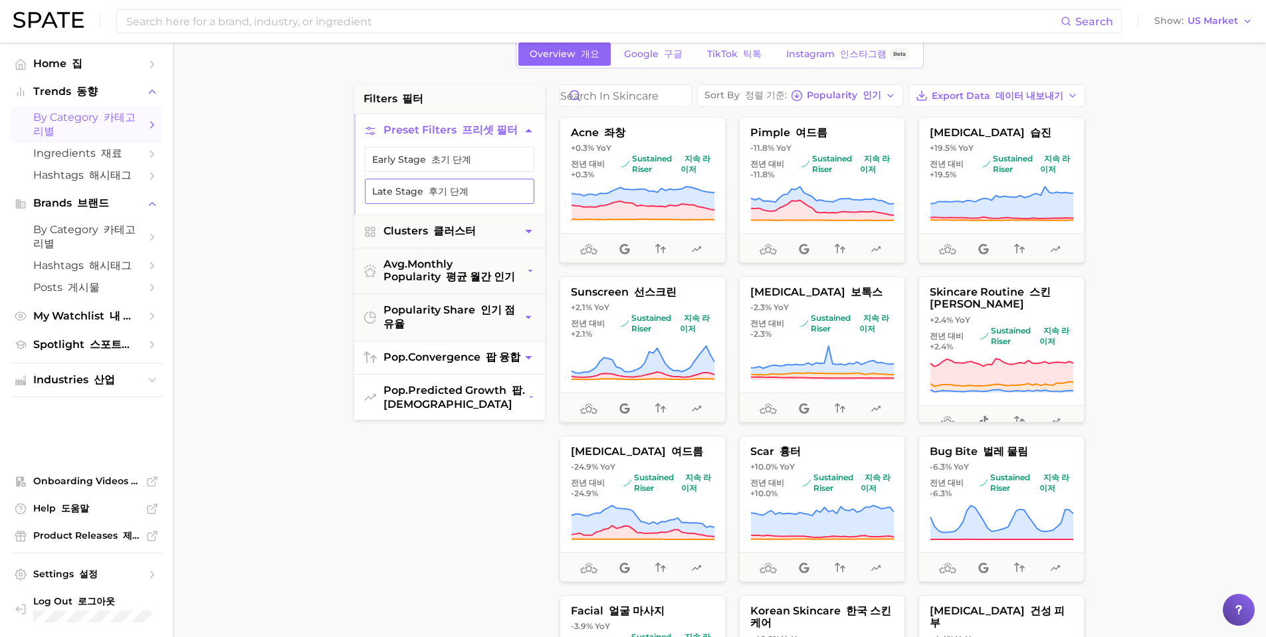
click at [516, 190] on icon "button" at bounding box center [521, 191] width 11 height 11
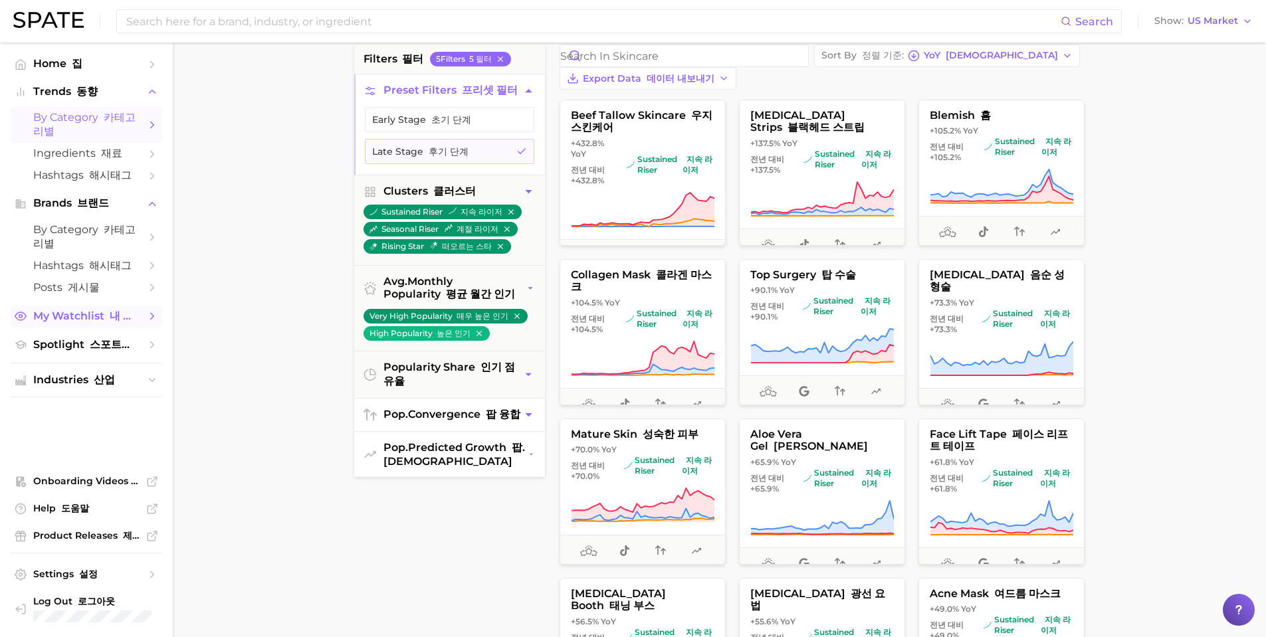
scroll to position [81, 0]
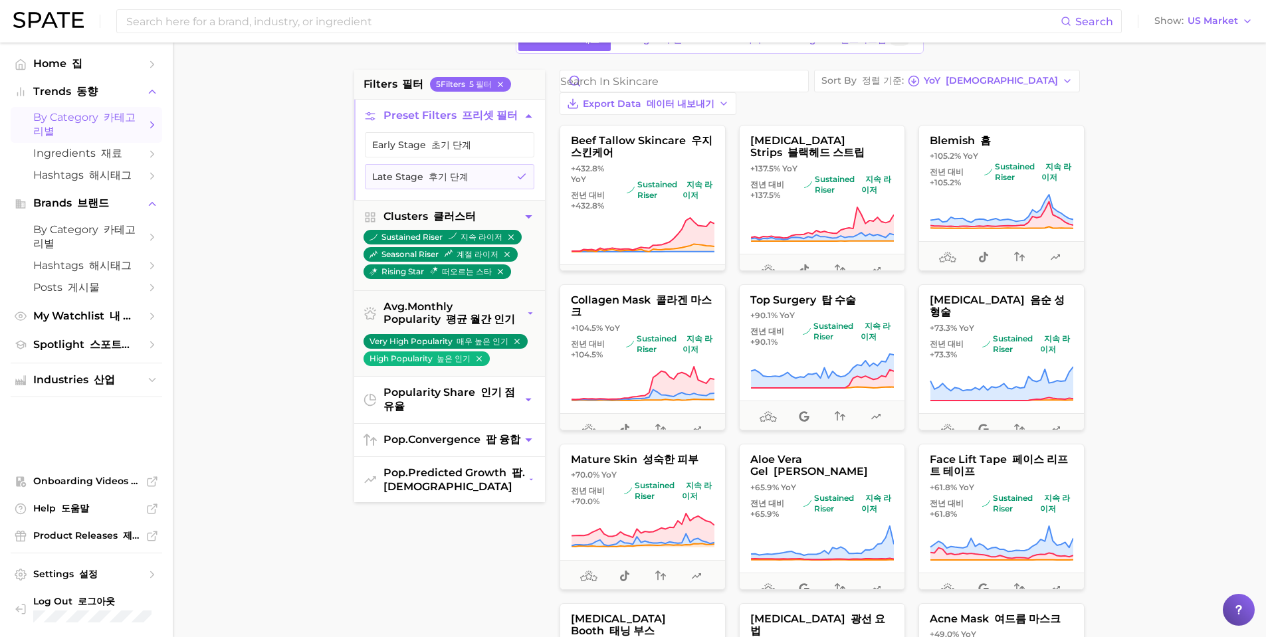
click at [535, 407] on icon "button" at bounding box center [528, 400] width 13 height 14
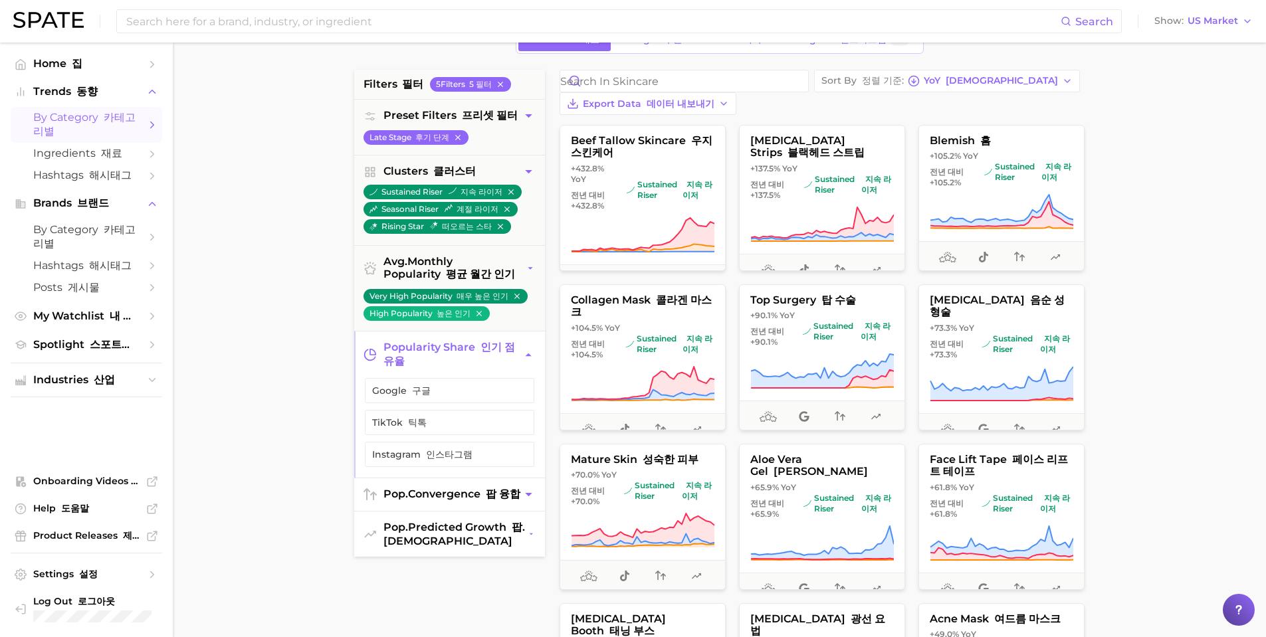
click at [528, 357] on icon "button" at bounding box center [529, 354] width 7 height 3
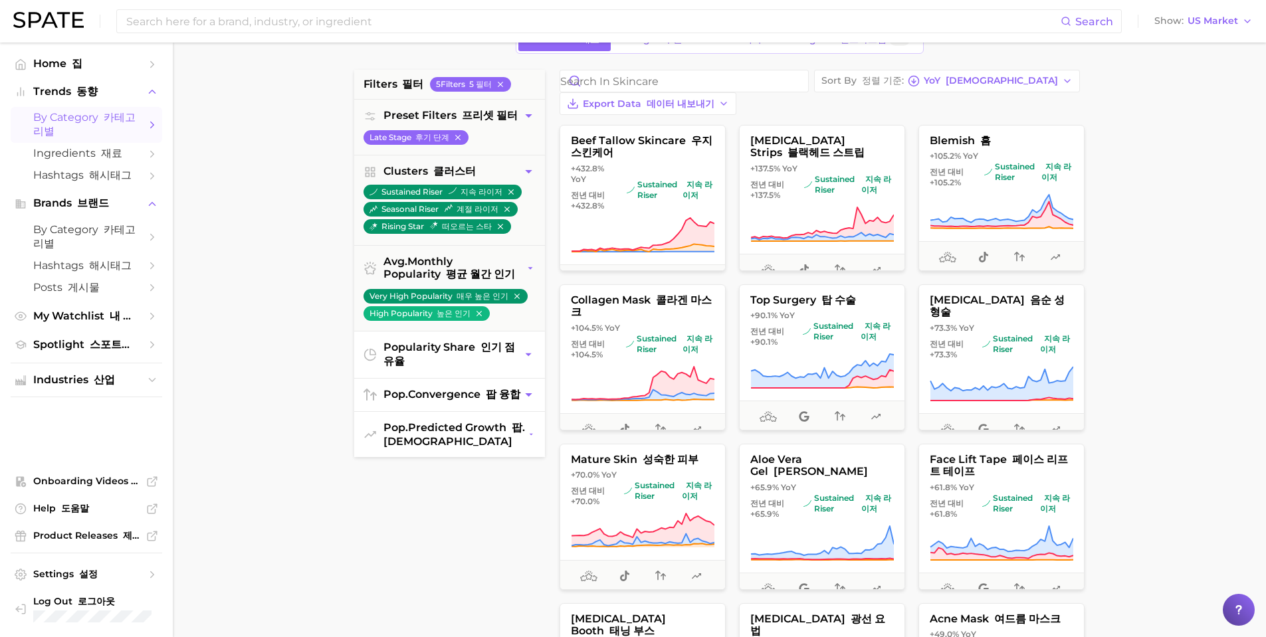
click at [472, 411] on button "pop. convergence 팝 융합" at bounding box center [449, 395] width 191 height 33
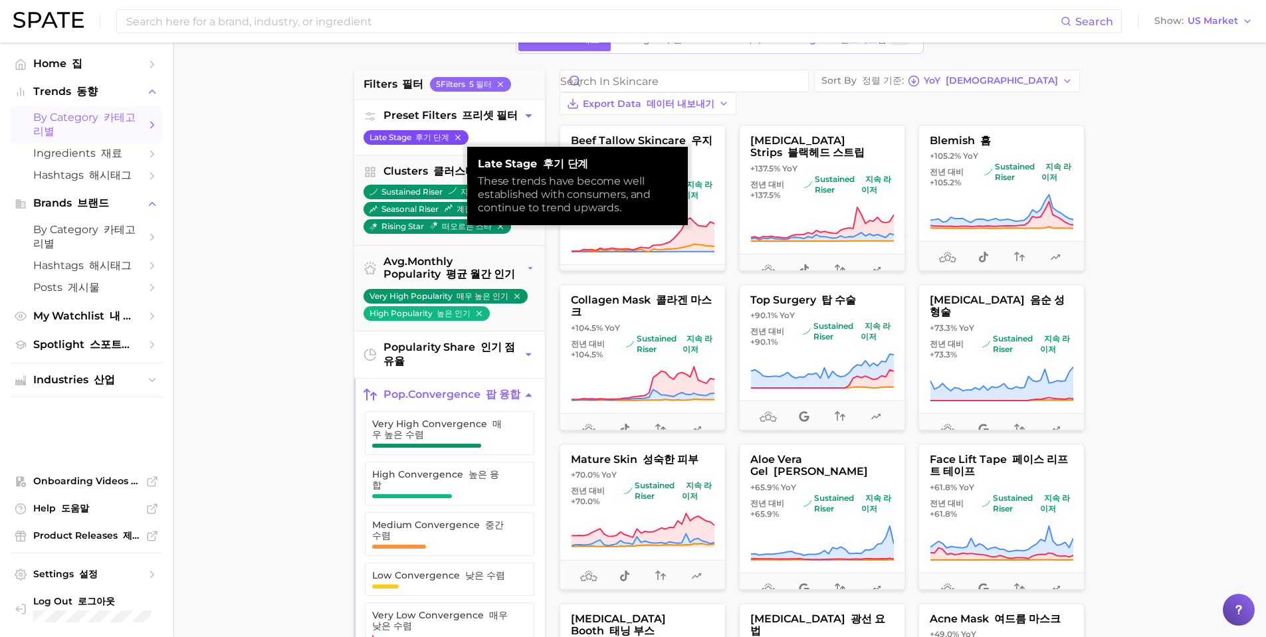
scroll to position [15, 0]
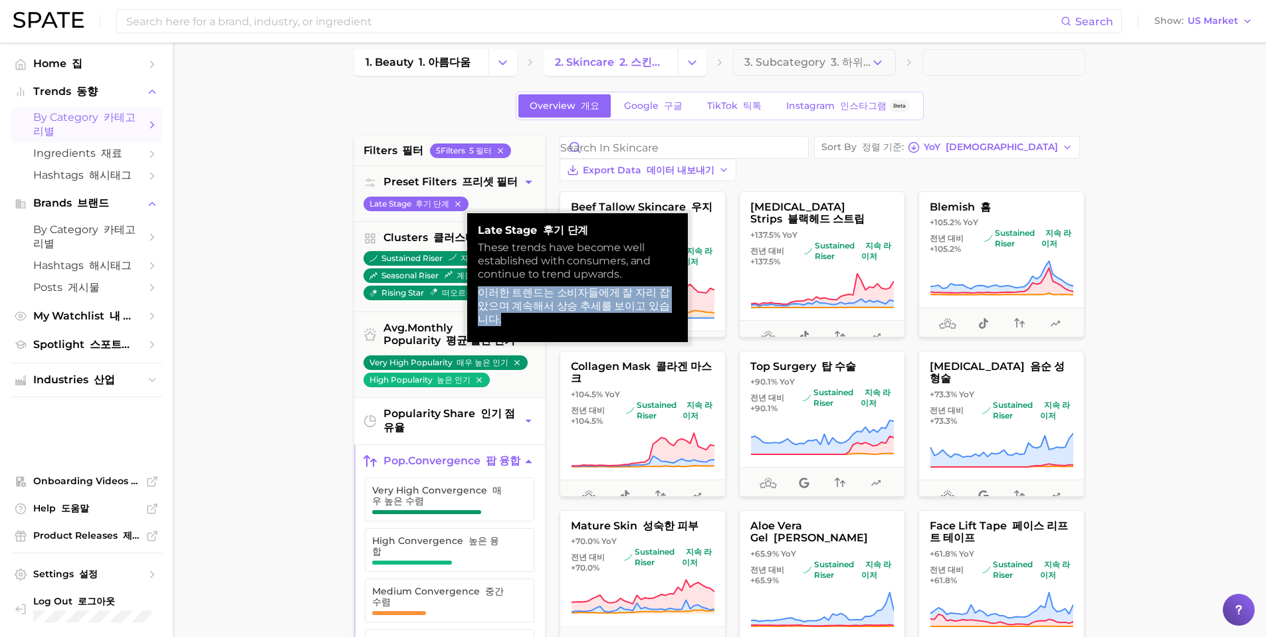
drag, startPoint x: 479, startPoint y: 284, endPoint x: 661, endPoint y: 300, distance: 182.7
click at [661, 300] on div "These trends have become well established with consumers, and continue to trend…" at bounding box center [577, 286] width 199 height 90
copy font "이러한 트렌드는 소비자들에게 잘 자리 잡았으며 계속해서 상승 추세를 보이고 있습니다."
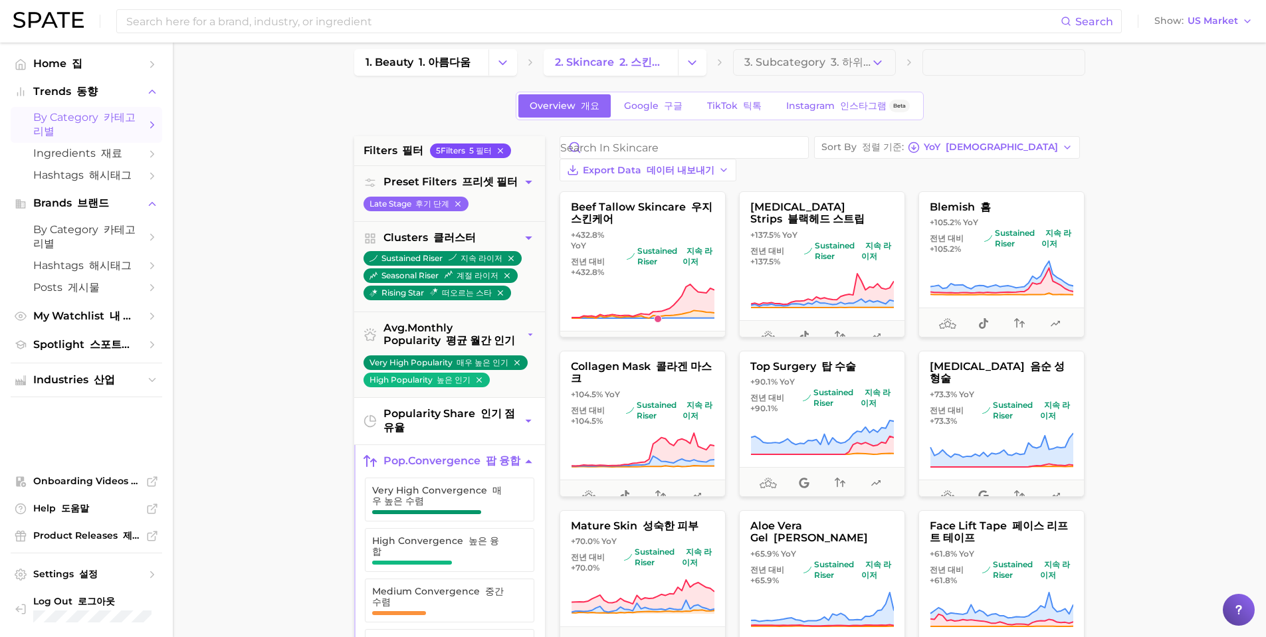
click at [503, 153] on icon "button" at bounding box center [500, 150] width 9 height 9
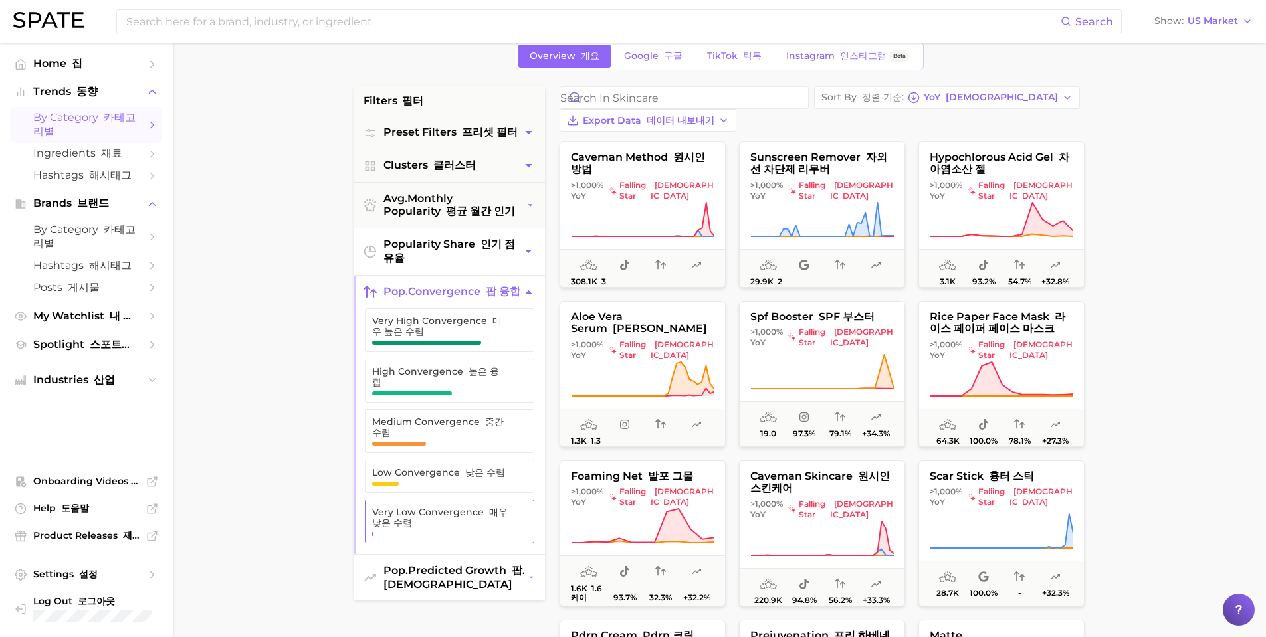
scroll to position [148, 0]
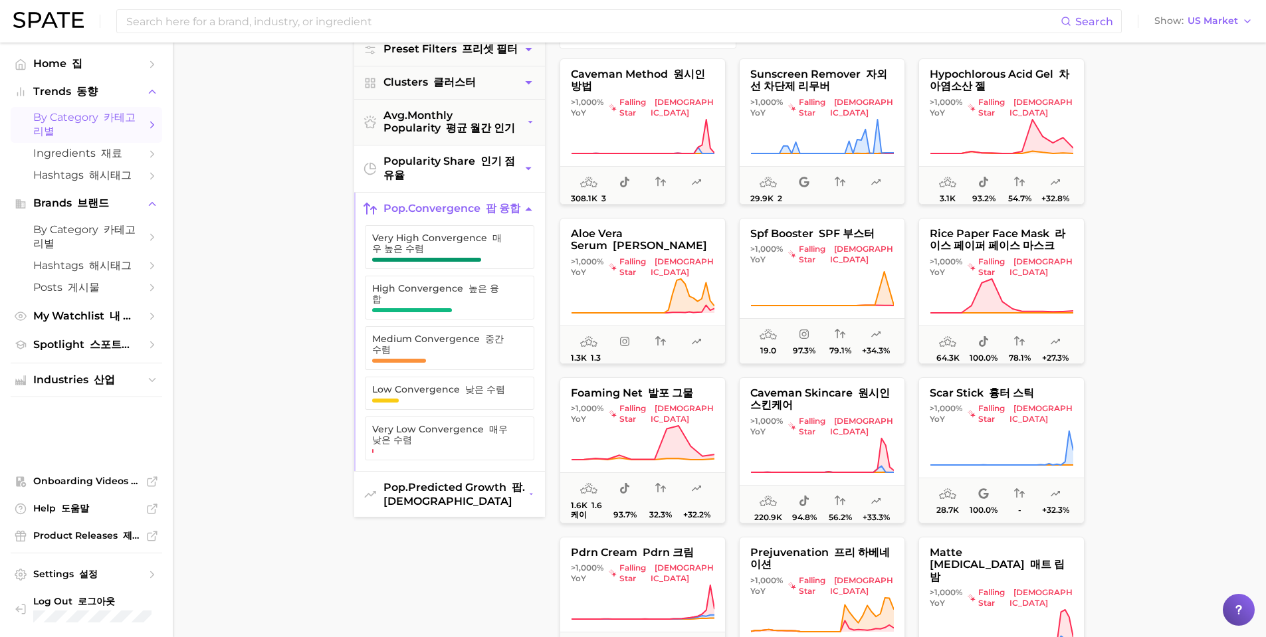
click at [509, 489] on span "pop. predicted growth 팝. 예상 성장" at bounding box center [455, 494] width 145 height 27
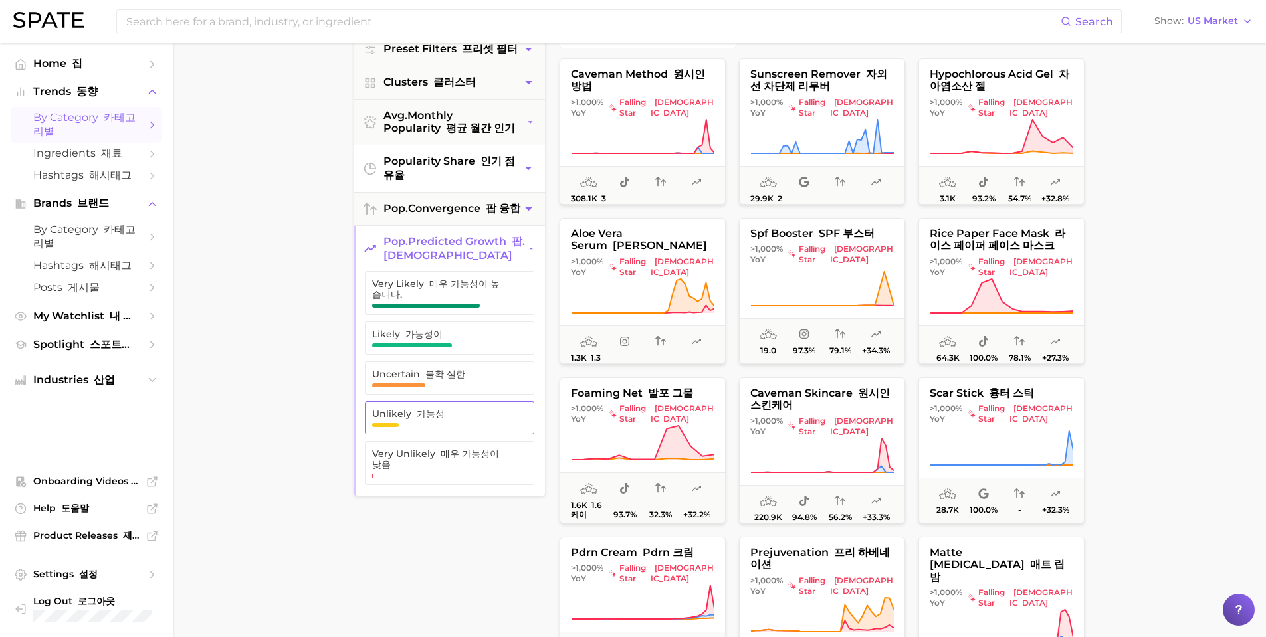
click at [439, 427] on span "Unlikely 가능성" at bounding box center [439, 418] width 134 height 19
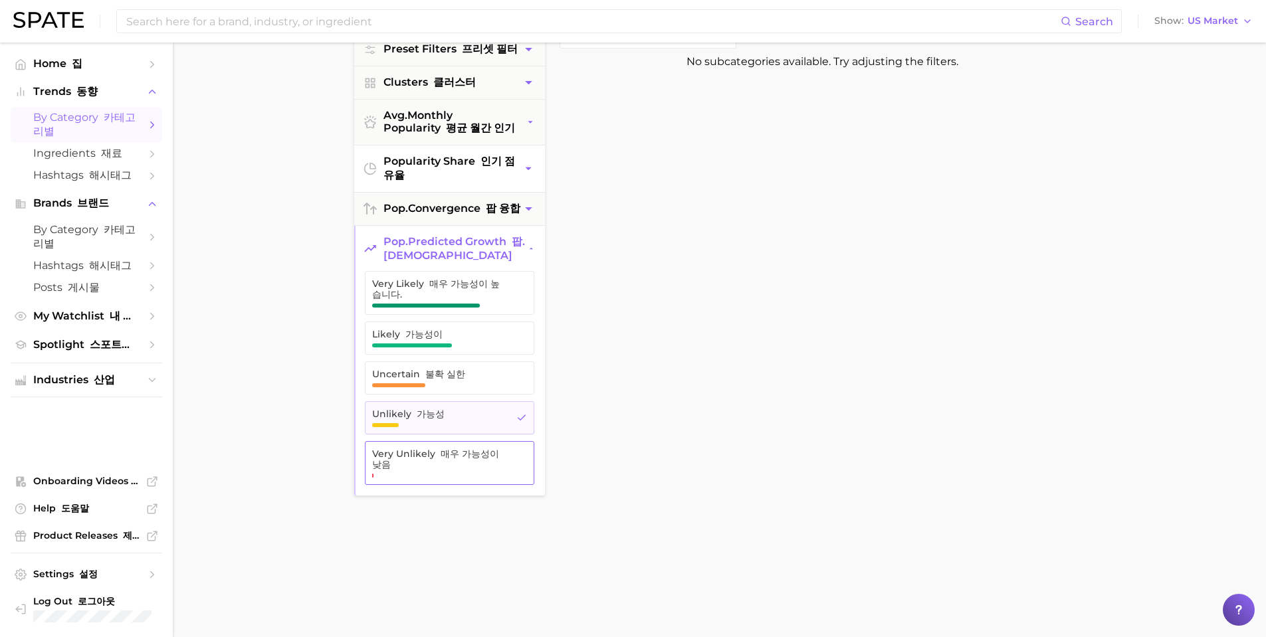
click at [435, 460] on font "button" at bounding box center [437, 454] width 5 height 12
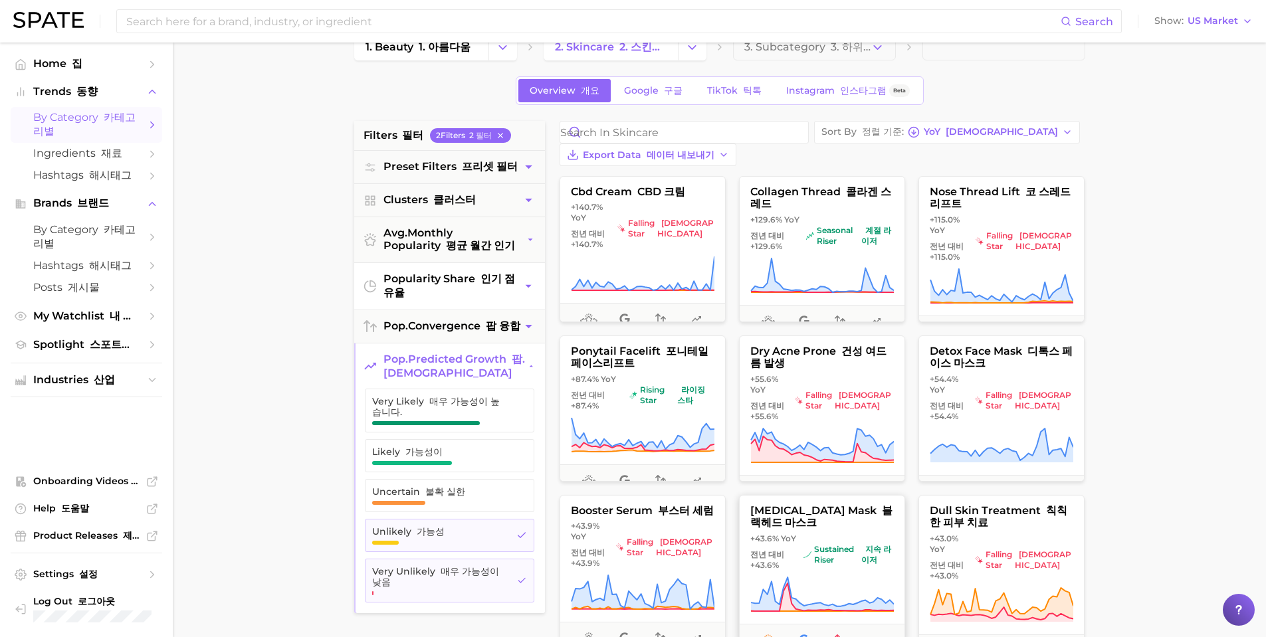
scroll to position [15, 0]
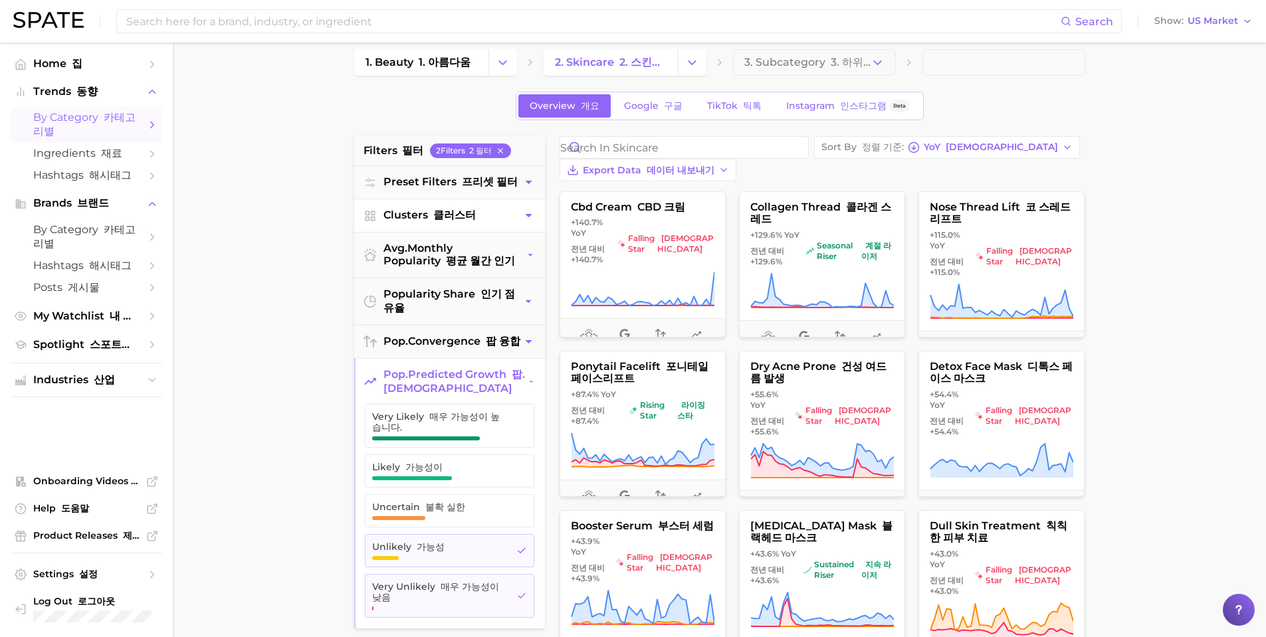
click at [526, 215] on icon "button" at bounding box center [529, 216] width 14 height 14
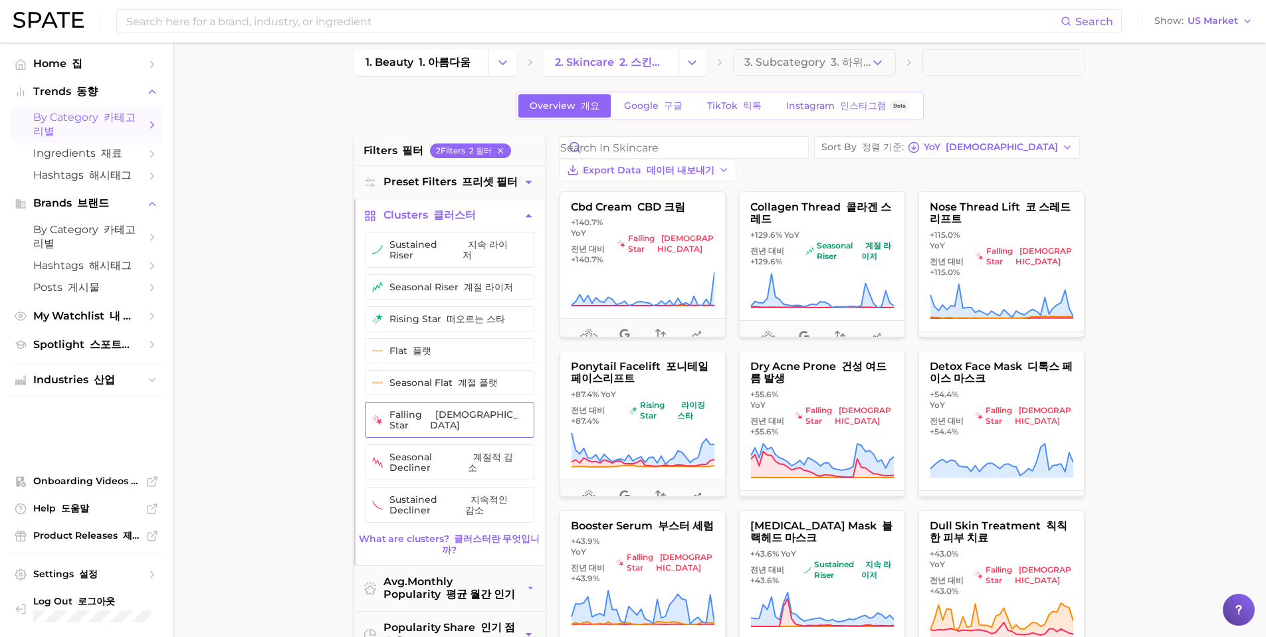
click at [435, 413] on button "falling star [PERSON_NAME]" at bounding box center [449, 420] width 169 height 36
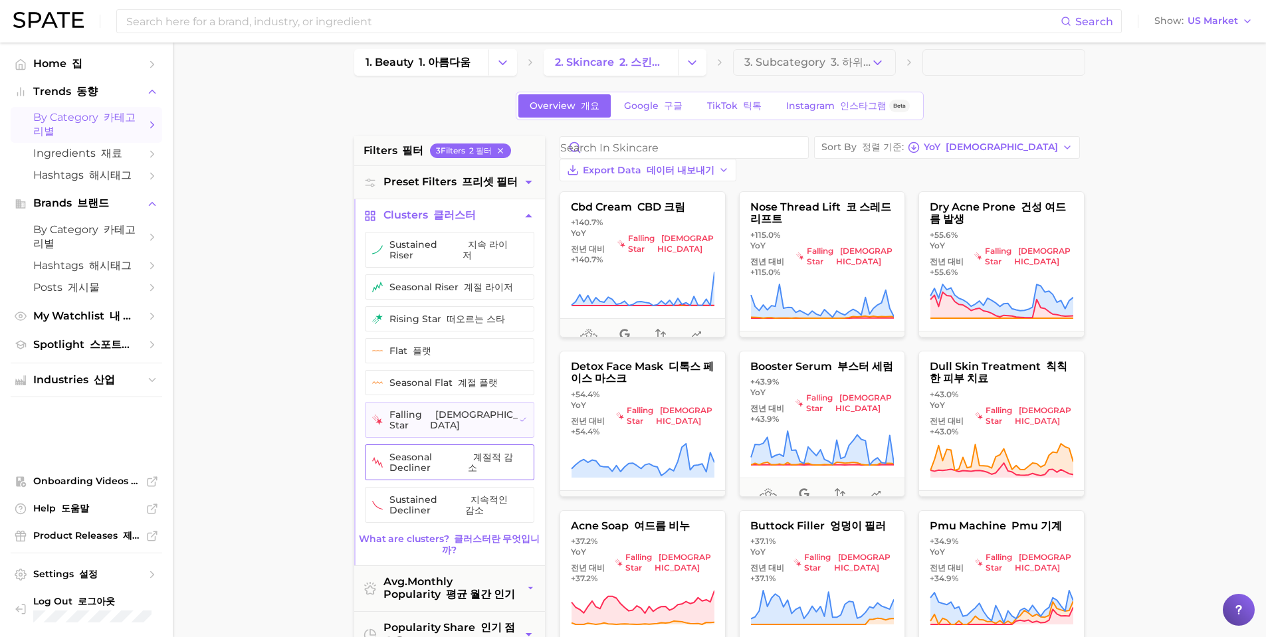
click at [432, 445] on button "seasonal decliner 계절적 감소" at bounding box center [449, 463] width 169 height 36
click at [426, 487] on button "sustained decliner 지속적인 감소" at bounding box center [449, 505] width 169 height 36
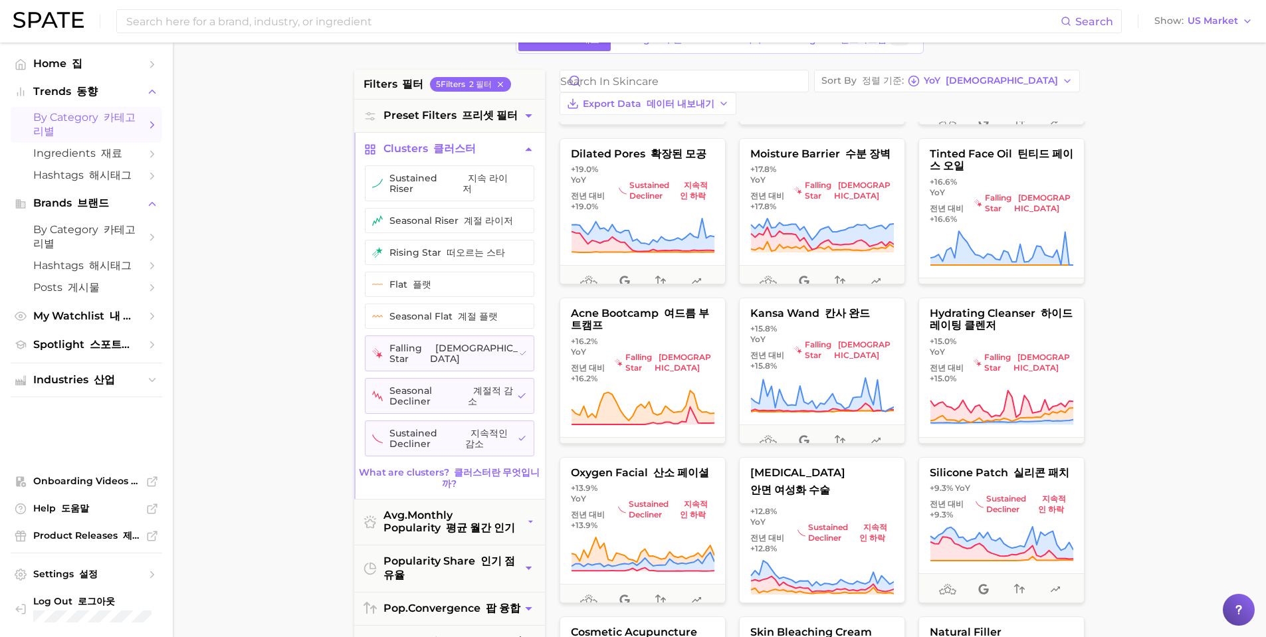
scroll to position [997, 0]
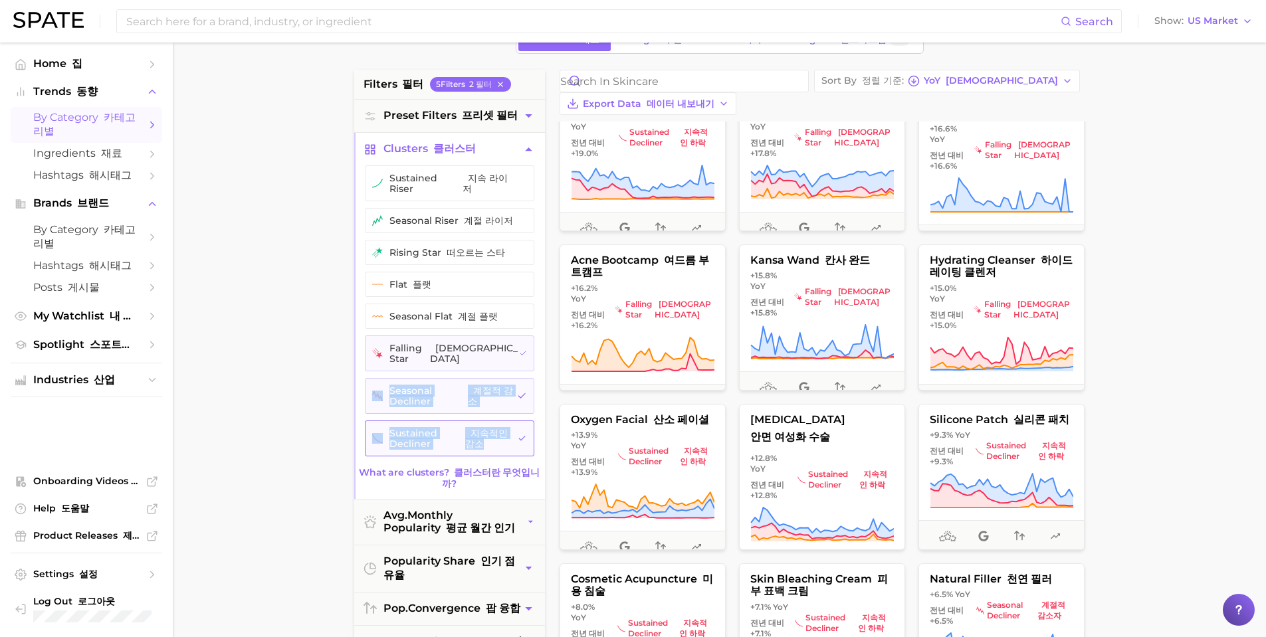
drag, startPoint x: 332, startPoint y: 372, endPoint x: 474, endPoint y: 428, distance: 152.8
click at [474, 428] on main "1. beauty 1. 아름다움 2. skincare 2. 스킨케어 3. Subcategory 3. 하위 카테고리 Overview 개요 Goo…" at bounding box center [719, 476] width 1093 height 1031
drag, startPoint x: 427, startPoint y: 311, endPoint x: 423, endPoint y: 278, distance: 32.7
click at [427, 311] on button "seasonal flat 계절 플랫" at bounding box center [449, 316] width 169 height 25
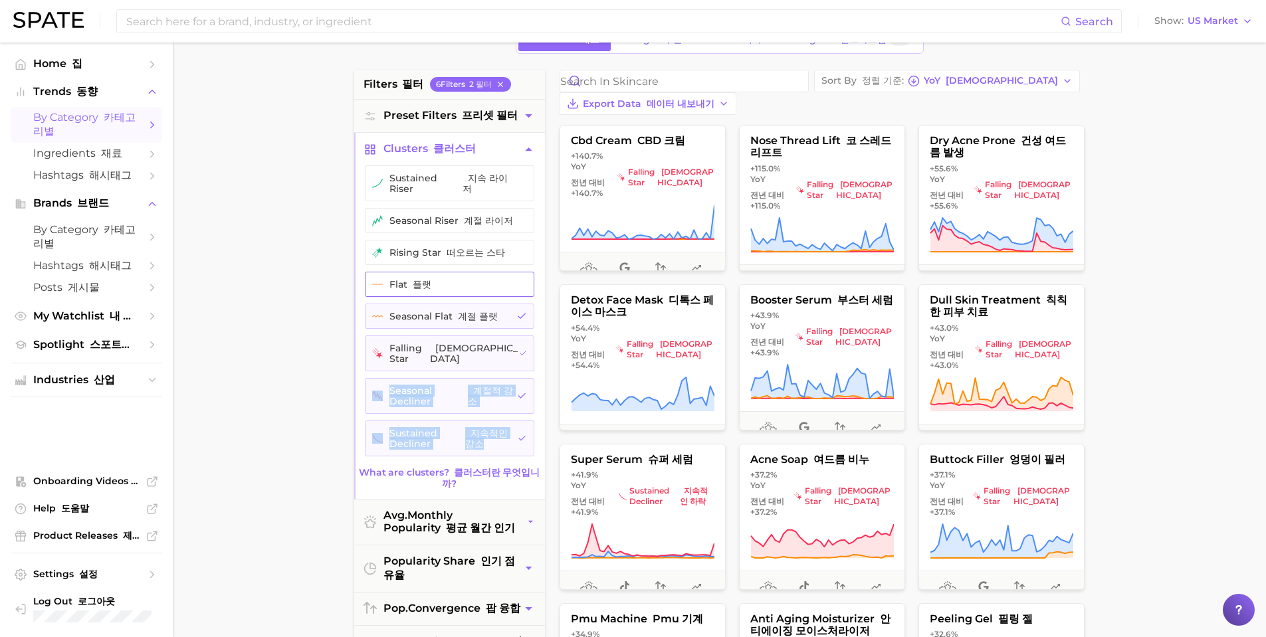
click at [470, 278] on button "flat 플랫" at bounding box center [449, 284] width 169 height 25
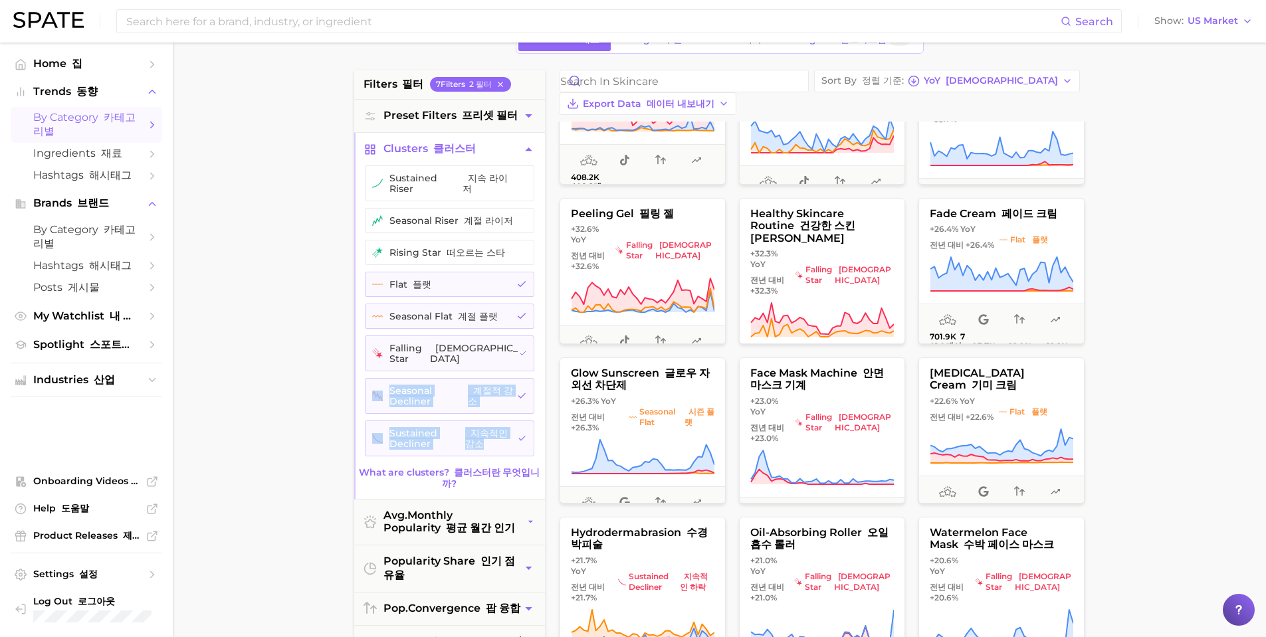
scroll to position [797, 0]
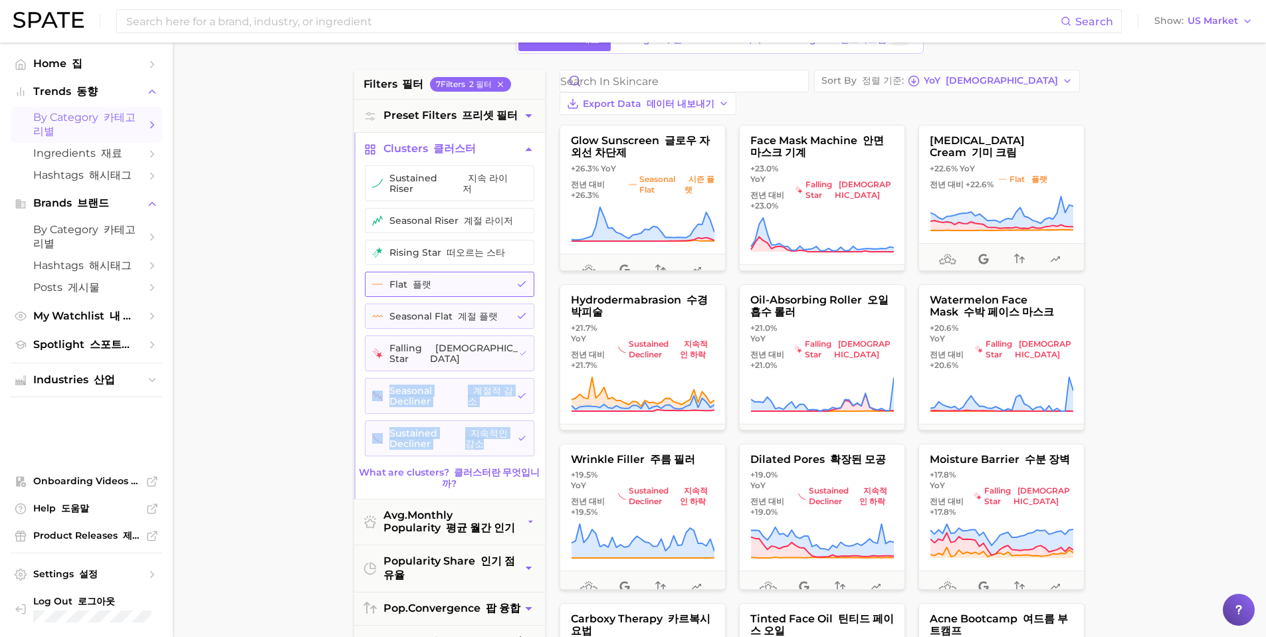
click at [503, 273] on button "flat 플랫" at bounding box center [449, 284] width 169 height 25
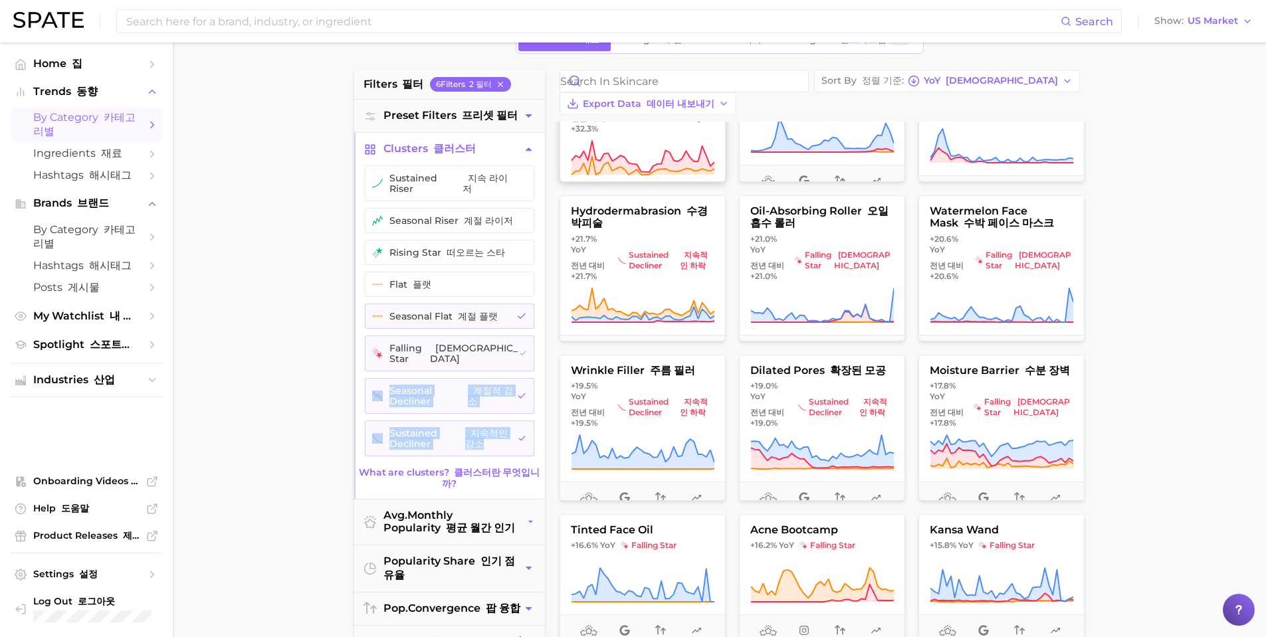
scroll to position [731, 0]
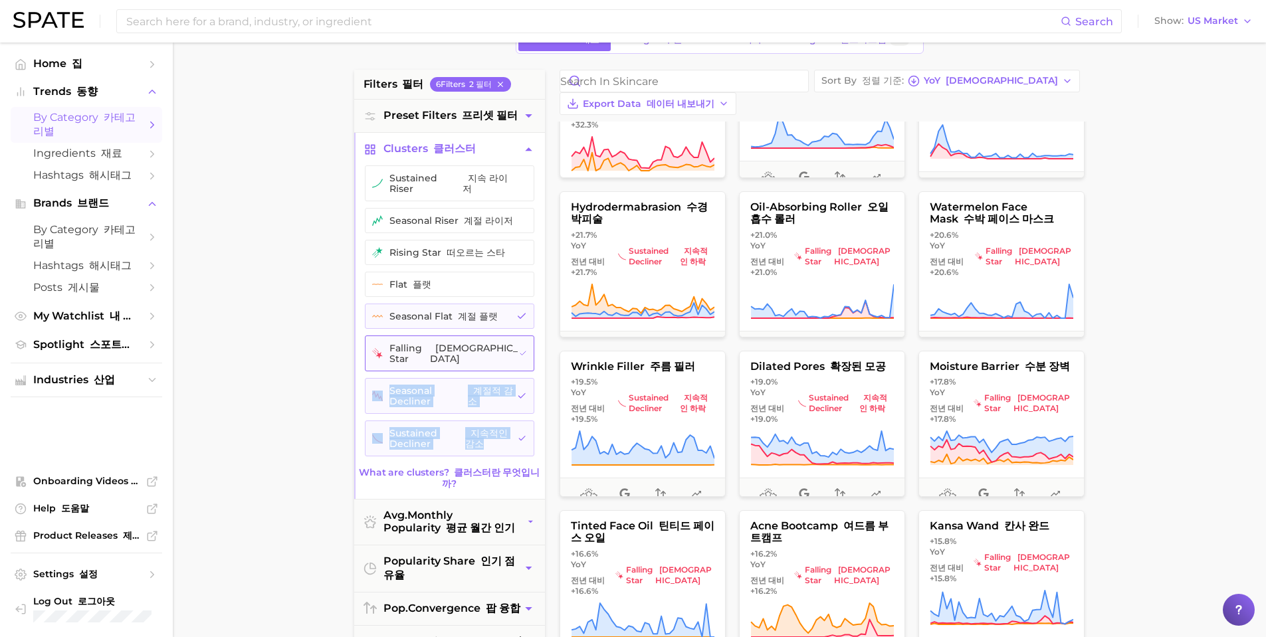
click at [468, 338] on button "falling star [PERSON_NAME]" at bounding box center [449, 354] width 169 height 36
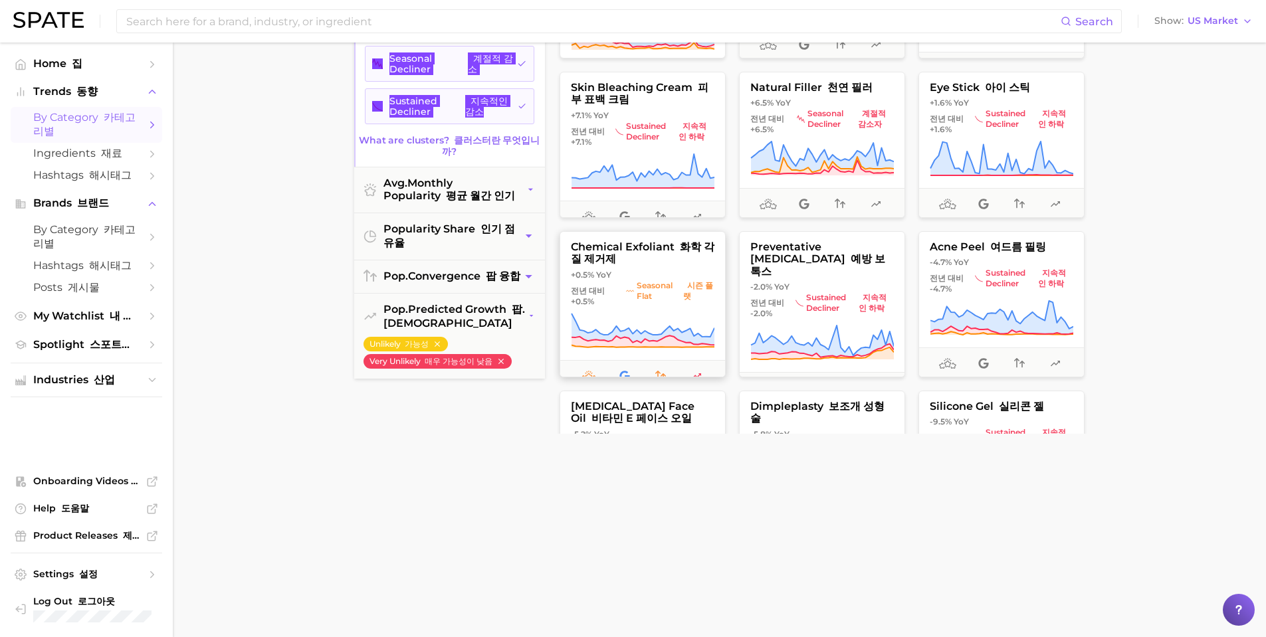
scroll to position [133, 0]
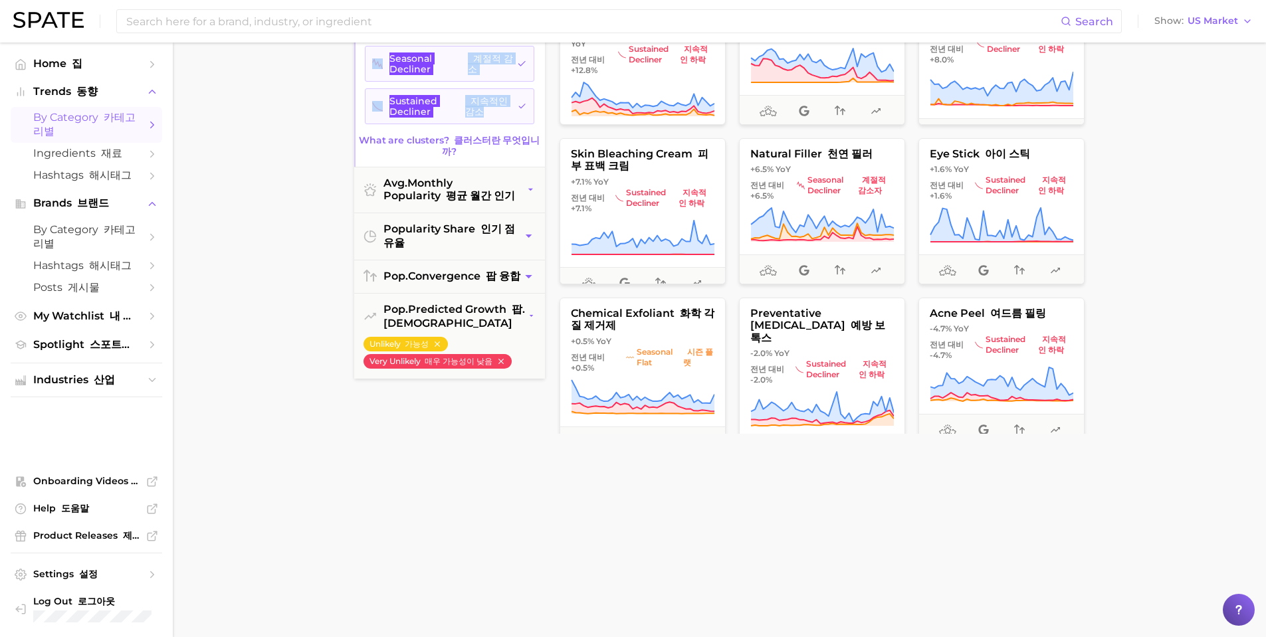
click at [255, 272] on main "1. beauty 1. 아름다움 2. skincare 2. 스킨케어 3. Subcategory 3. 하위 카테고리 Overview 개요 Goo…" at bounding box center [719, 144] width 1093 height 1031
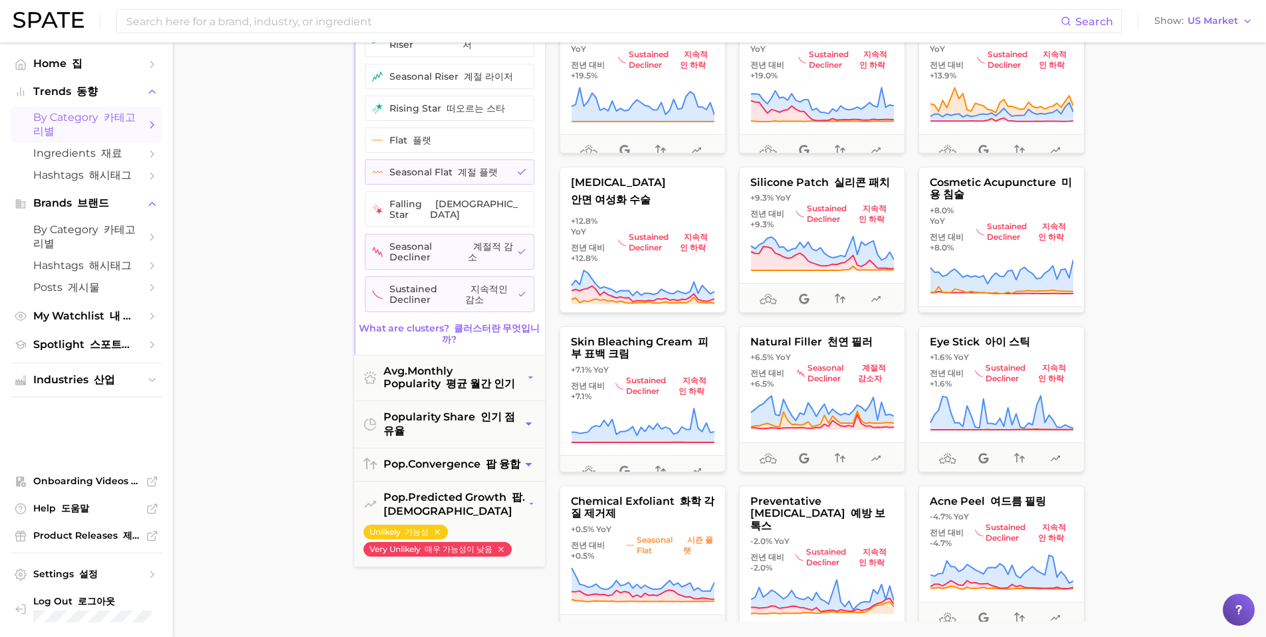
scroll to position [214, 0]
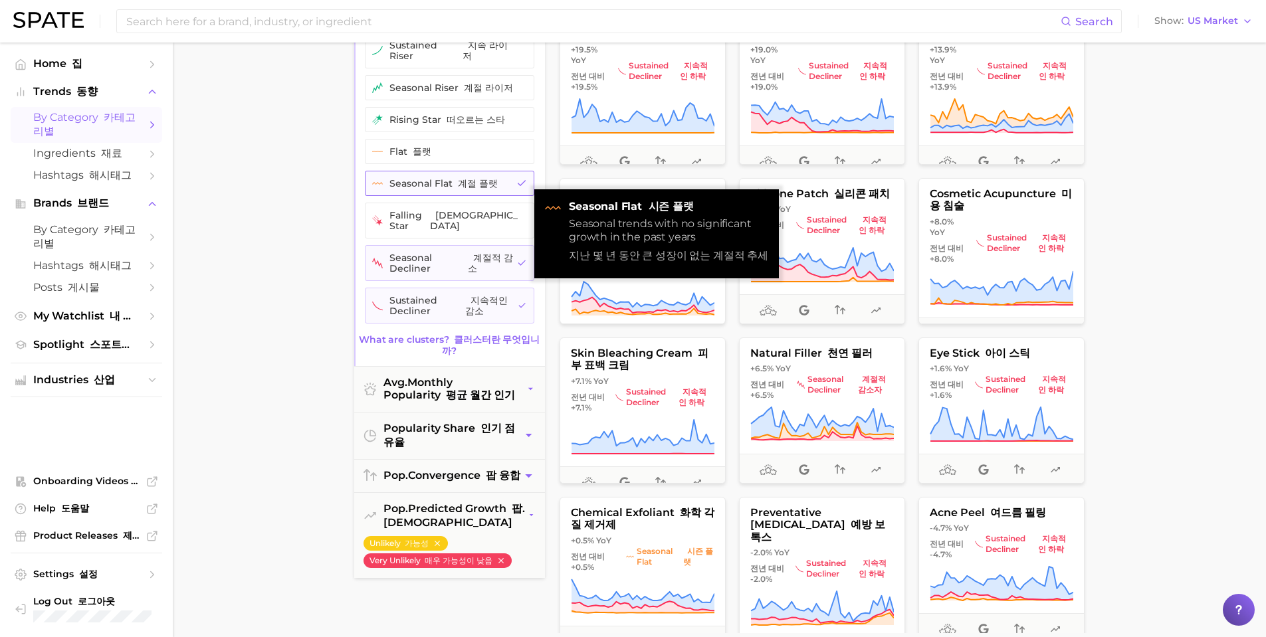
click at [462, 185] on button "seasonal flat 계절 플랫" at bounding box center [449, 183] width 169 height 25
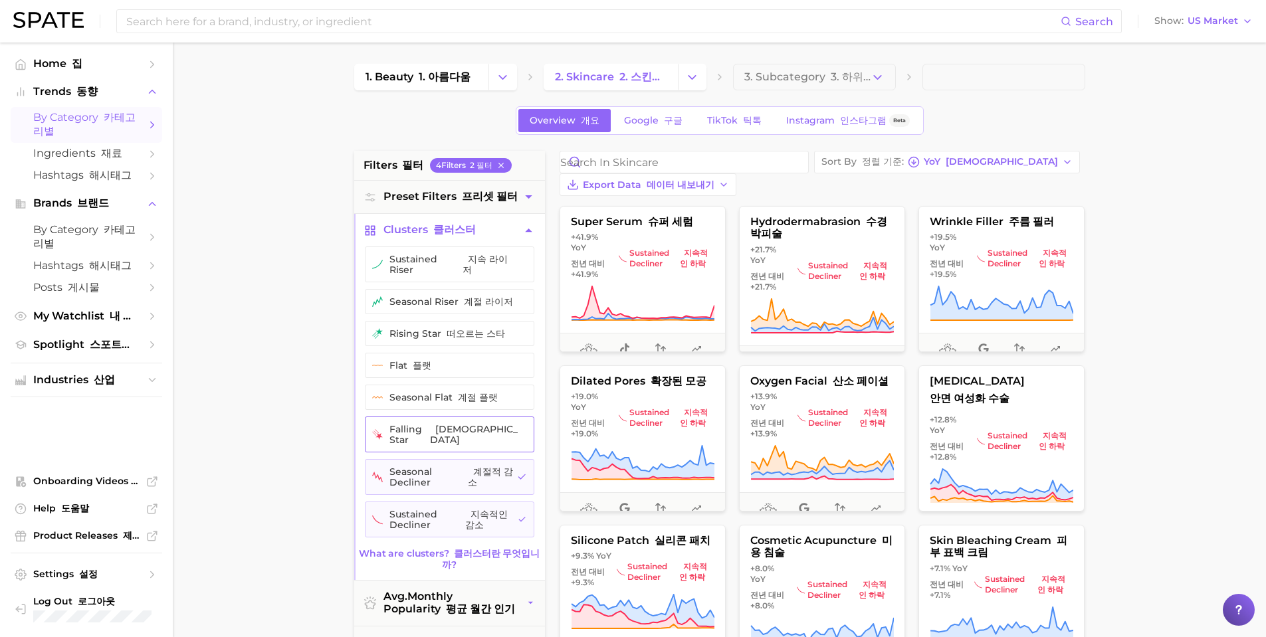
click at [487, 420] on button "falling star [PERSON_NAME]" at bounding box center [449, 435] width 169 height 36
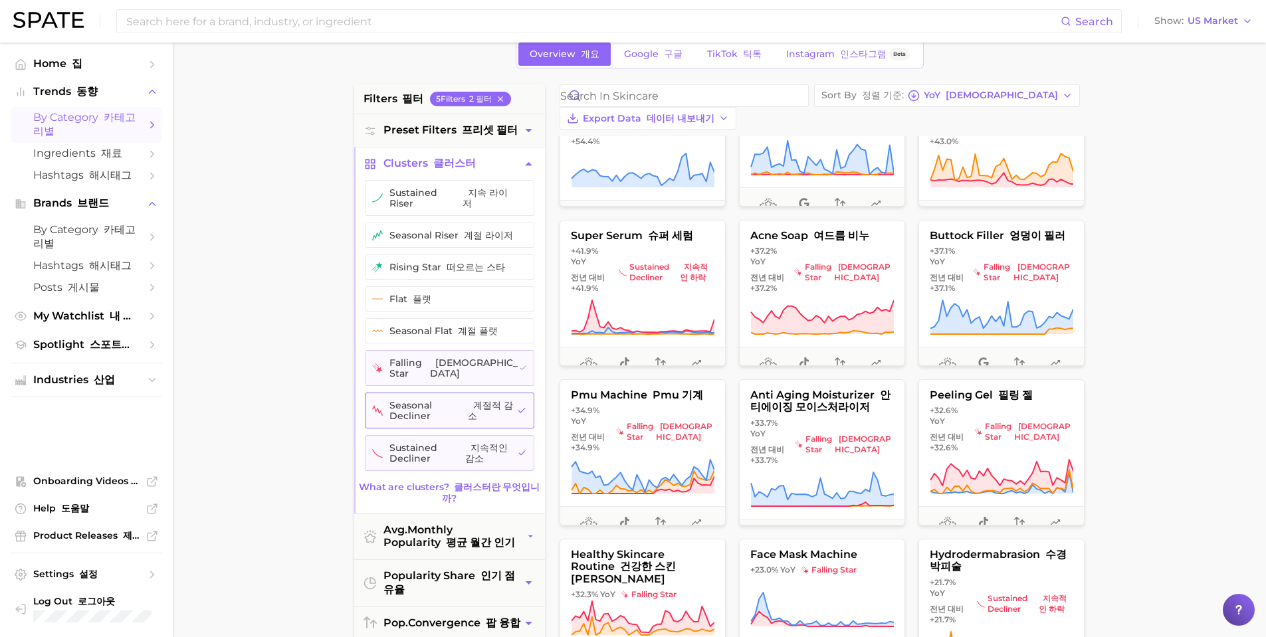
scroll to position [266, 0]
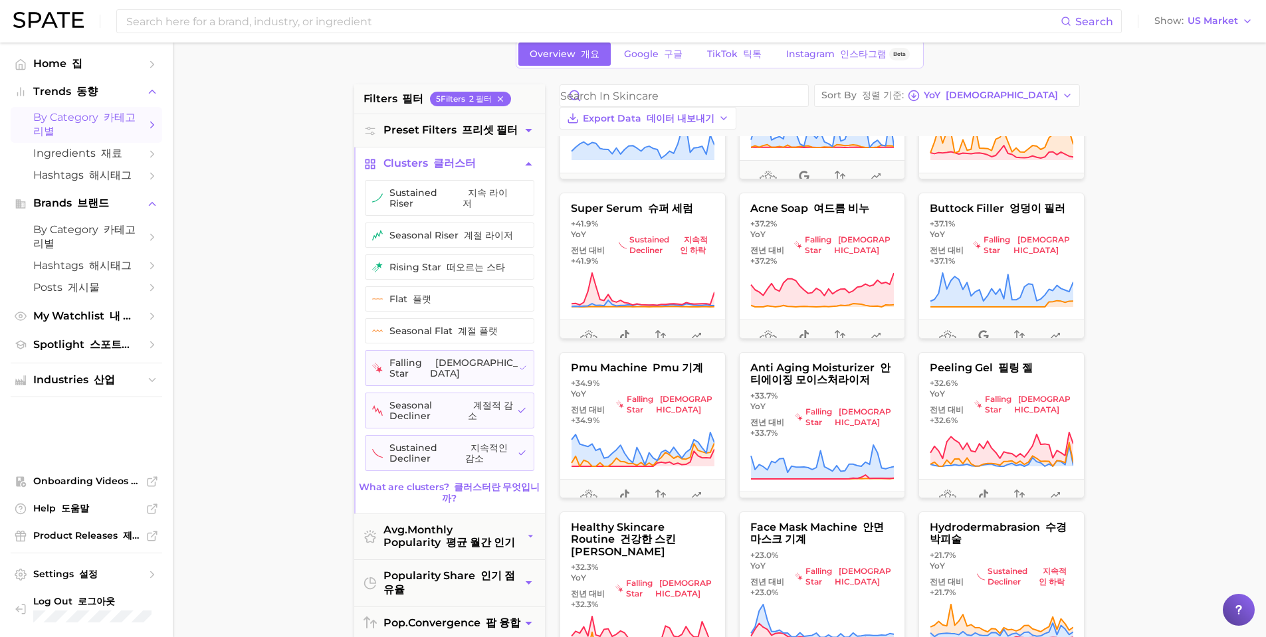
click at [296, 363] on main "1. beauty 1. 아름다움 2. skincare 2. 스킨케어 3. Subcategory 3. 하위 카테고리 Overview 개요 Goo…" at bounding box center [719, 491] width 1093 height 1031
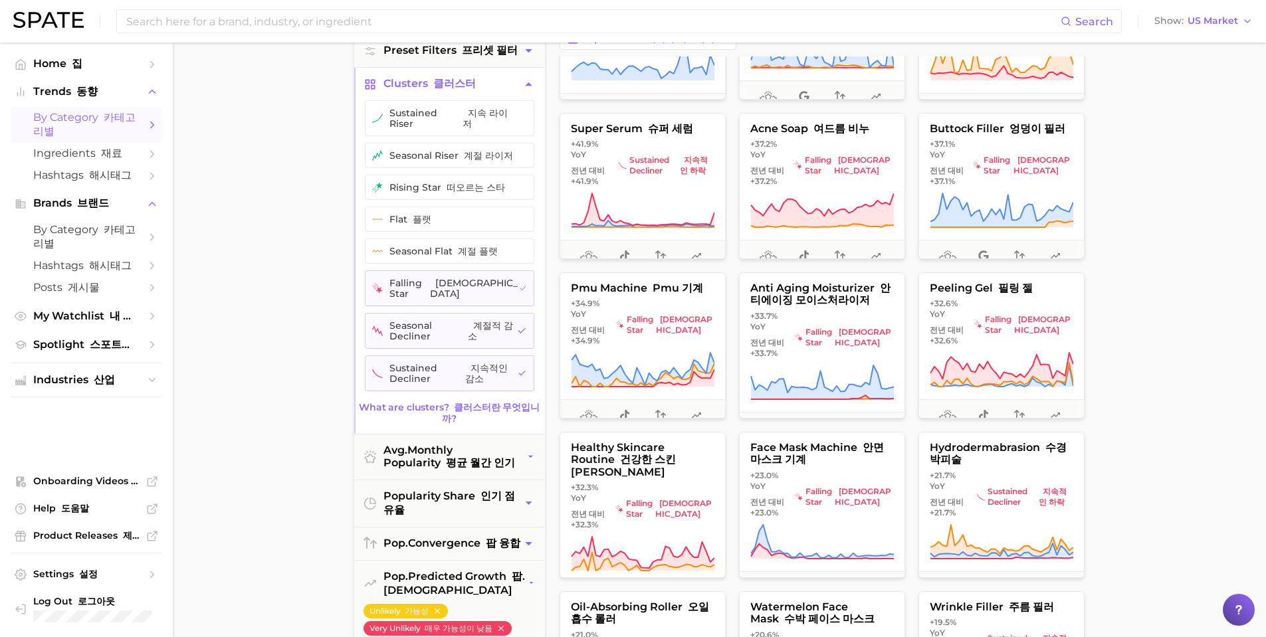
scroll to position [332, 0]
